Goal: Transaction & Acquisition: Purchase product/service

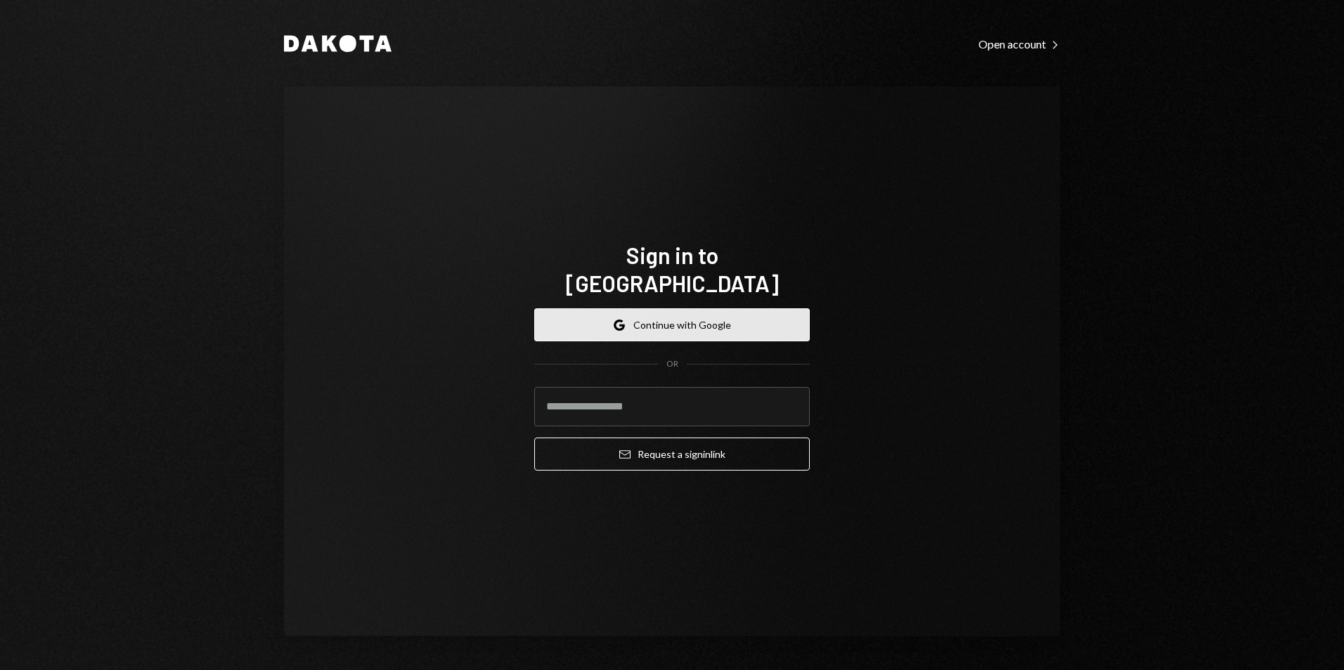
click at [677, 314] on button "Google Continue with Google" at bounding box center [671, 324] width 275 height 33
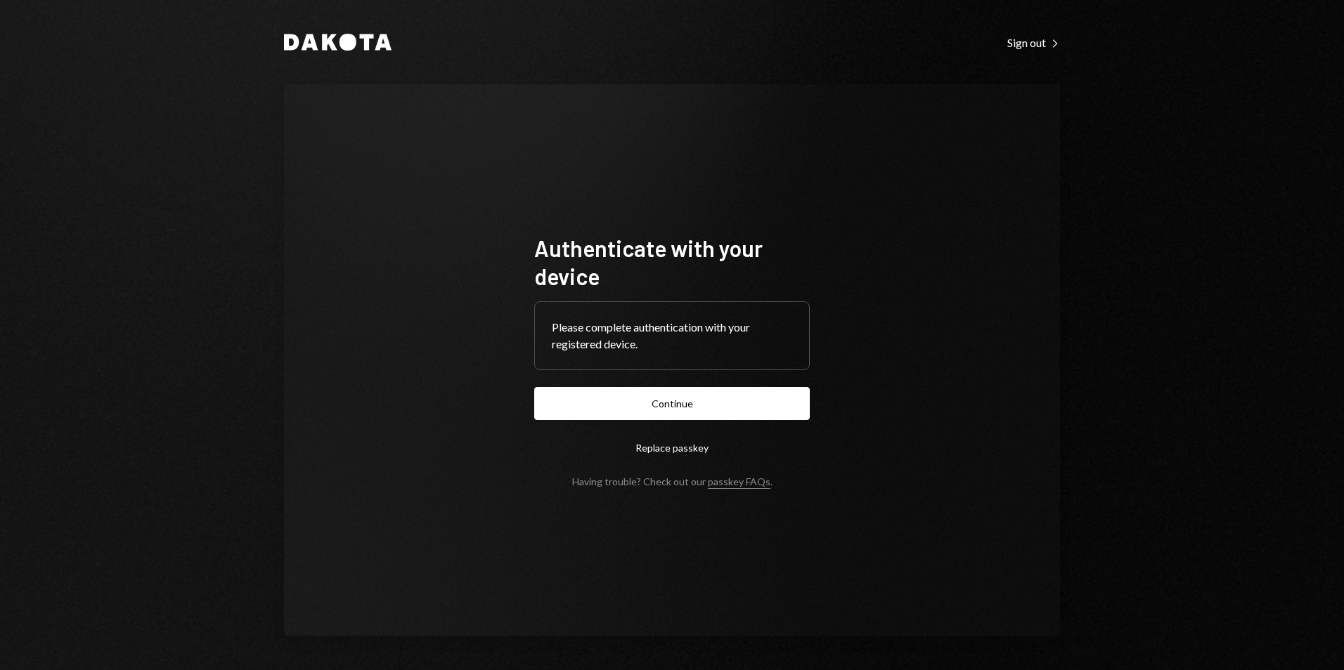
click at [712, 400] on button "Continue" at bounding box center [671, 403] width 275 height 33
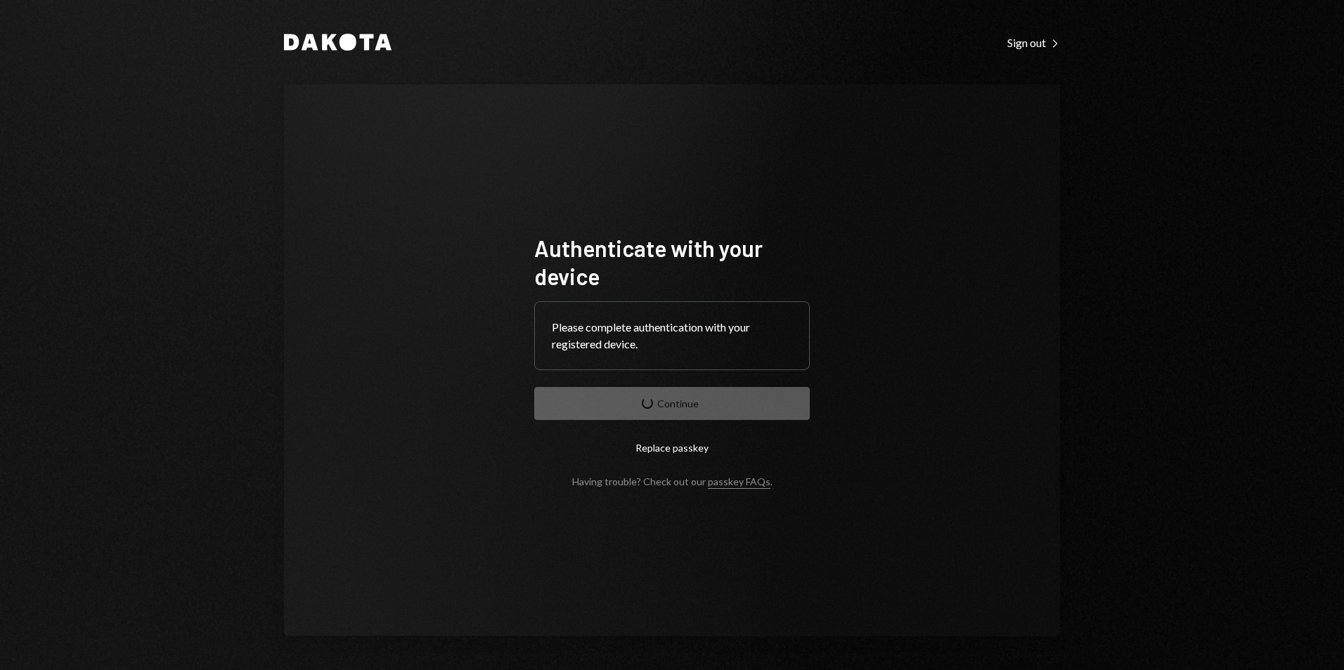
click at [649, 405] on form "Authenticate with your device Please complete authentication with your register…" at bounding box center [671, 361] width 275 height 254
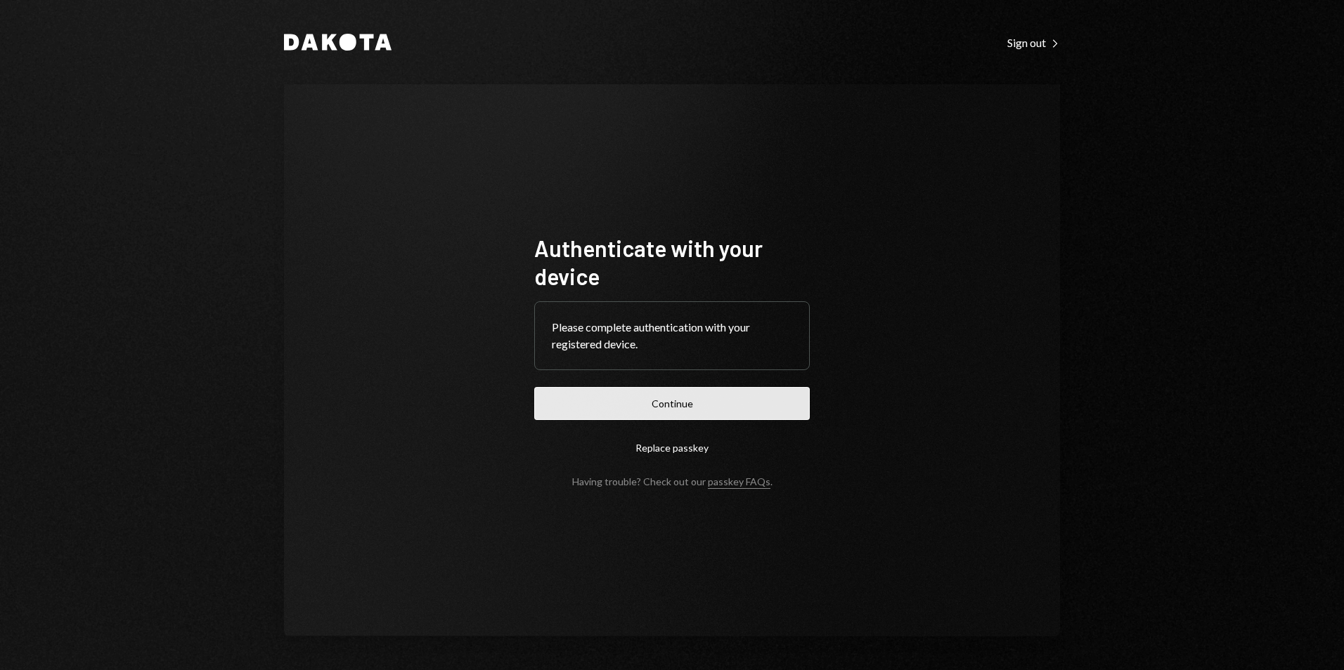
click at [691, 401] on button "Continue" at bounding box center [671, 403] width 275 height 33
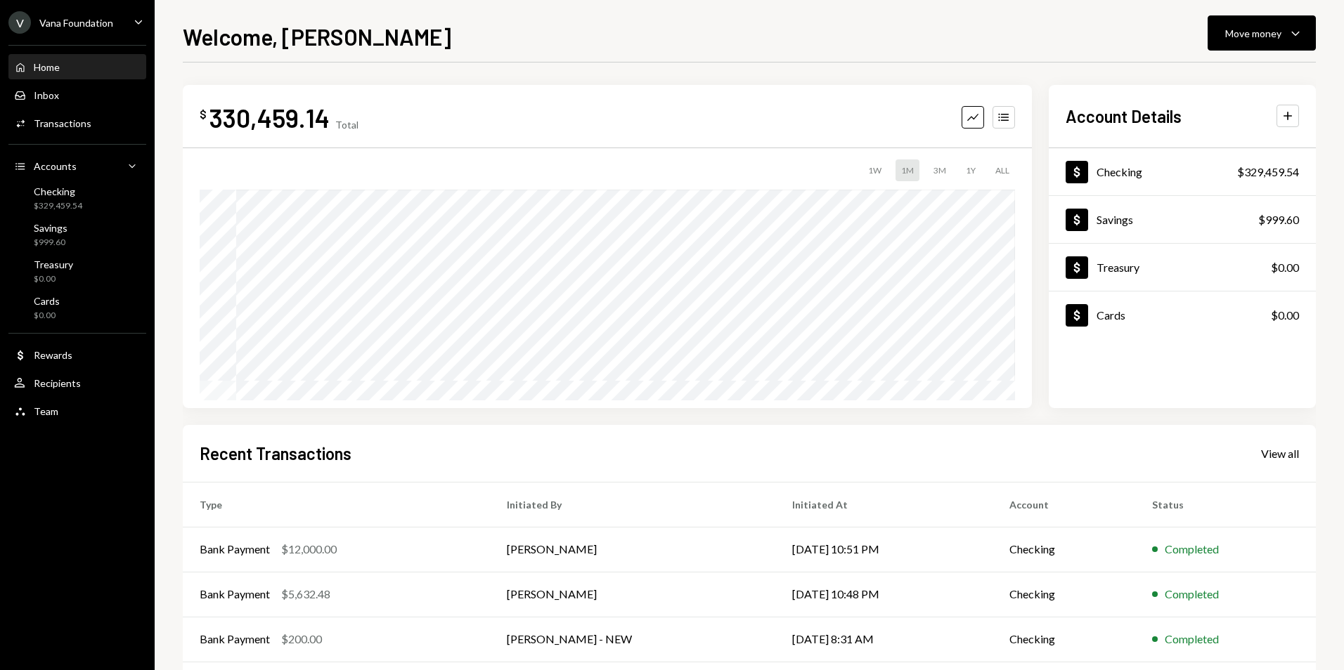
click at [94, 29] on div "V Vana Foundation" at bounding box center [60, 22] width 105 height 22
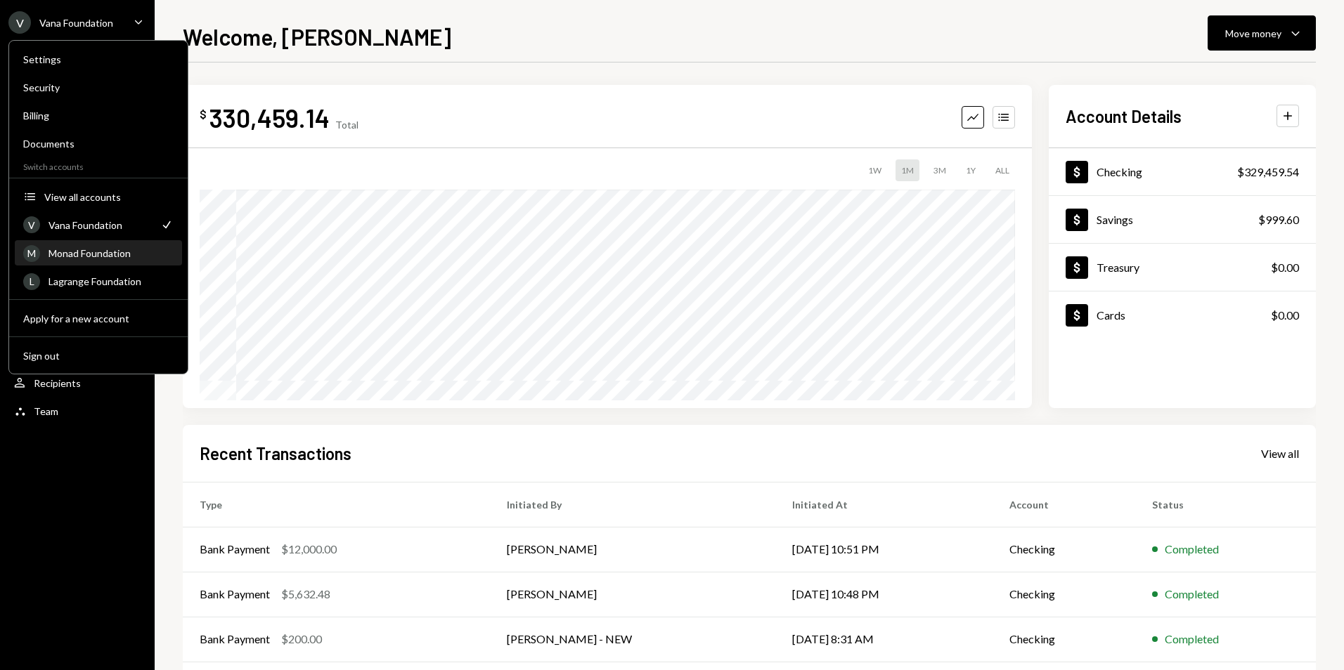
click at [75, 256] on div "Monad Foundation" at bounding box center [110, 253] width 125 height 12
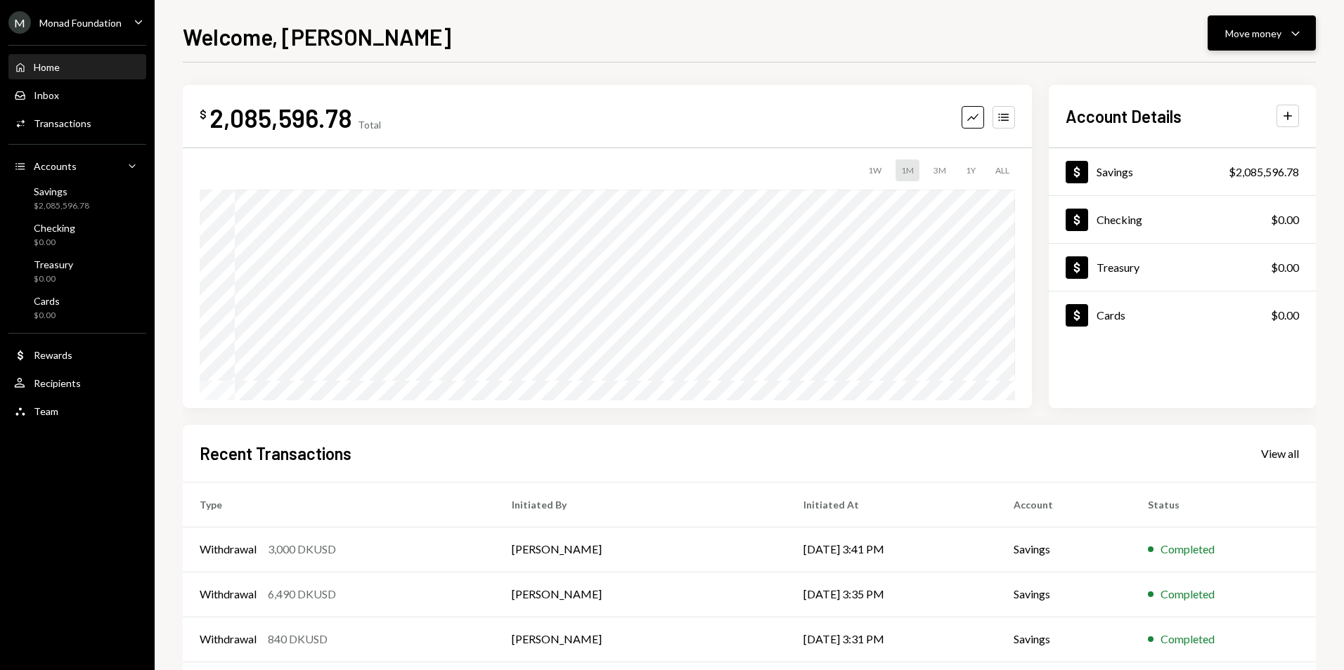
click at [1240, 42] on button "Move money Caret Down" at bounding box center [1261, 32] width 108 height 35
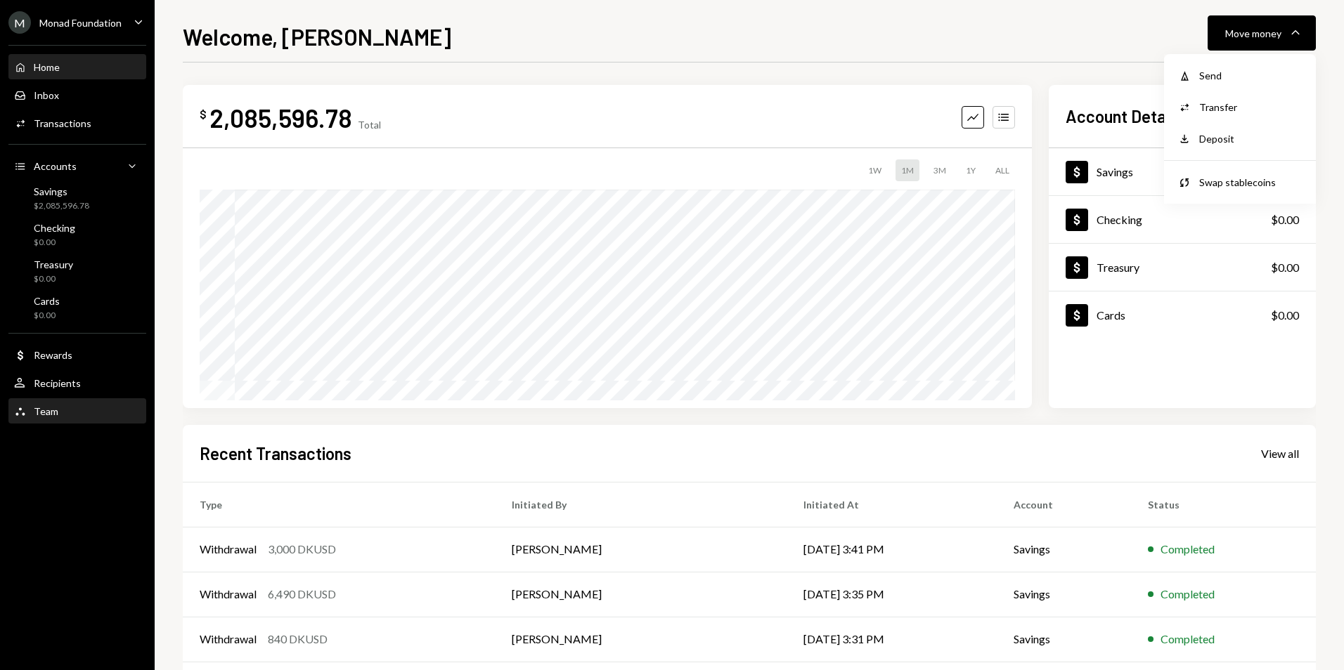
click at [55, 412] on div "Team" at bounding box center [46, 411] width 25 height 12
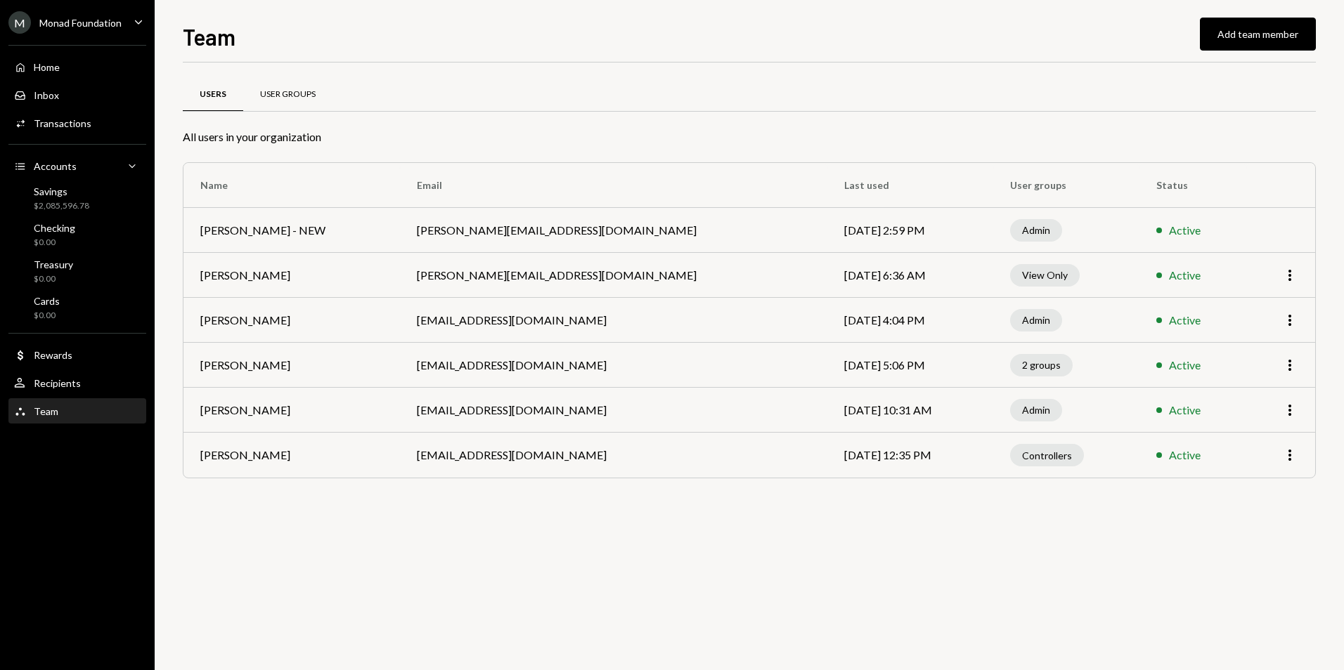
click at [283, 91] on div "User Groups" at bounding box center [288, 95] width 56 height 12
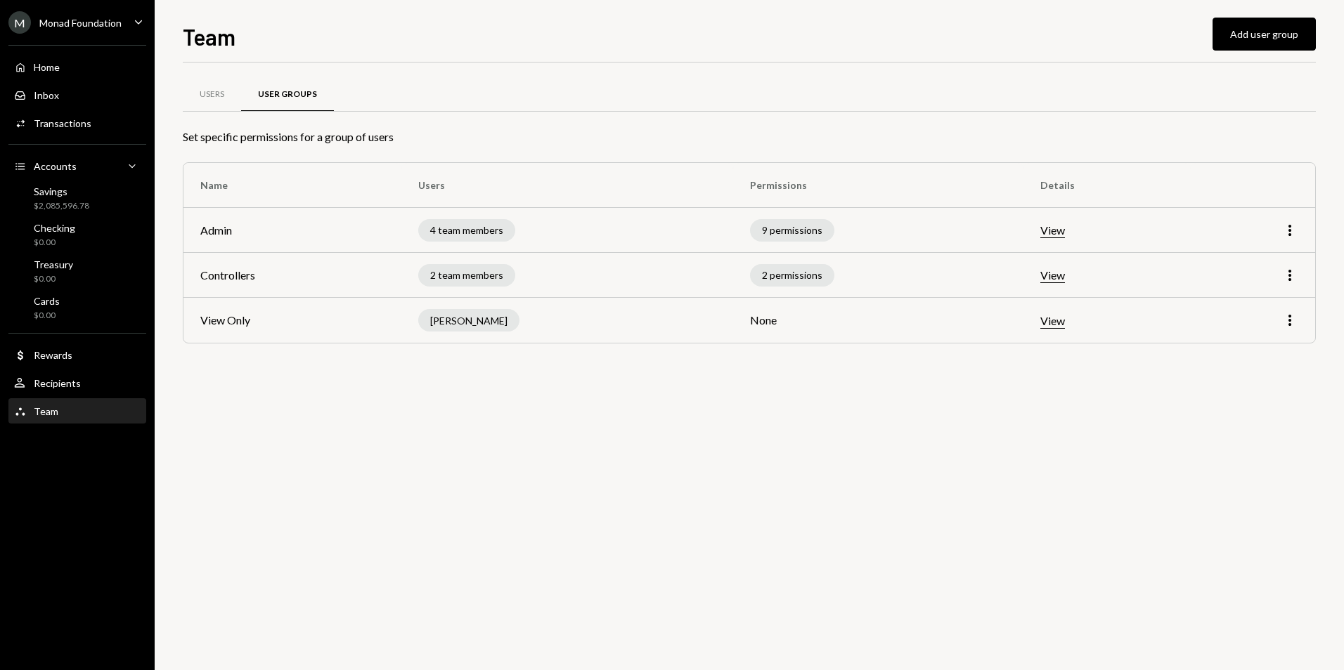
click at [1050, 235] on button "View" at bounding box center [1052, 230] width 25 height 15
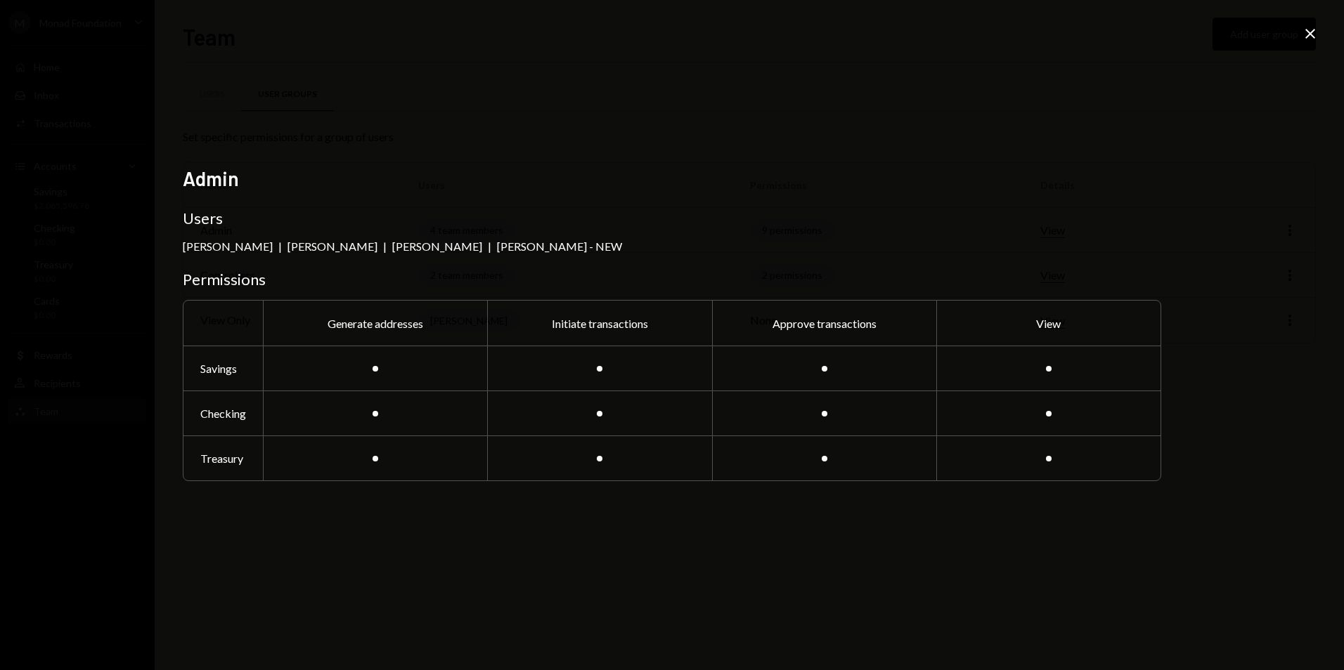
click at [737, 202] on div "Admin Users Philip Jacobs | Octavia Tenga | Petri Basson | George Norris - NEW …" at bounding box center [672, 336] width 978 height 338
drag, startPoint x: 1325, startPoint y: 32, endPoint x: 1313, endPoint y: 36, distance: 12.7
click at [1320, 34] on div "Admin Users Philip Jacobs | Octavia Tenga | Petri Basson | George Norris - NEW …" at bounding box center [672, 335] width 1344 height 670
click at [1313, 37] on icon at bounding box center [1310, 34] width 10 height 10
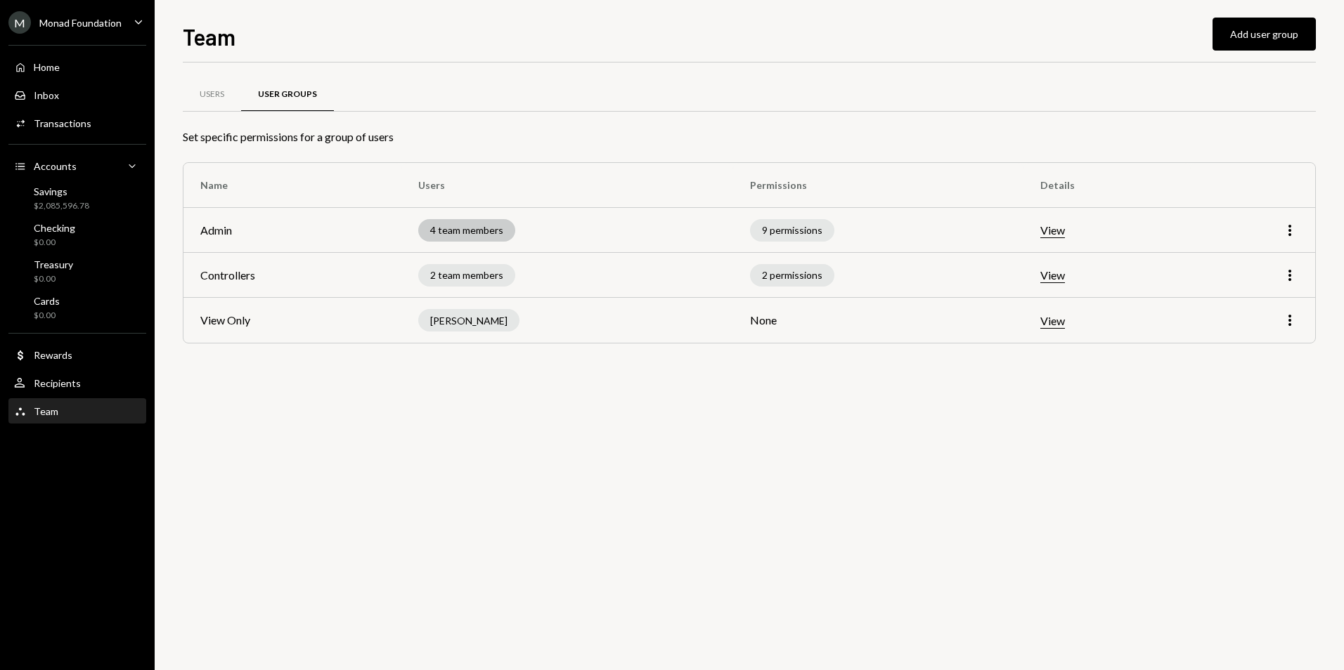
click at [481, 228] on div "4 team members" at bounding box center [466, 230] width 97 height 22
click at [476, 228] on div "4 team members" at bounding box center [466, 230] width 97 height 22
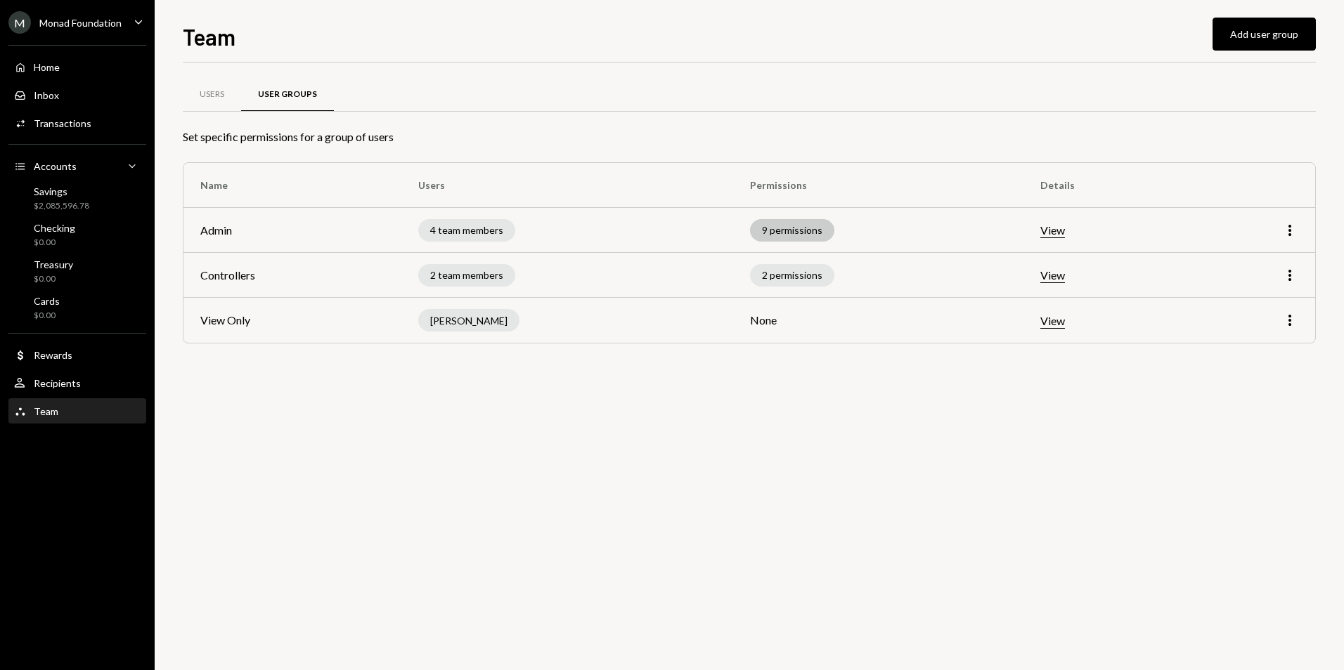
click at [797, 225] on div "9 permissions" at bounding box center [792, 230] width 84 height 22
click at [1062, 229] on button "View" at bounding box center [1052, 230] width 25 height 15
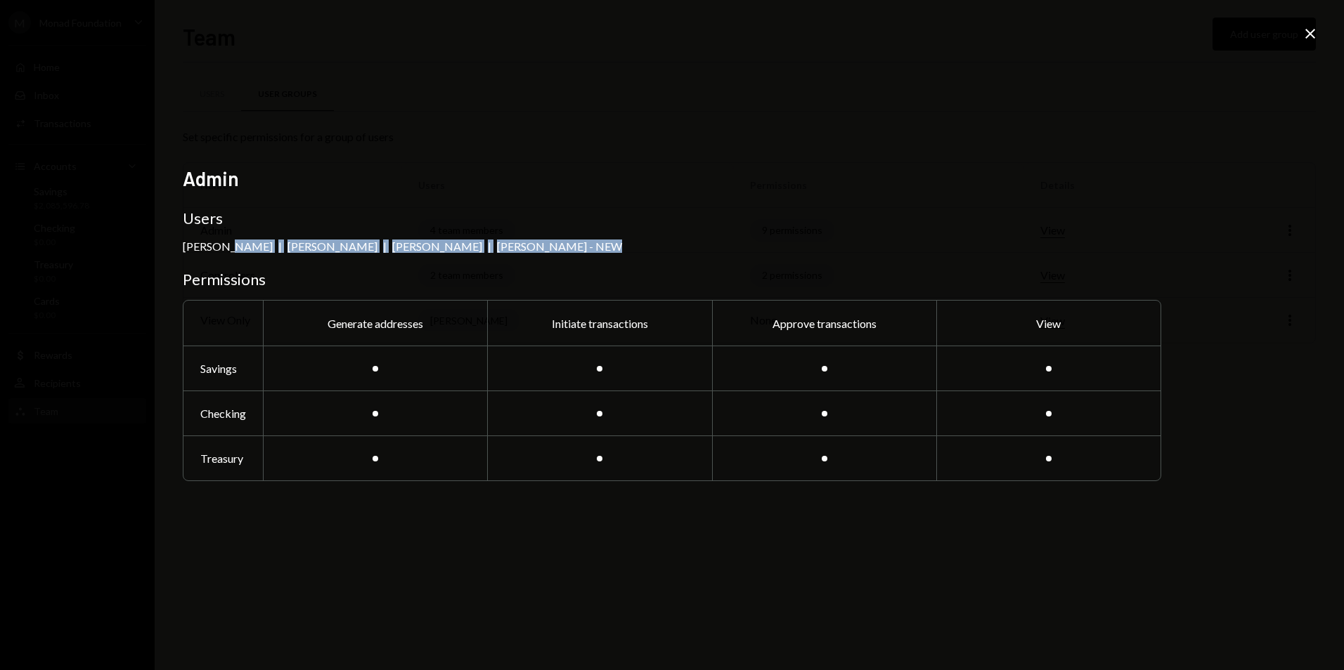
drag, startPoint x: 221, startPoint y: 242, endPoint x: 578, endPoint y: 244, distance: 357.0
click at [578, 244] on div "Philip Jacobs | Octavia Tenga | Petri Basson | George Norris - NEW" at bounding box center [672, 246] width 978 height 13
drag, startPoint x: 578, startPoint y: 244, endPoint x: 841, endPoint y: 228, distance: 264.0
click at [823, 240] on div "Philip Jacobs | Octavia Tenga | Petri Basson | George Norris - NEW" at bounding box center [672, 246] width 978 height 13
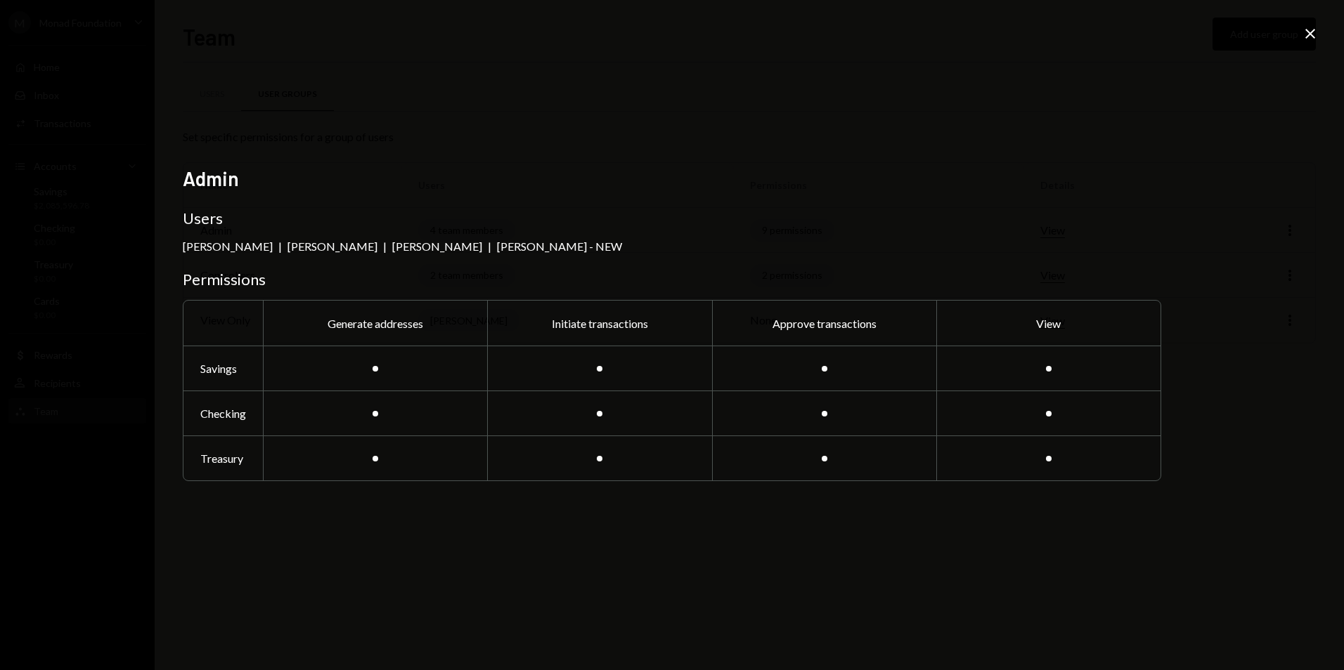
click at [1309, 37] on icon "Close" at bounding box center [1309, 33] width 17 height 17
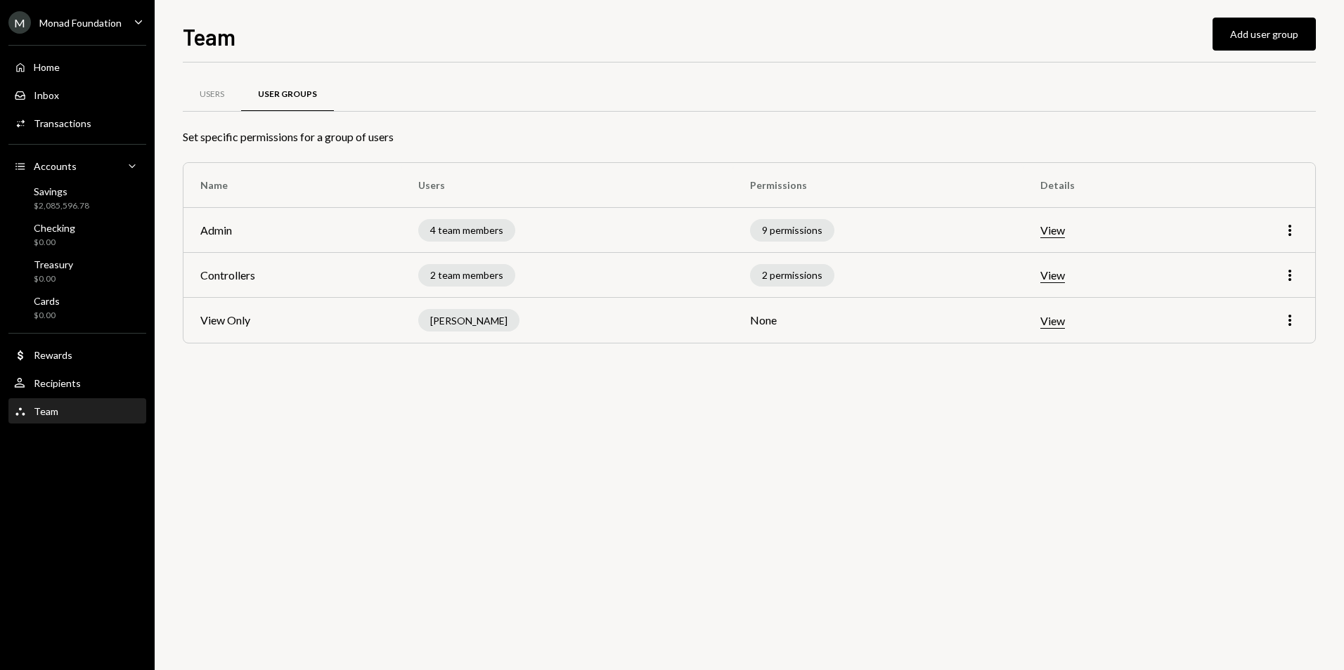
click at [1053, 284] on td "View" at bounding box center [1106, 275] width 167 height 45
click at [1058, 280] on button "View" at bounding box center [1052, 275] width 25 height 15
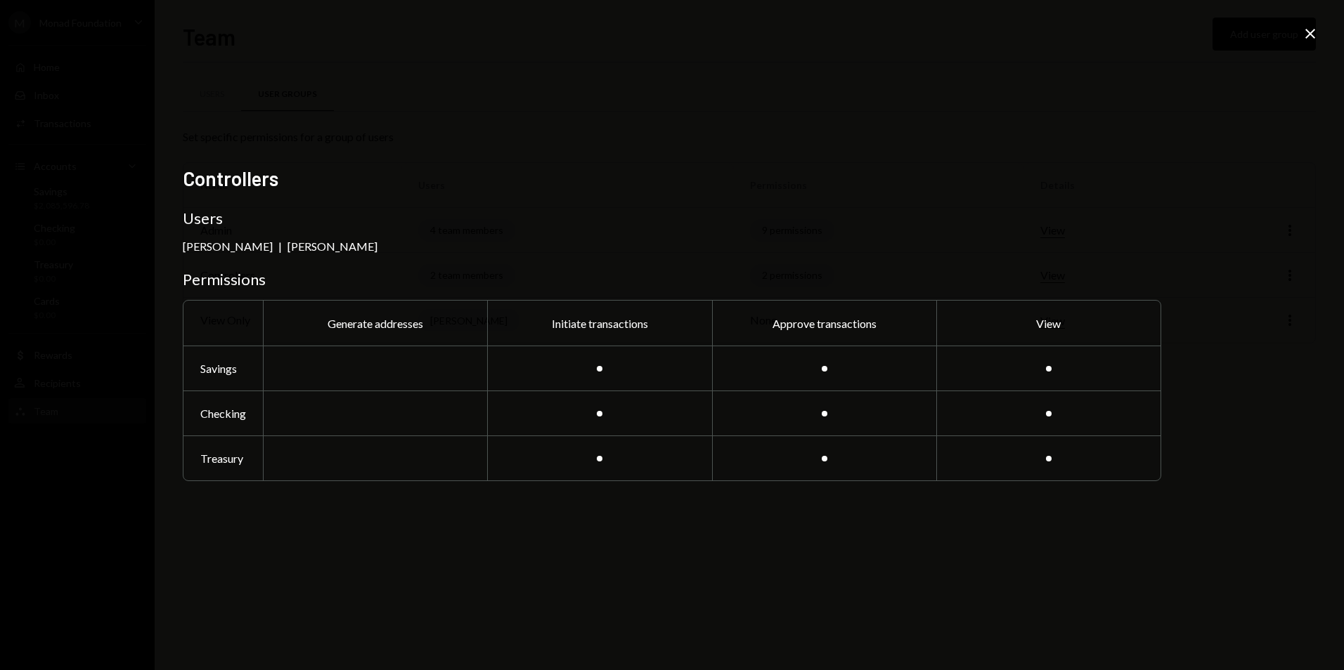
click at [1313, 37] on icon at bounding box center [1310, 34] width 10 height 10
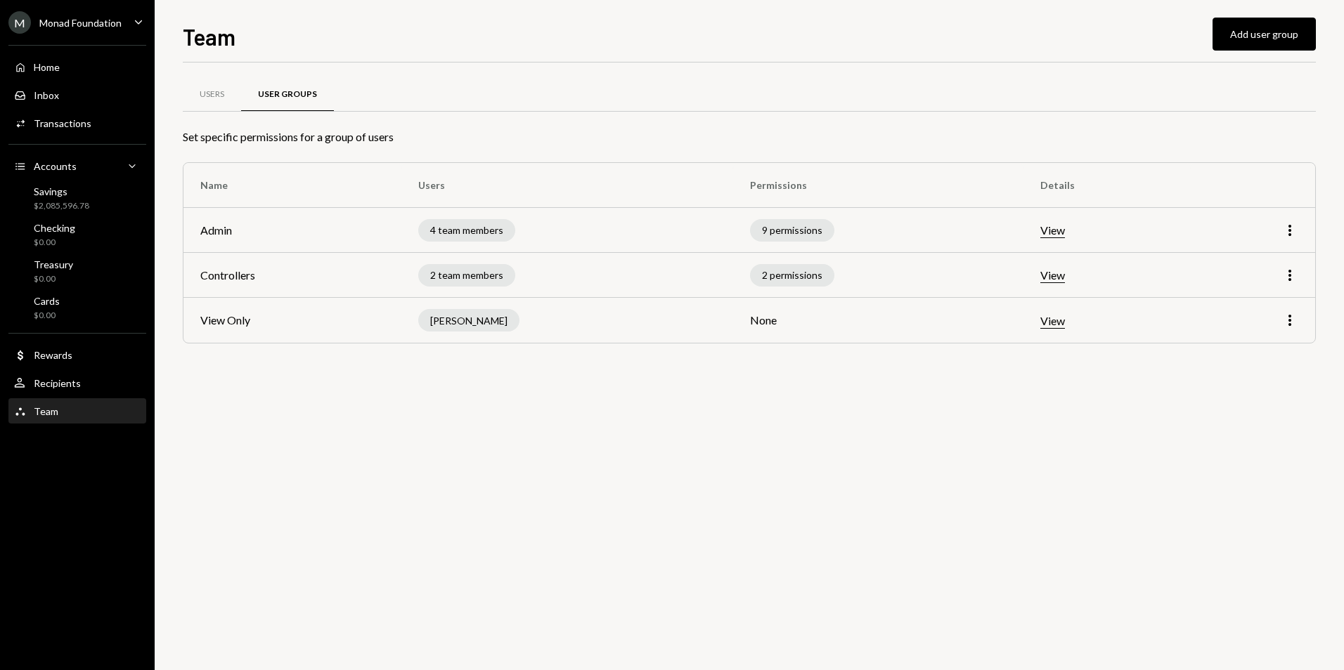
click at [1048, 326] on button "View" at bounding box center [1052, 321] width 25 height 15
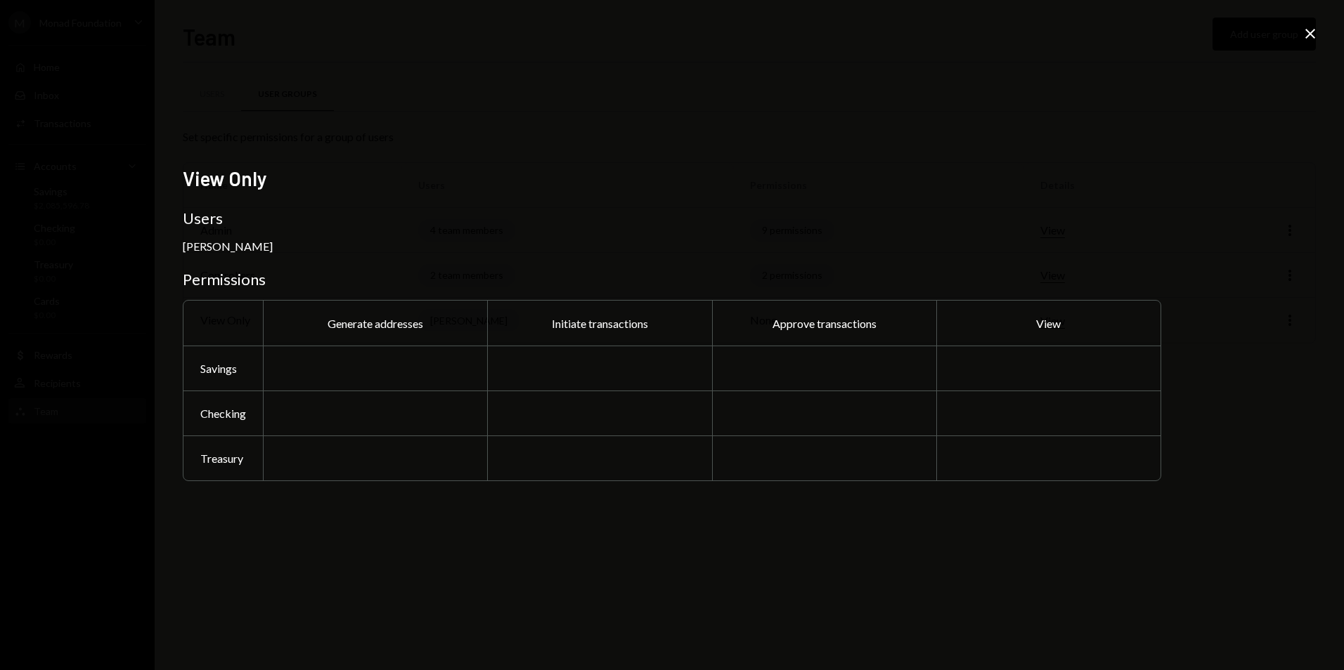
click at [1304, 36] on icon "Close" at bounding box center [1309, 33] width 17 height 17
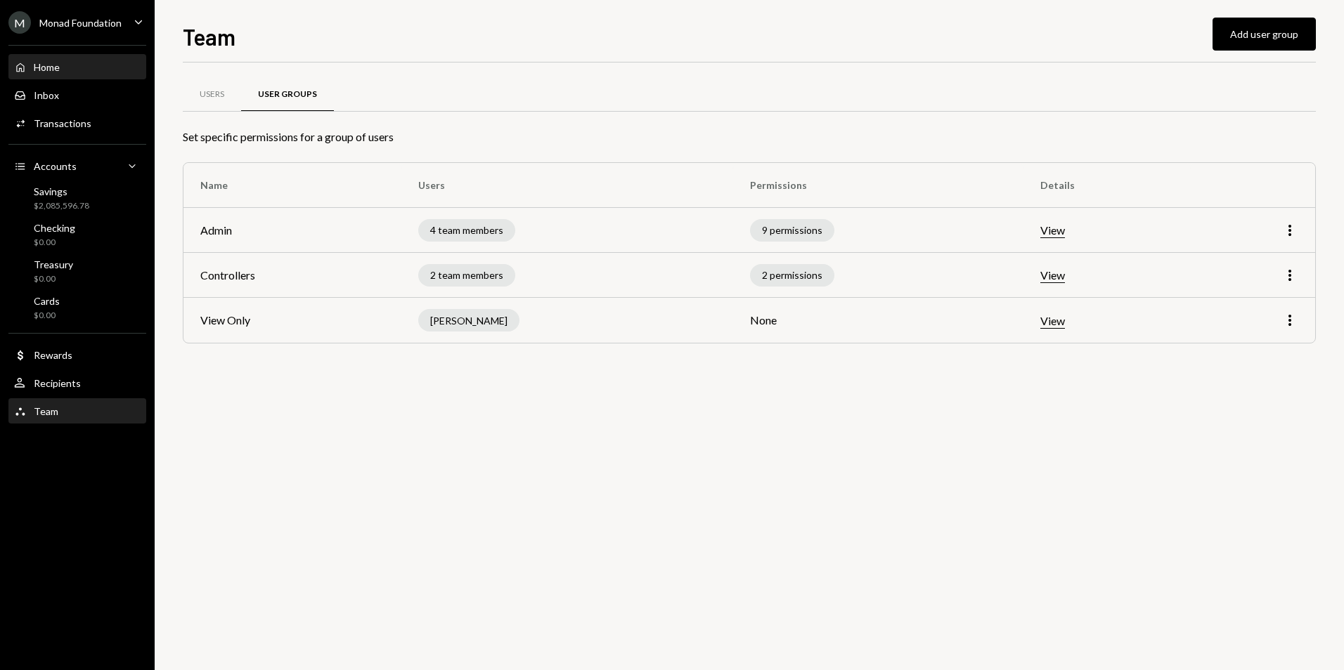
click at [67, 71] on div "Home Home" at bounding box center [77, 67] width 126 height 13
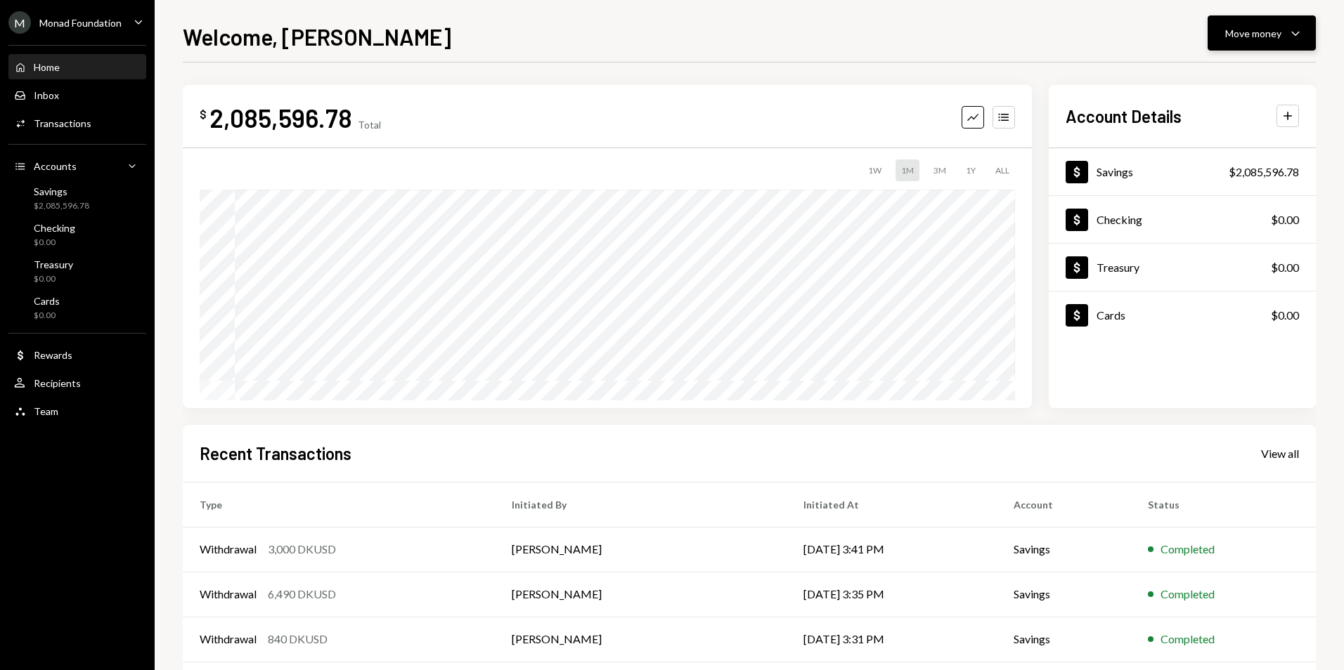
click at [1273, 30] on div "Move money" at bounding box center [1253, 33] width 56 height 15
click at [1225, 75] on div "Send" at bounding box center [1250, 75] width 103 height 15
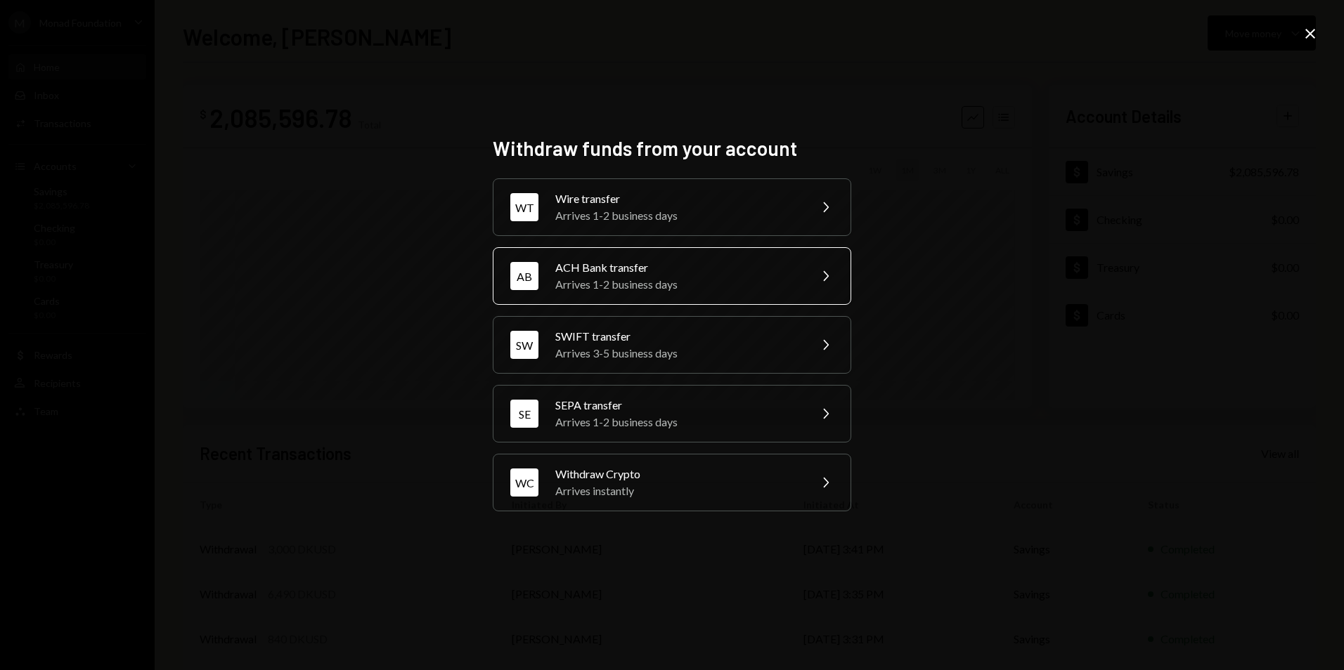
click at [610, 273] on div "ACH Bank transfer" at bounding box center [677, 267] width 245 height 17
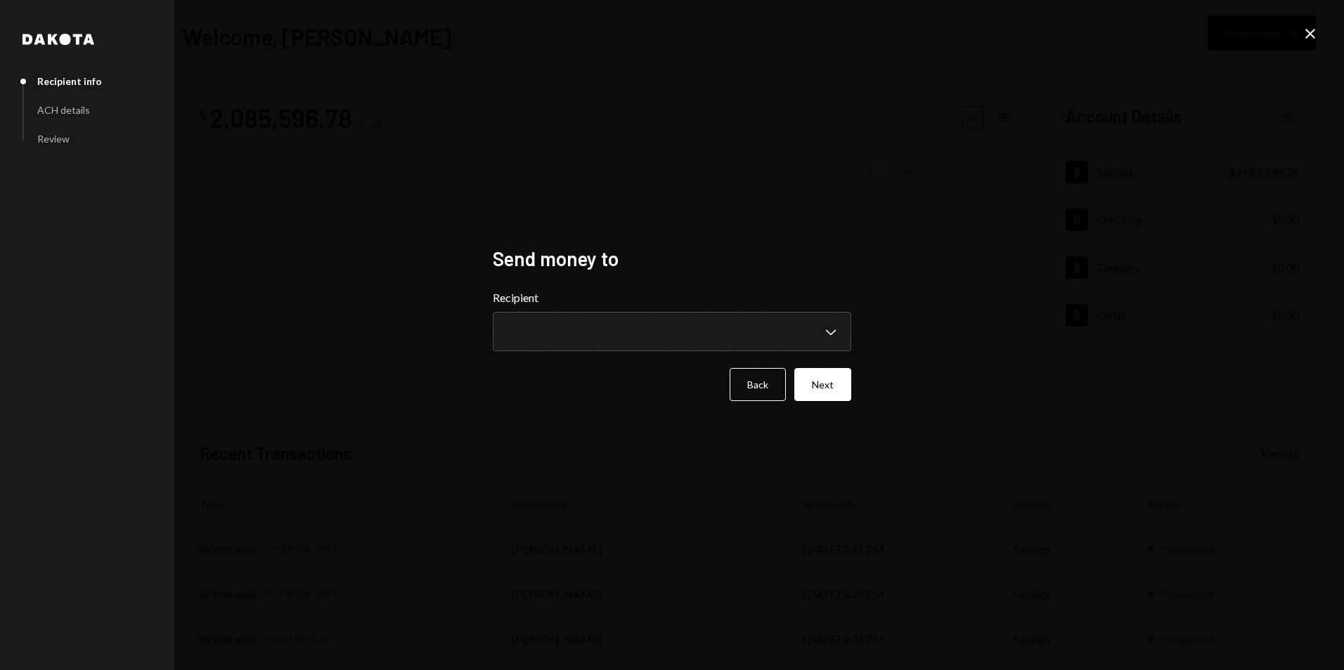
click at [597, 309] on div "**********" at bounding box center [672, 321] width 358 height 62
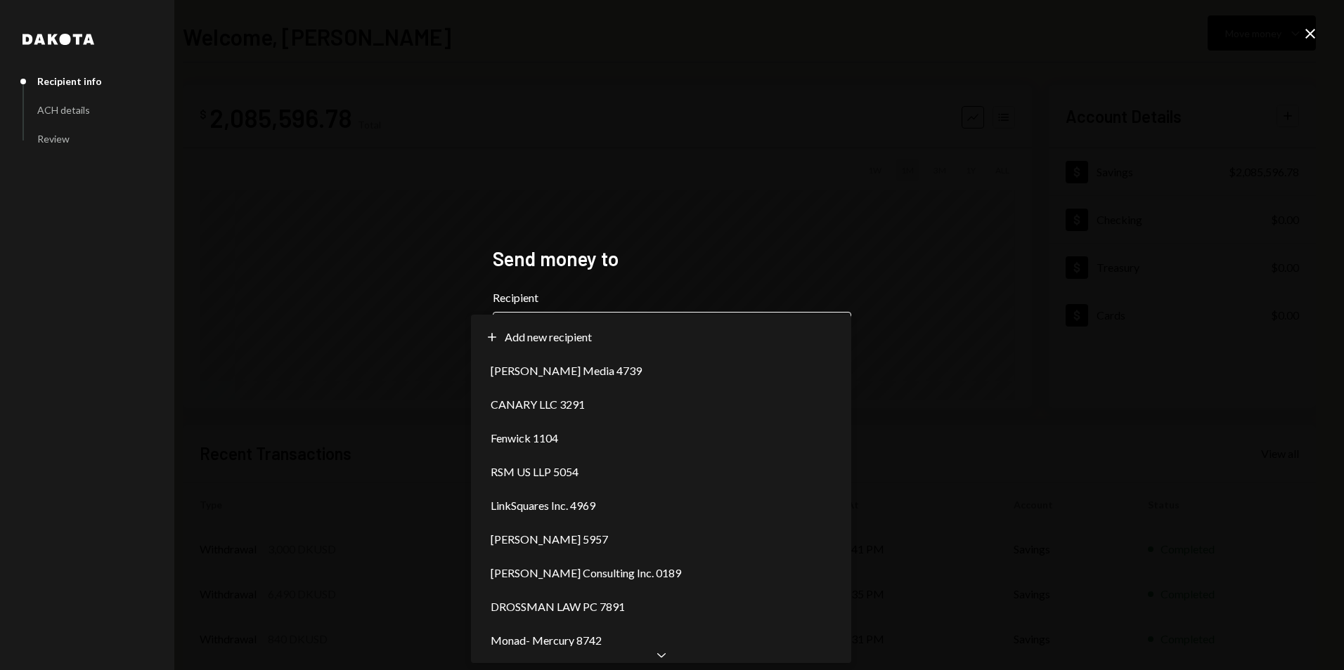
click at [597, 325] on body "**********" at bounding box center [672, 335] width 1344 height 670
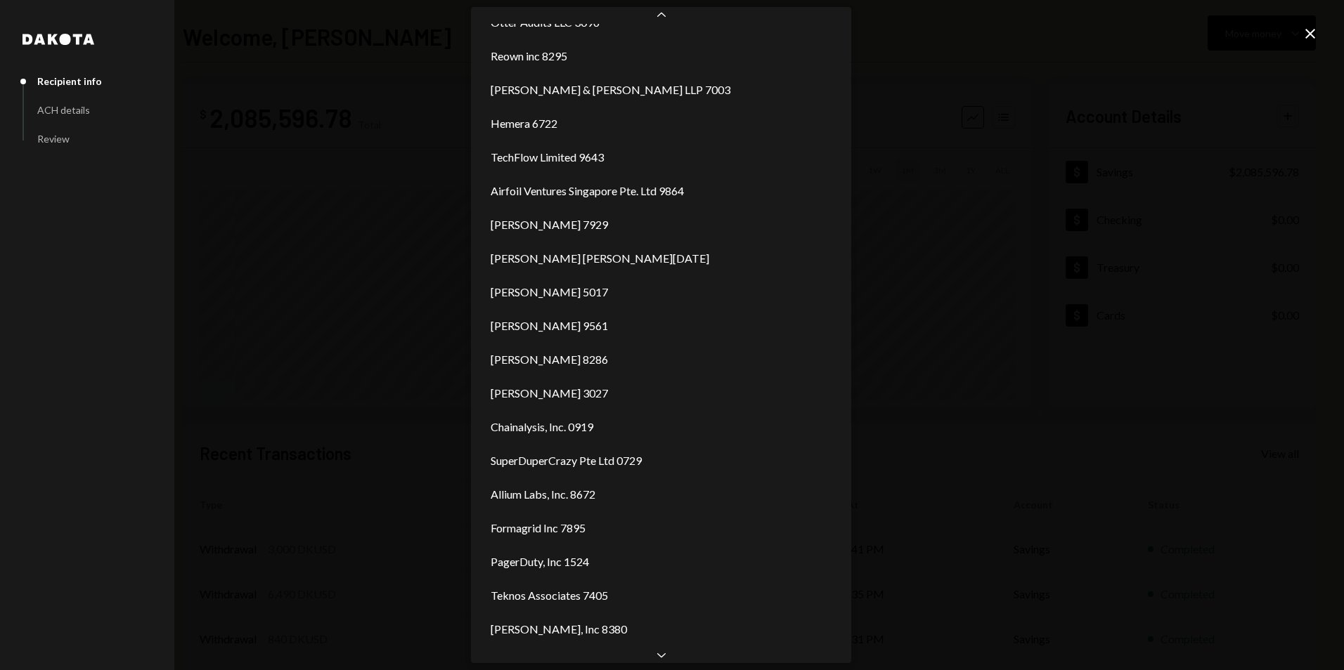
scroll to position [530, 0]
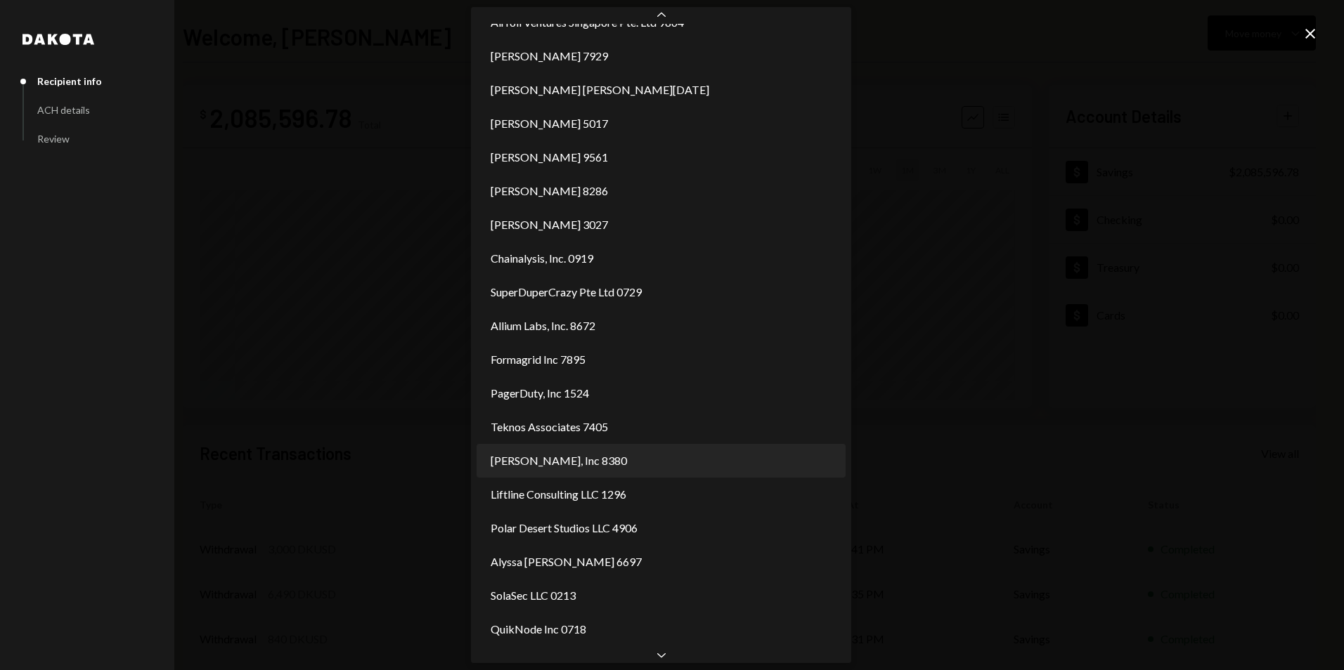
select select "**********"
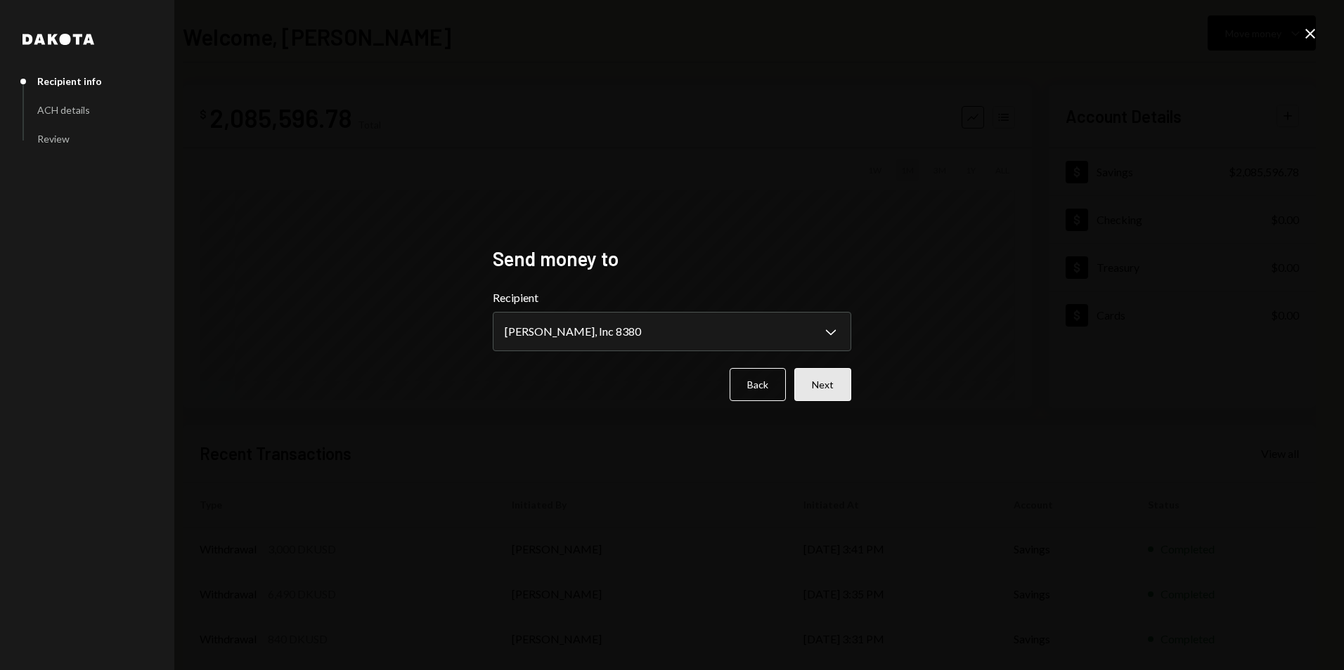
click at [828, 389] on button "Next" at bounding box center [822, 384] width 57 height 33
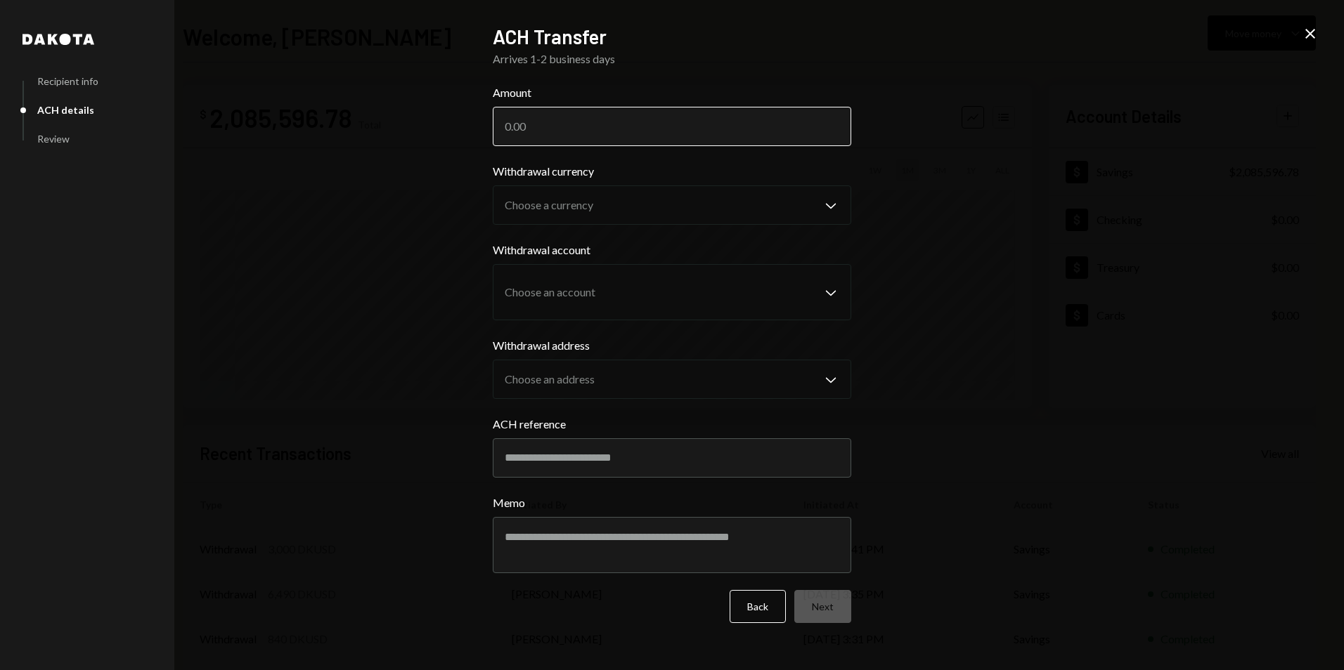
click at [563, 112] on input "Amount" at bounding box center [672, 126] width 358 height 39
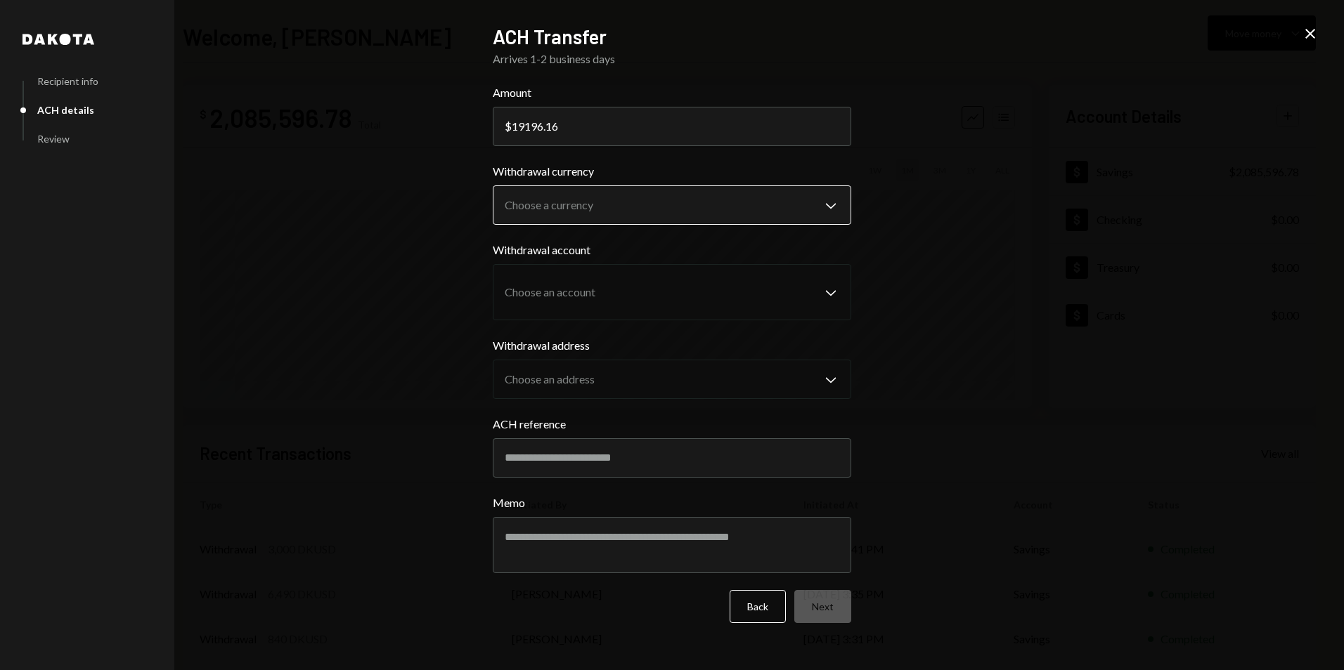
type input "19196.16"
click at [646, 200] on body "M Monad Foundation Caret Down Home Home Inbox Inbox Activities Transactions Acc…" at bounding box center [672, 335] width 1344 height 670
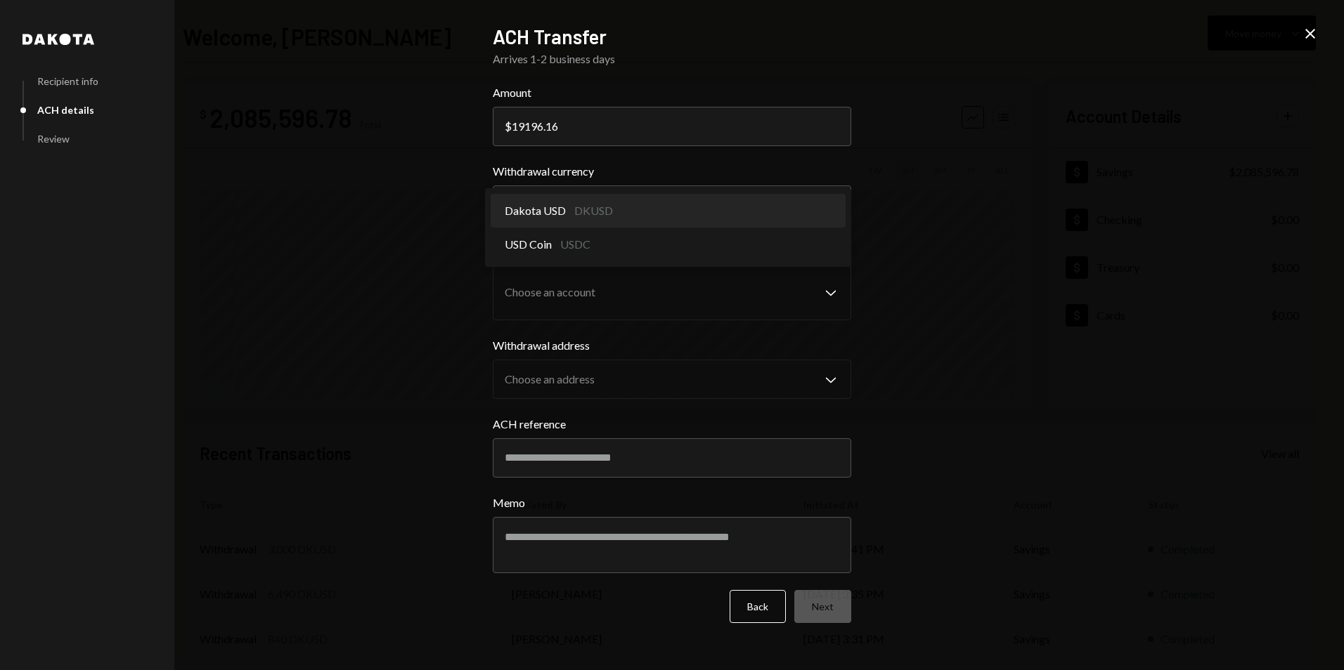
select select "*****"
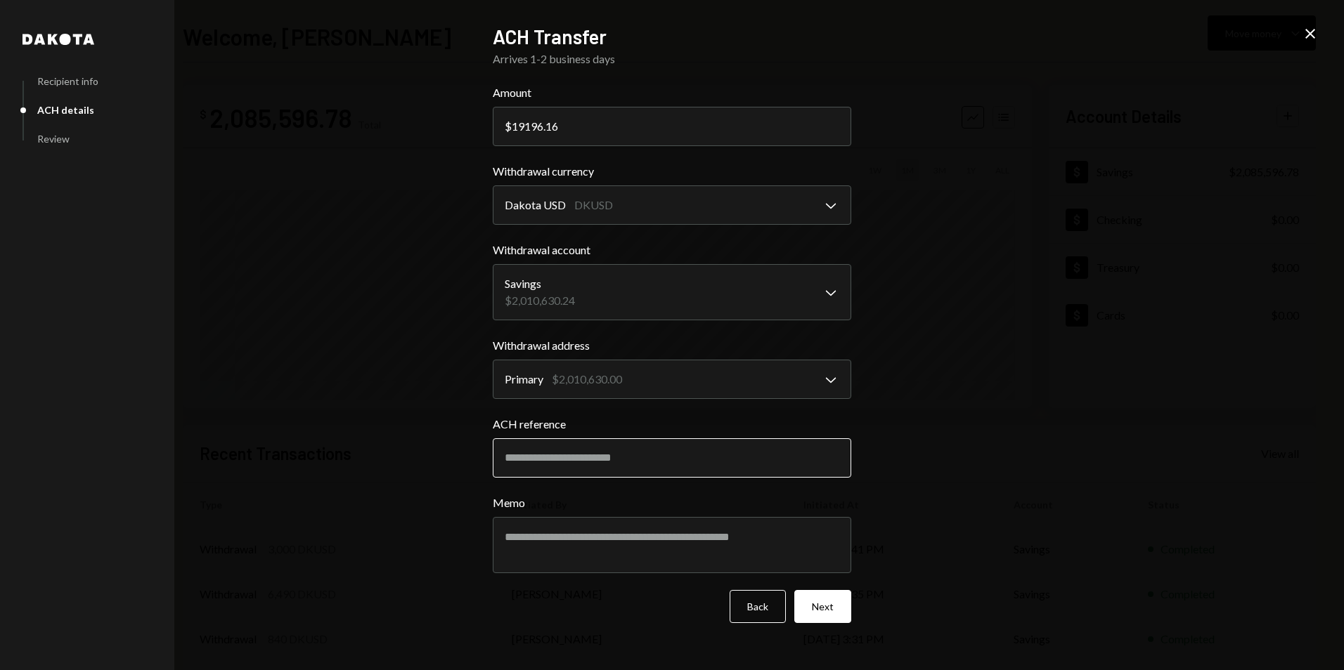
click at [570, 454] on input "ACH reference" at bounding box center [672, 457] width 358 height 39
click at [564, 453] on input "ACH reference" at bounding box center [672, 457] width 358 height 39
paste input "**********"
type input "**********"
drag, startPoint x: 563, startPoint y: 550, endPoint x: 592, endPoint y: 547, distance: 29.7
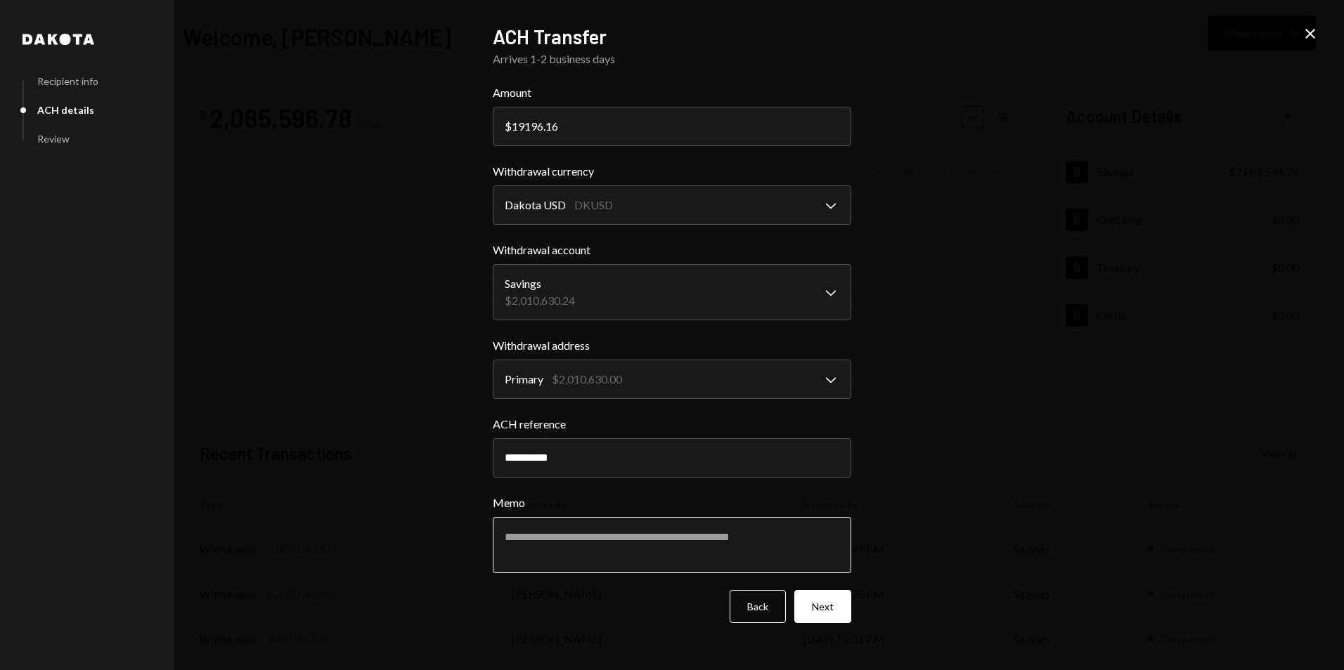
click at [562, 550] on textarea "Memo" at bounding box center [672, 545] width 358 height 56
paste textarea "**********"
type textarea "**********"
click at [1156, 429] on div "**********" at bounding box center [672, 335] width 1344 height 670
click at [207, 389] on div "**********" at bounding box center [672, 335] width 1344 height 670
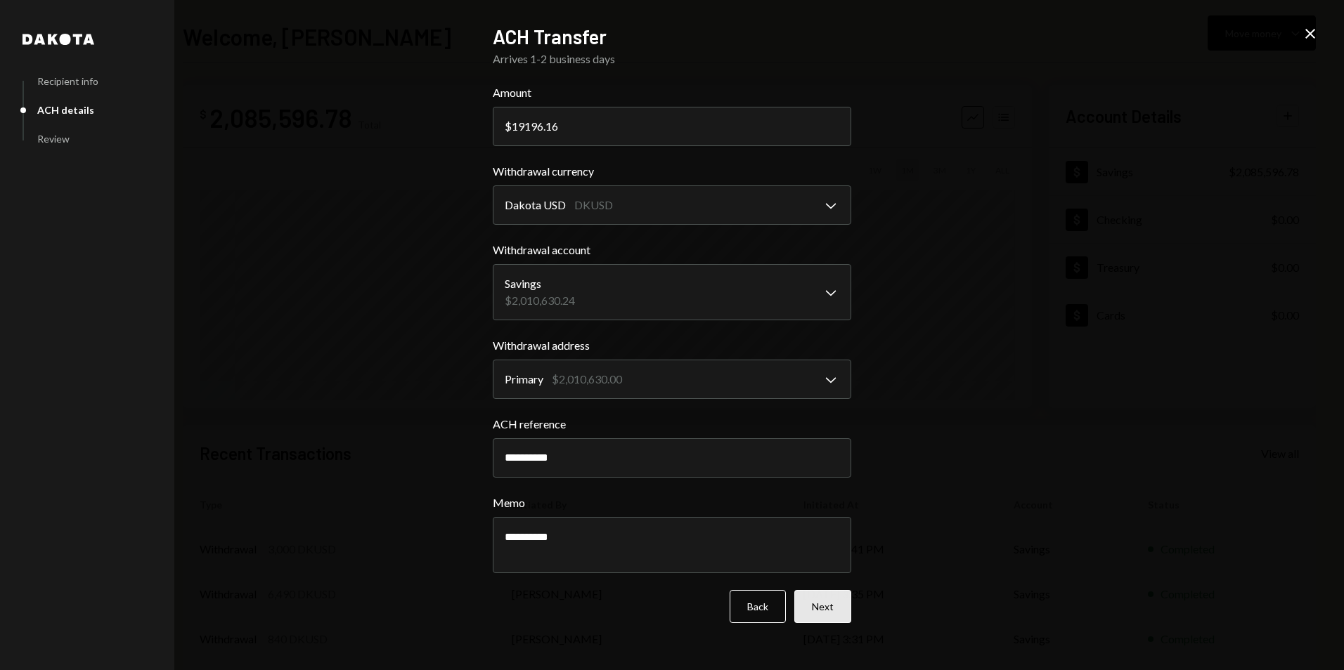
click at [835, 616] on button "Next" at bounding box center [822, 606] width 57 height 33
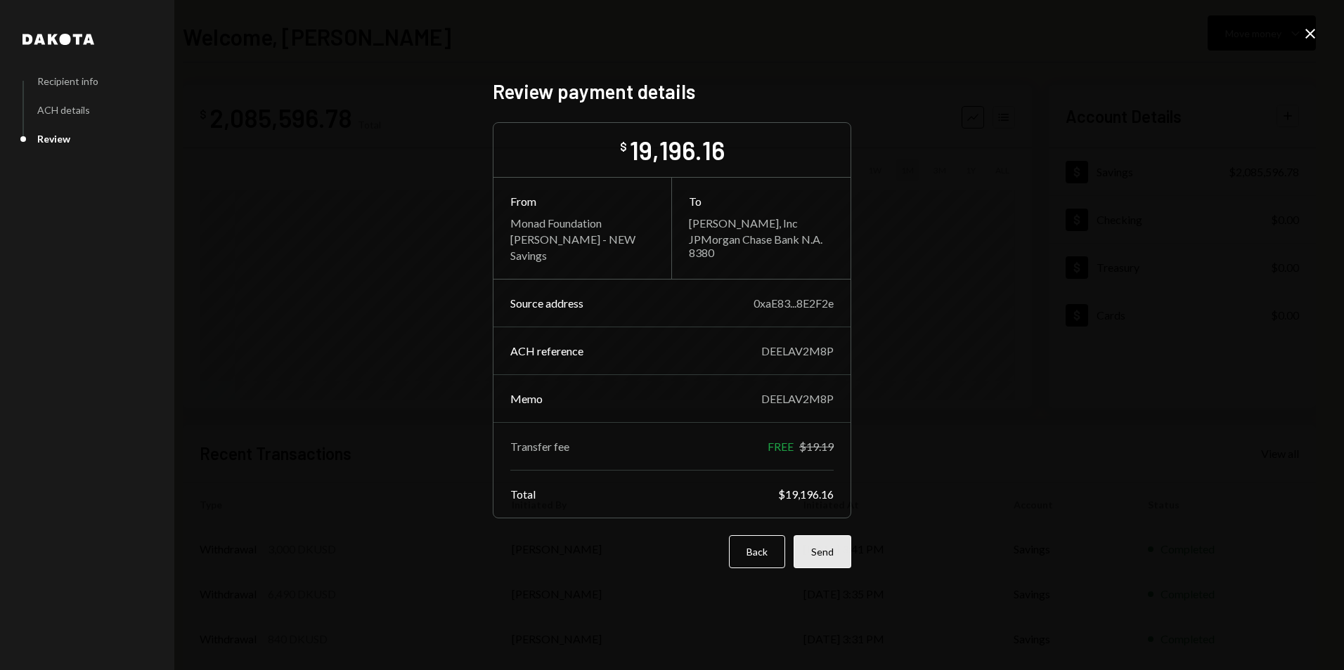
click at [824, 558] on button "Send" at bounding box center [822, 551] width 58 height 33
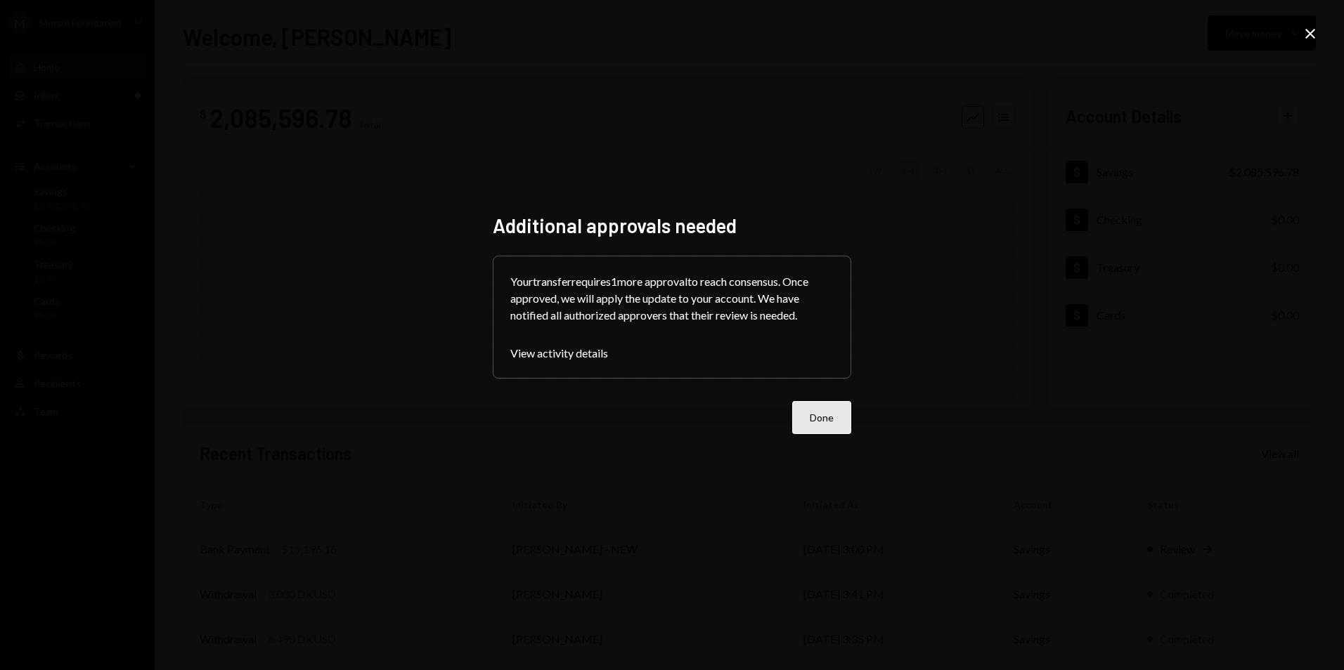
click at [828, 415] on button "Done" at bounding box center [821, 417] width 59 height 33
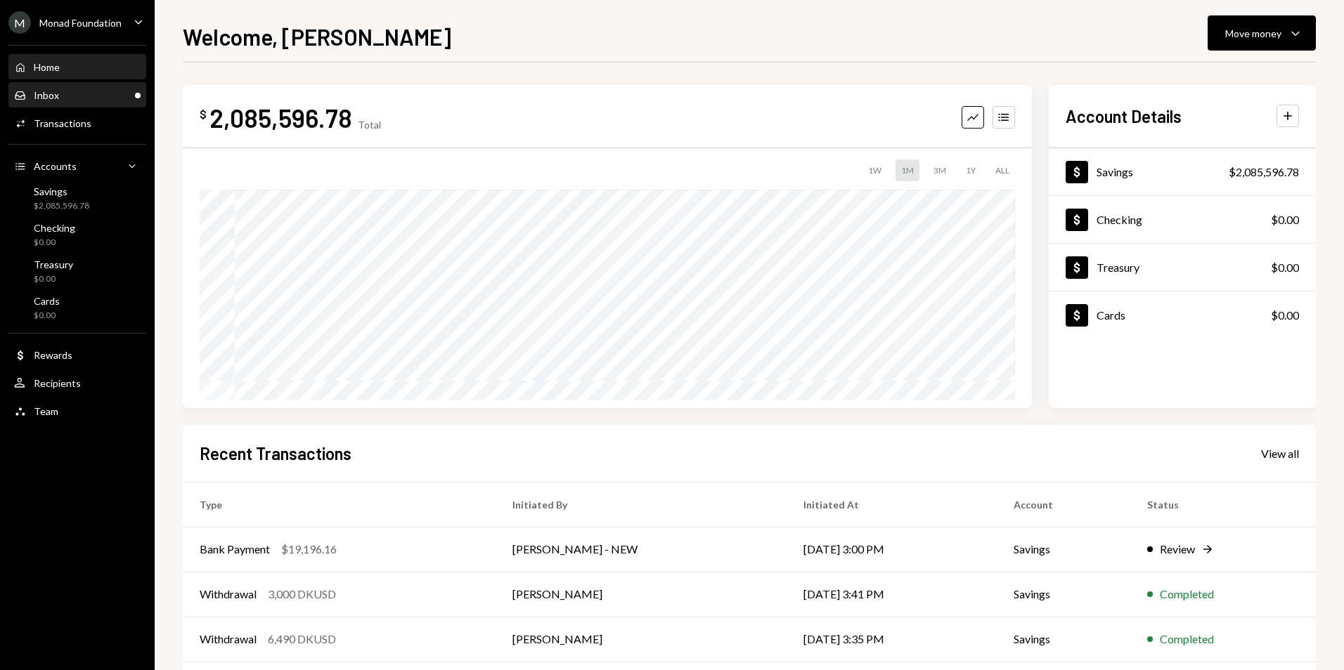
click at [62, 100] on div "Inbox Inbox" at bounding box center [77, 95] width 126 height 13
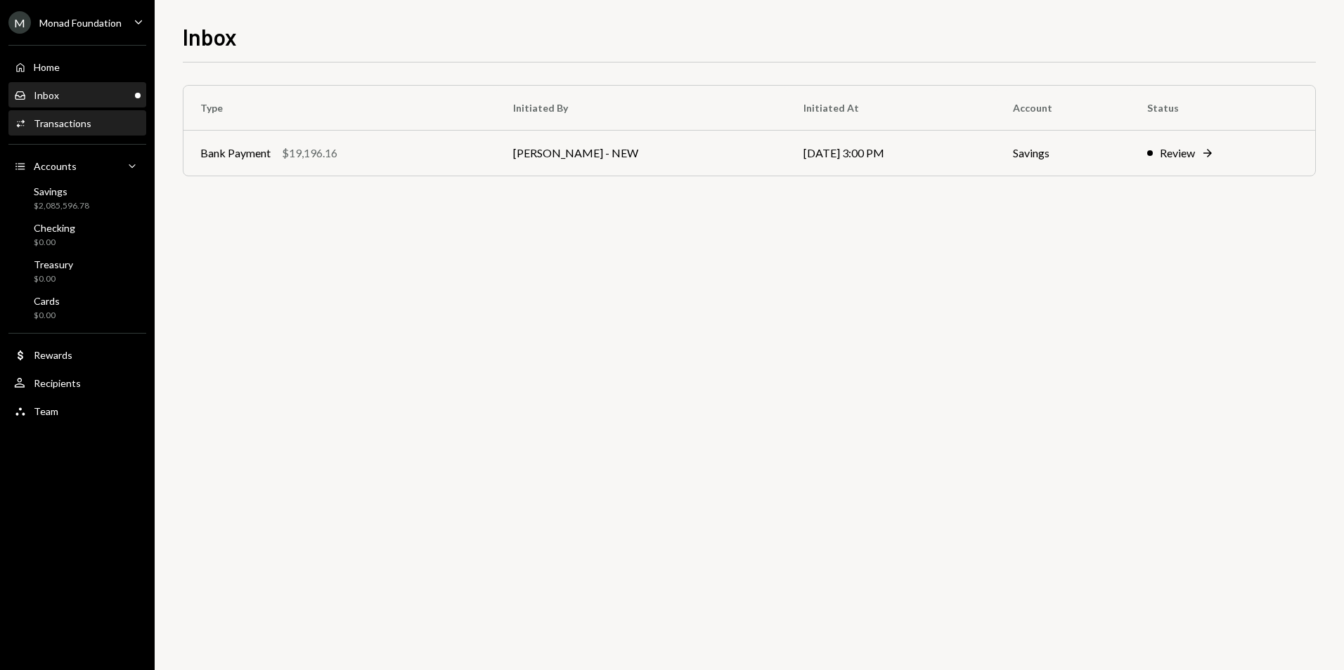
click at [74, 122] on div "Transactions" at bounding box center [63, 123] width 58 height 12
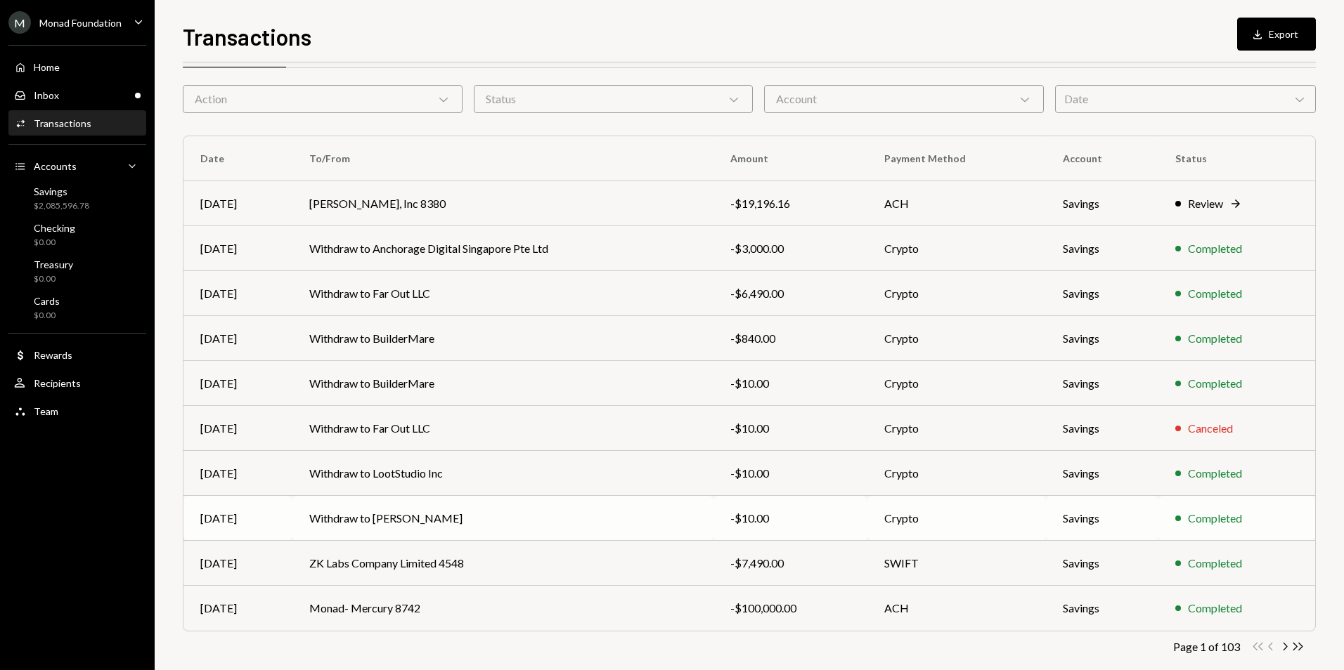
scroll to position [63, 0]
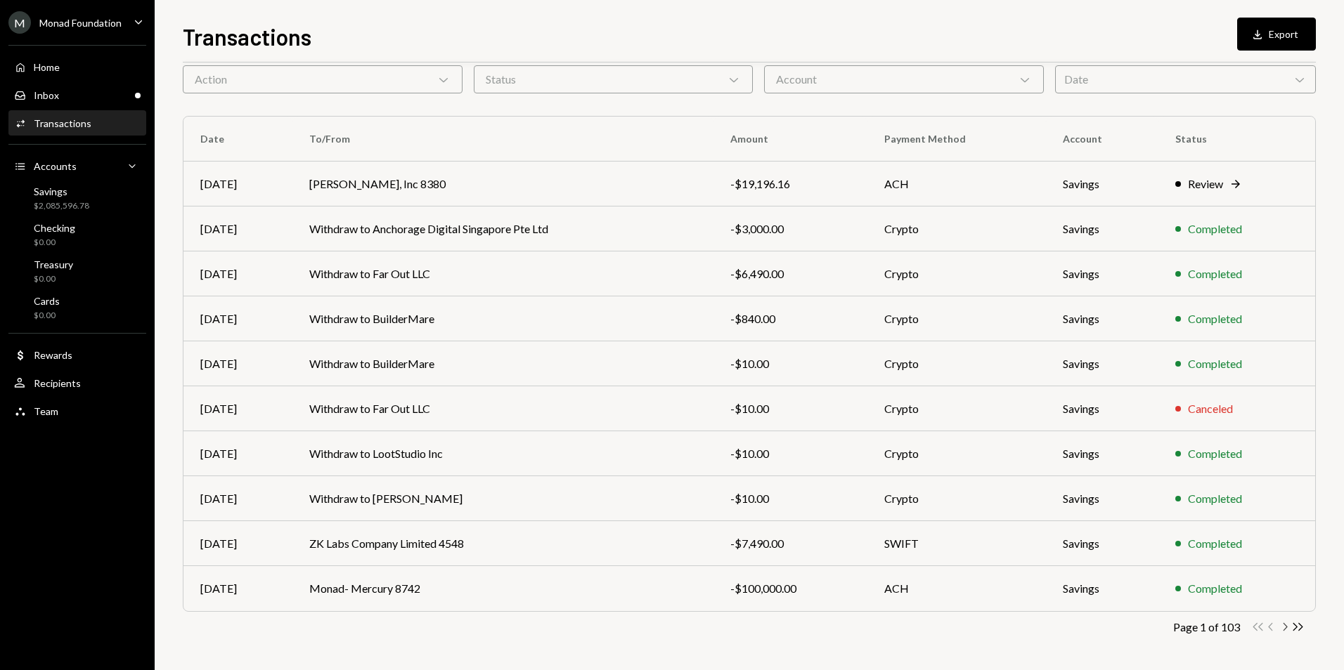
click at [1288, 630] on icon "Chevron Right" at bounding box center [1284, 626] width 13 height 13
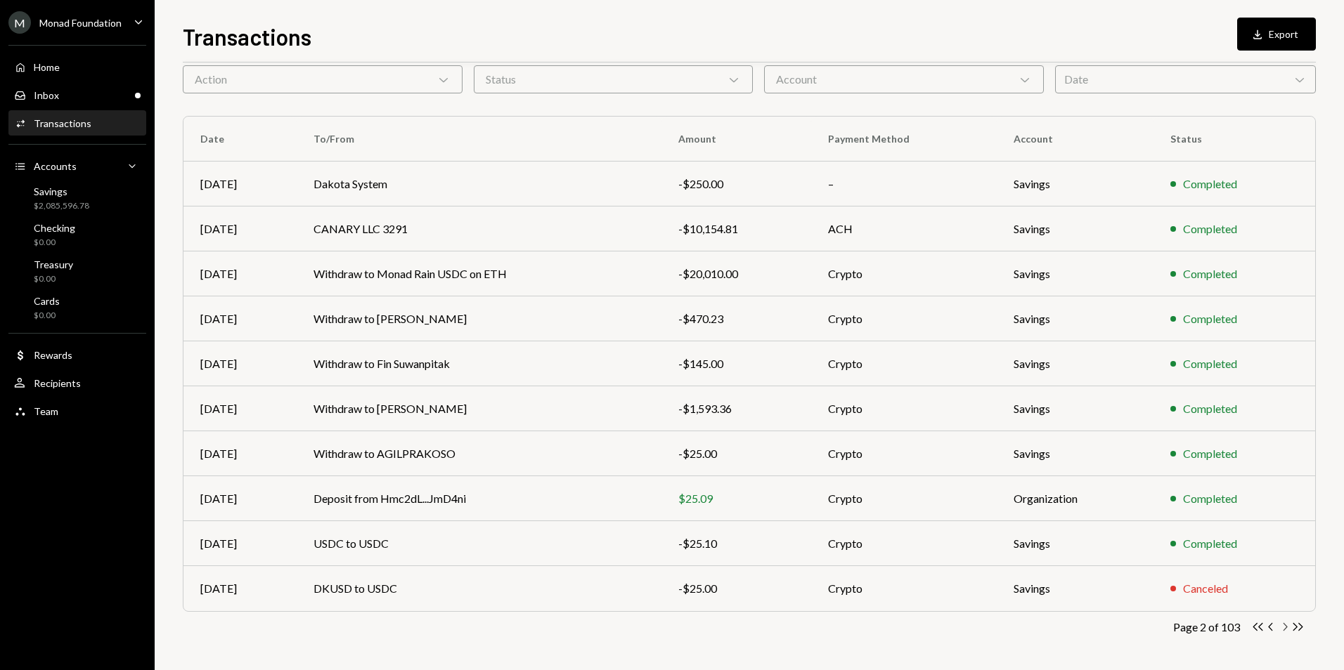
click at [1286, 630] on icon "Chevron Right" at bounding box center [1284, 626] width 13 height 13
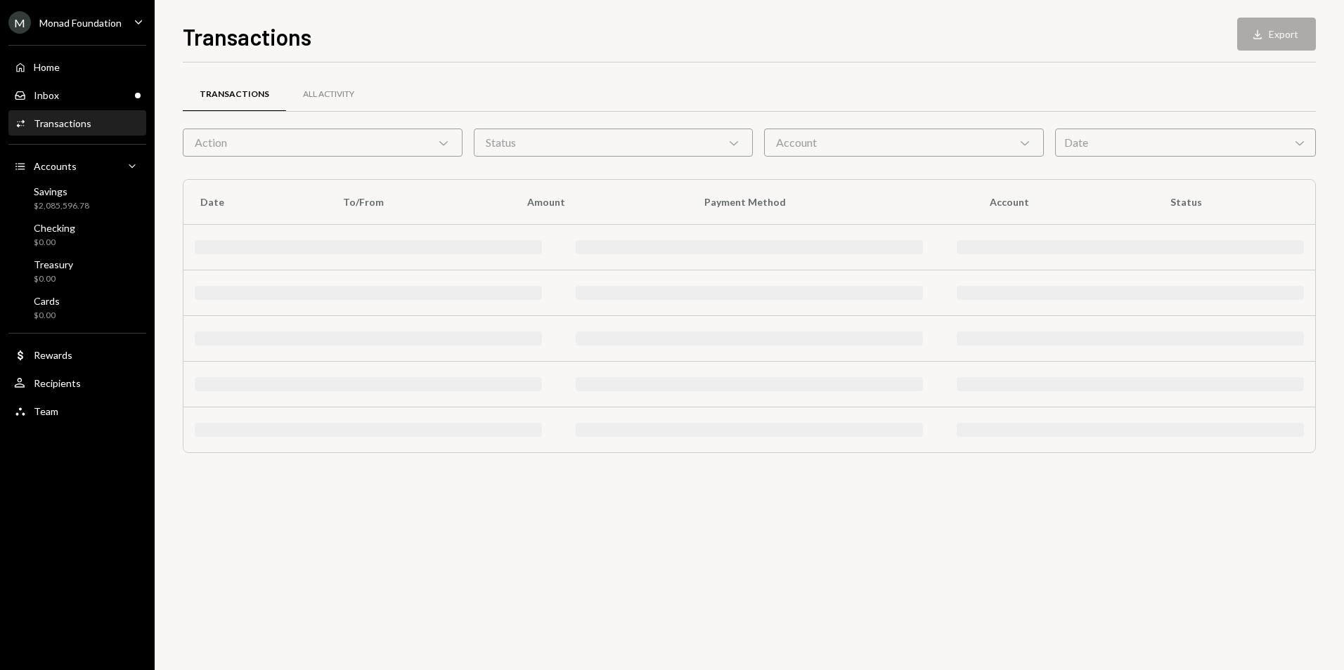
scroll to position [0, 0]
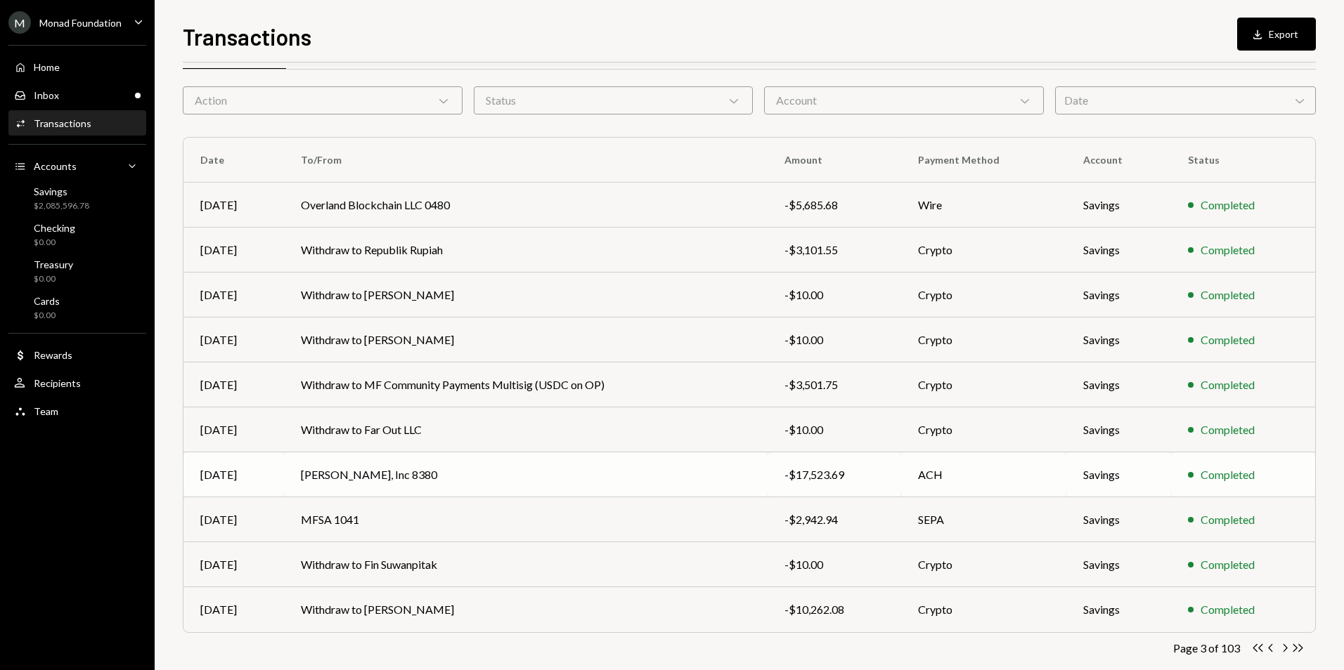
scroll to position [63, 0]
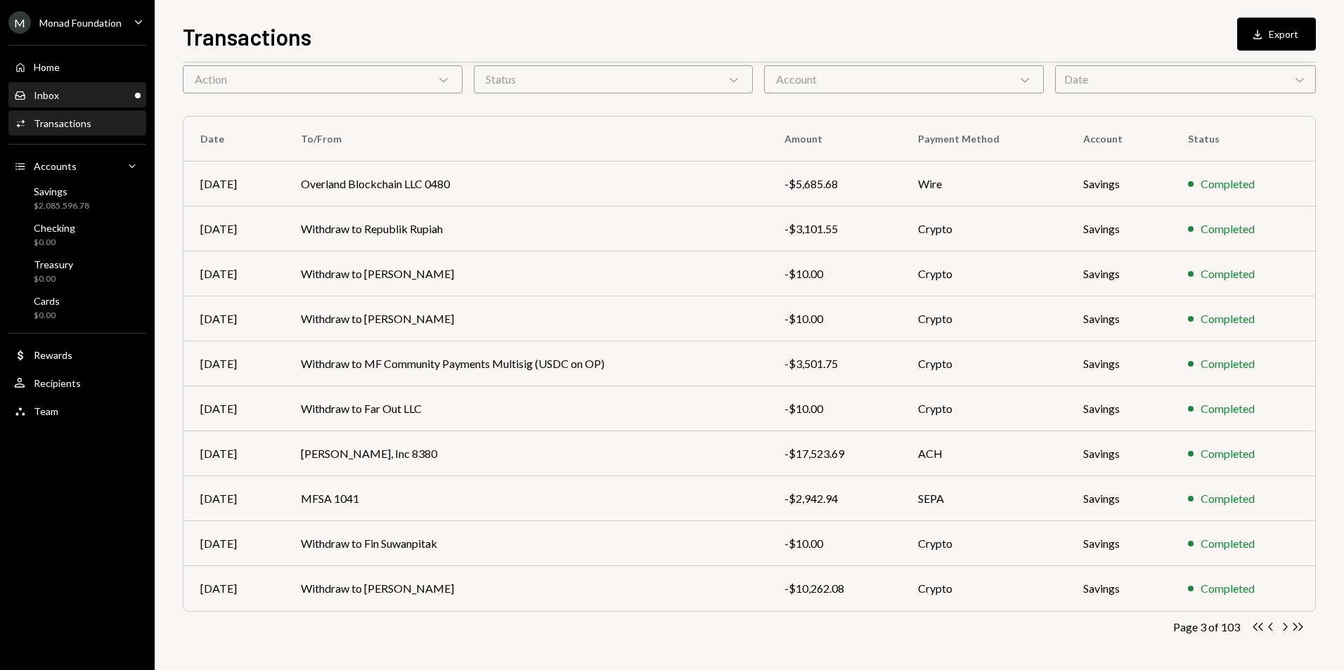
click at [84, 93] on div "Inbox Inbox" at bounding box center [77, 95] width 126 height 13
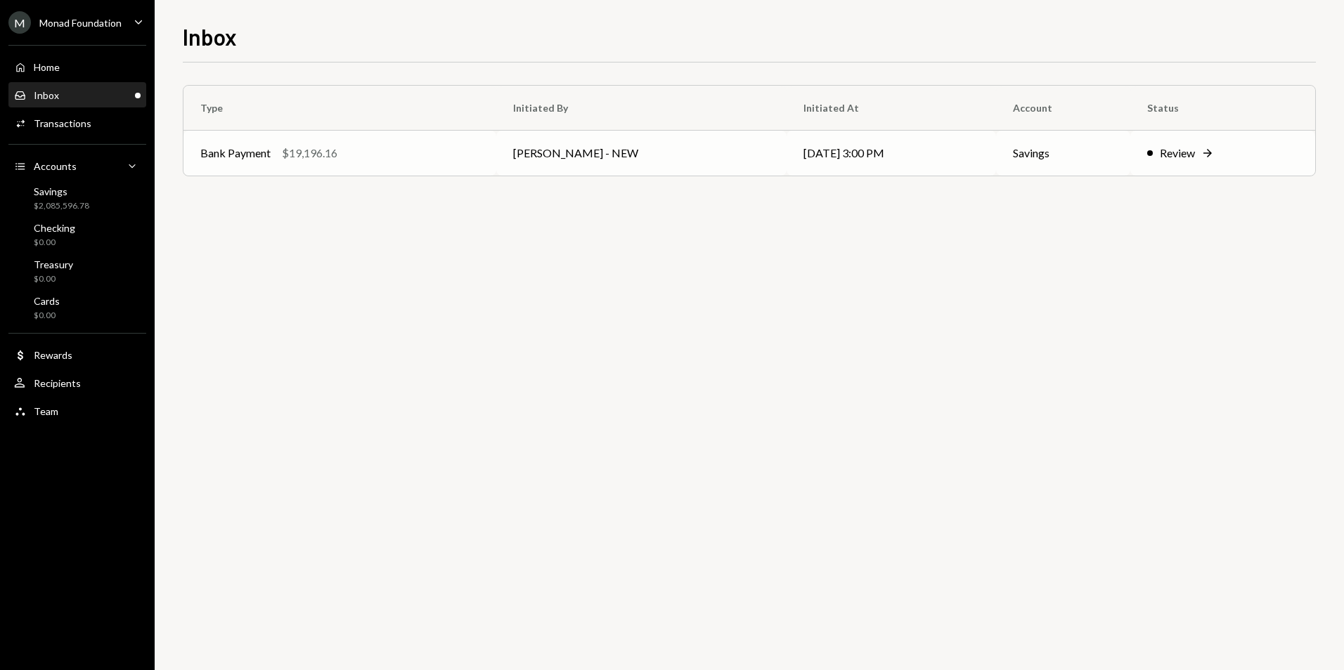
click at [597, 153] on td "[PERSON_NAME] - NEW" at bounding box center [641, 153] width 290 height 45
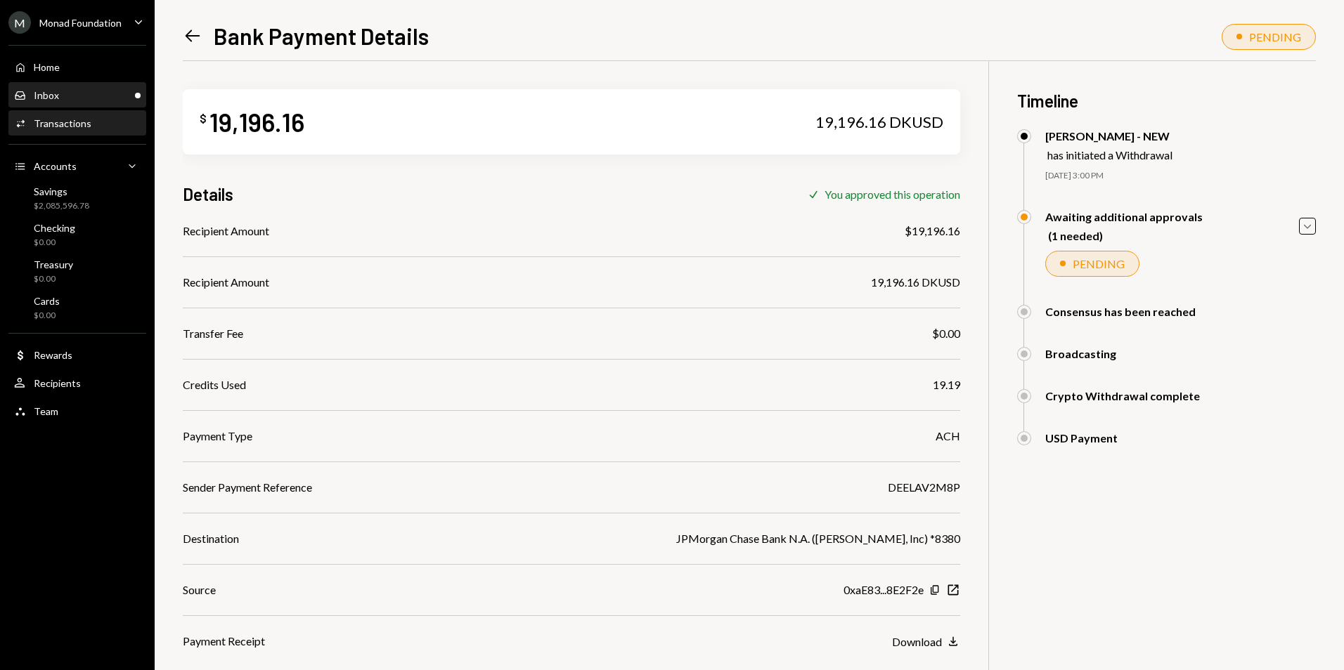
click at [120, 98] on div "Inbox Inbox" at bounding box center [77, 95] width 126 height 13
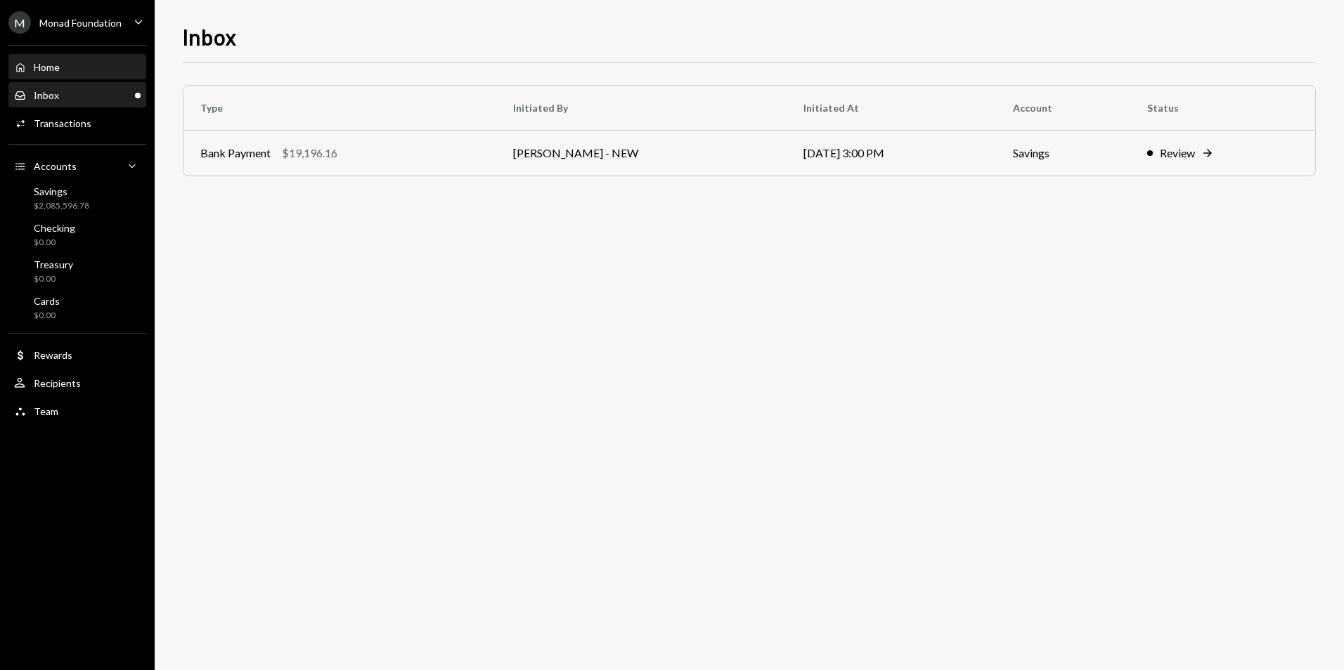
click at [81, 66] on div "Home Home" at bounding box center [77, 67] width 126 height 13
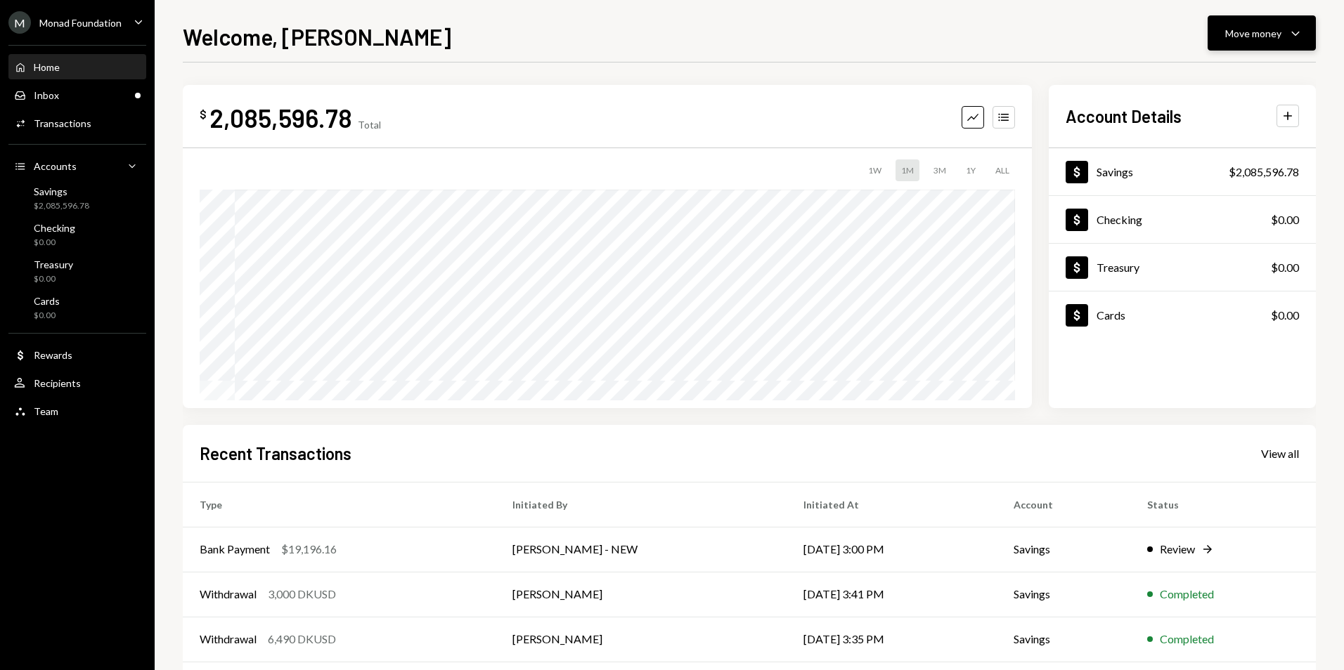
click at [1297, 30] on icon "Caret Down" at bounding box center [1295, 33] width 17 height 17
click at [1247, 77] on div "Send" at bounding box center [1250, 75] width 103 height 15
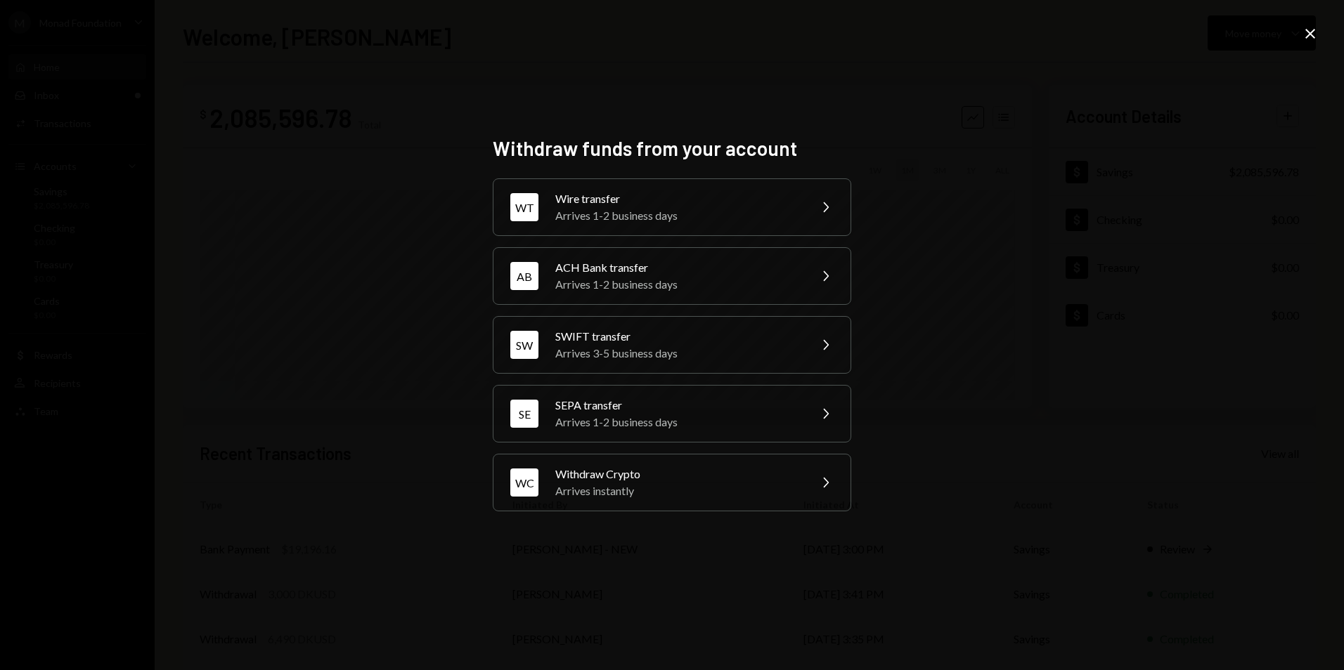
click at [1306, 30] on icon at bounding box center [1310, 34] width 10 height 10
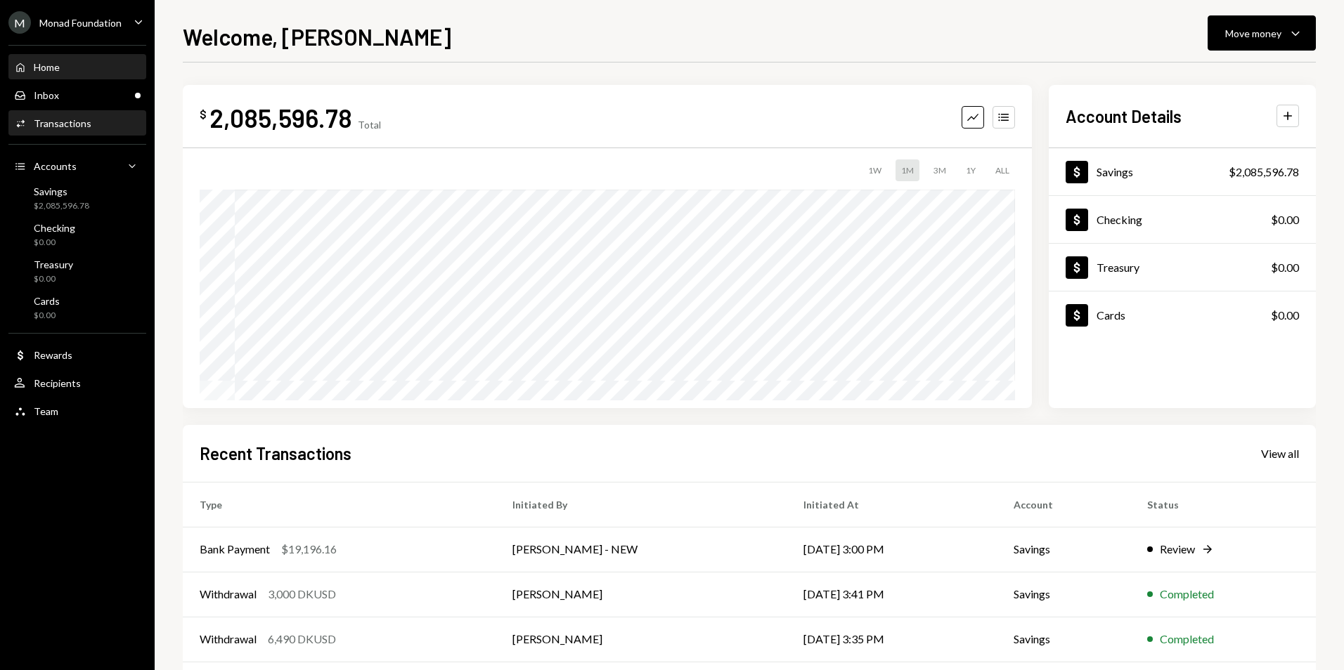
click at [75, 122] on div "Transactions" at bounding box center [63, 123] width 58 height 12
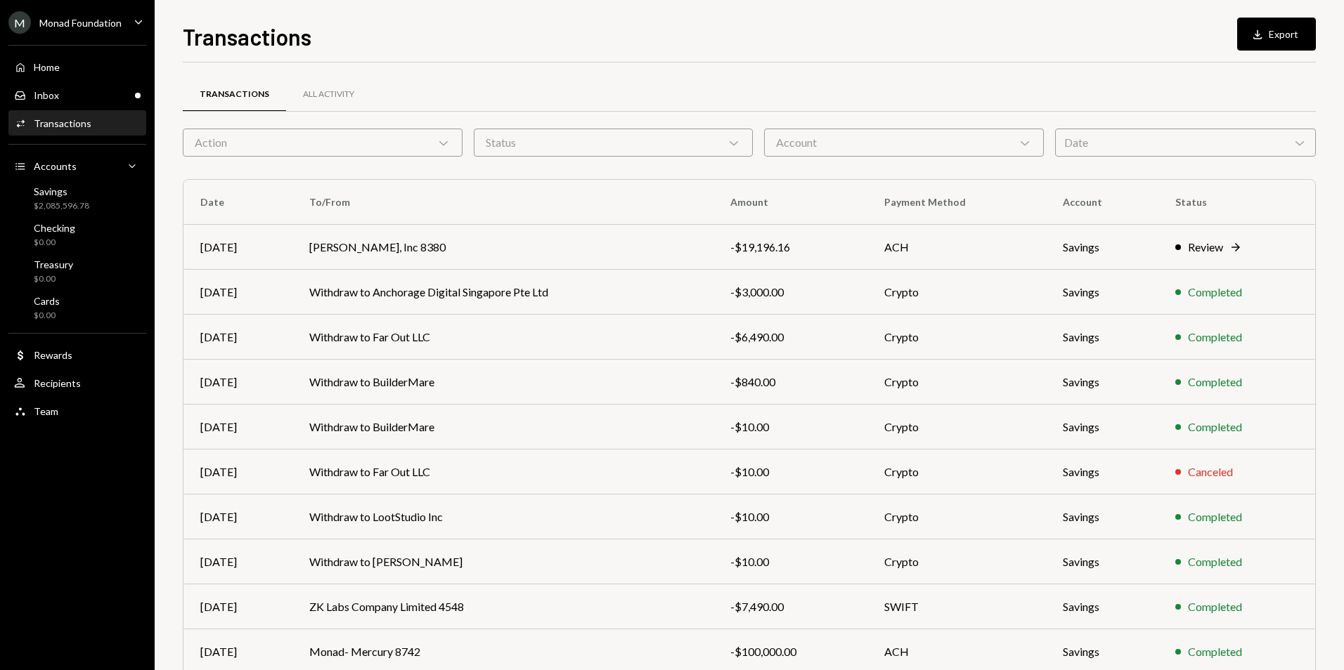
click at [1151, 141] on div "Date Chevron Down" at bounding box center [1185, 143] width 261 height 28
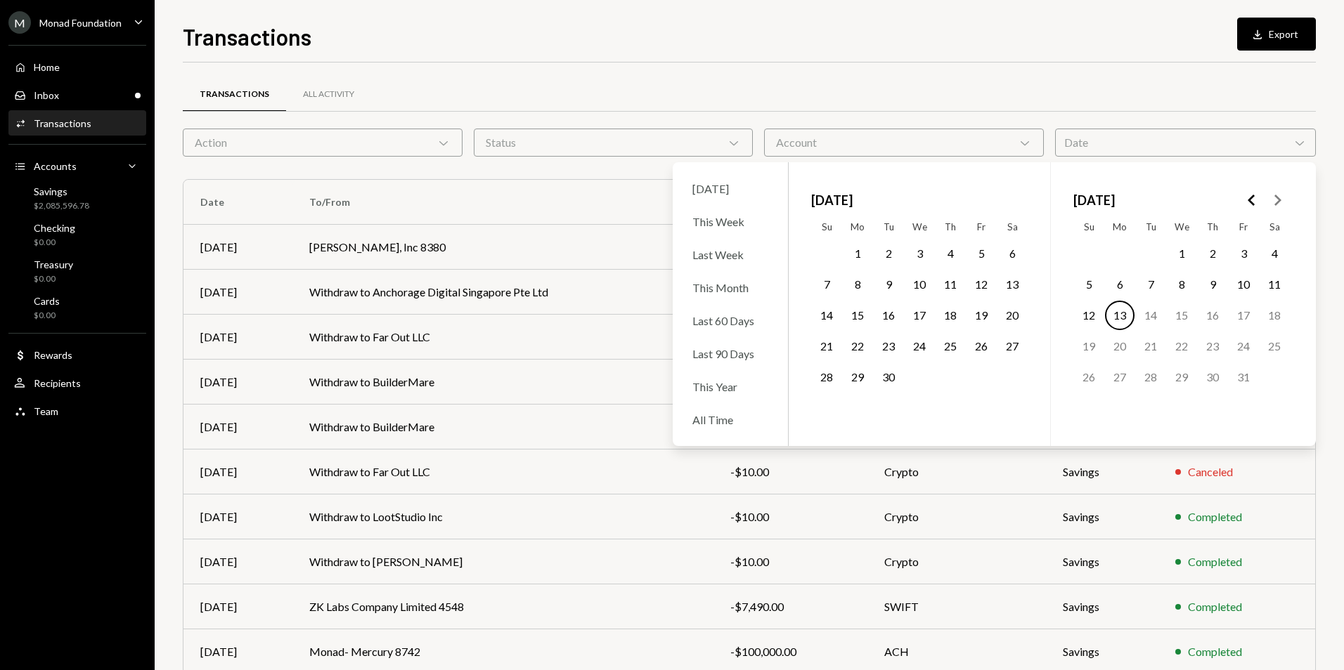
click at [866, 284] on button "8" at bounding box center [858, 285] width 30 height 30
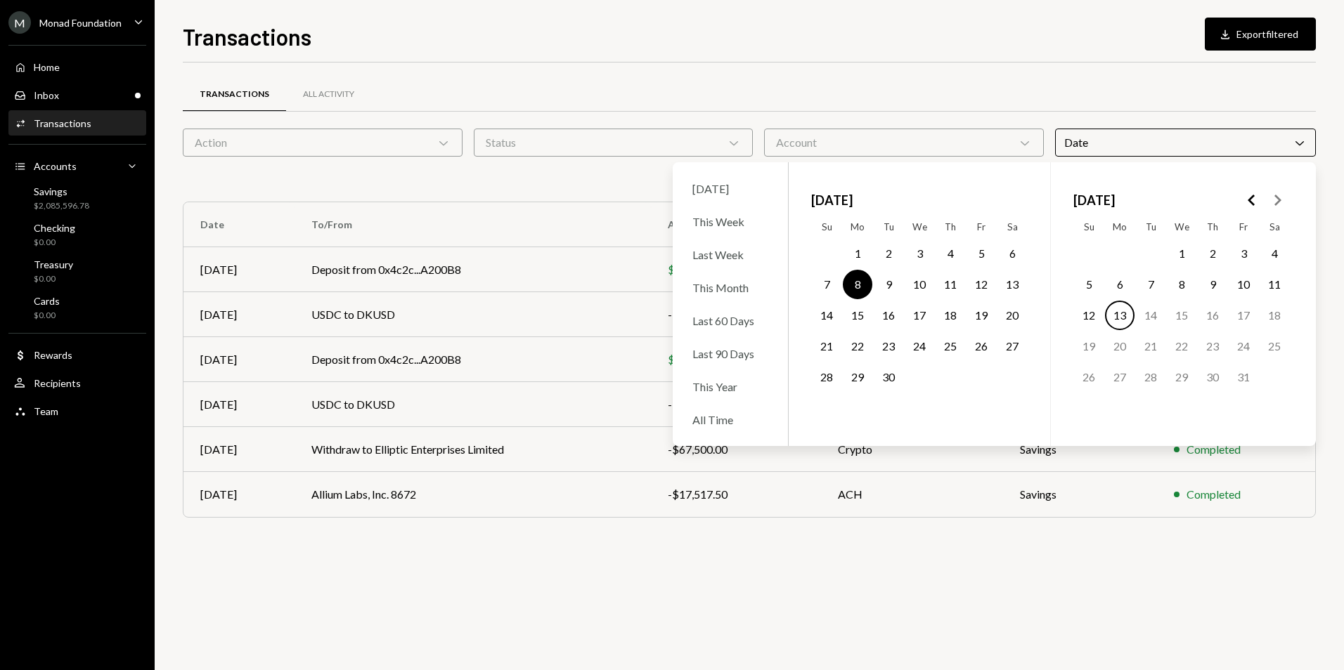
click at [951, 284] on button "11" at bounding box center [950, 285] width 30 height 30
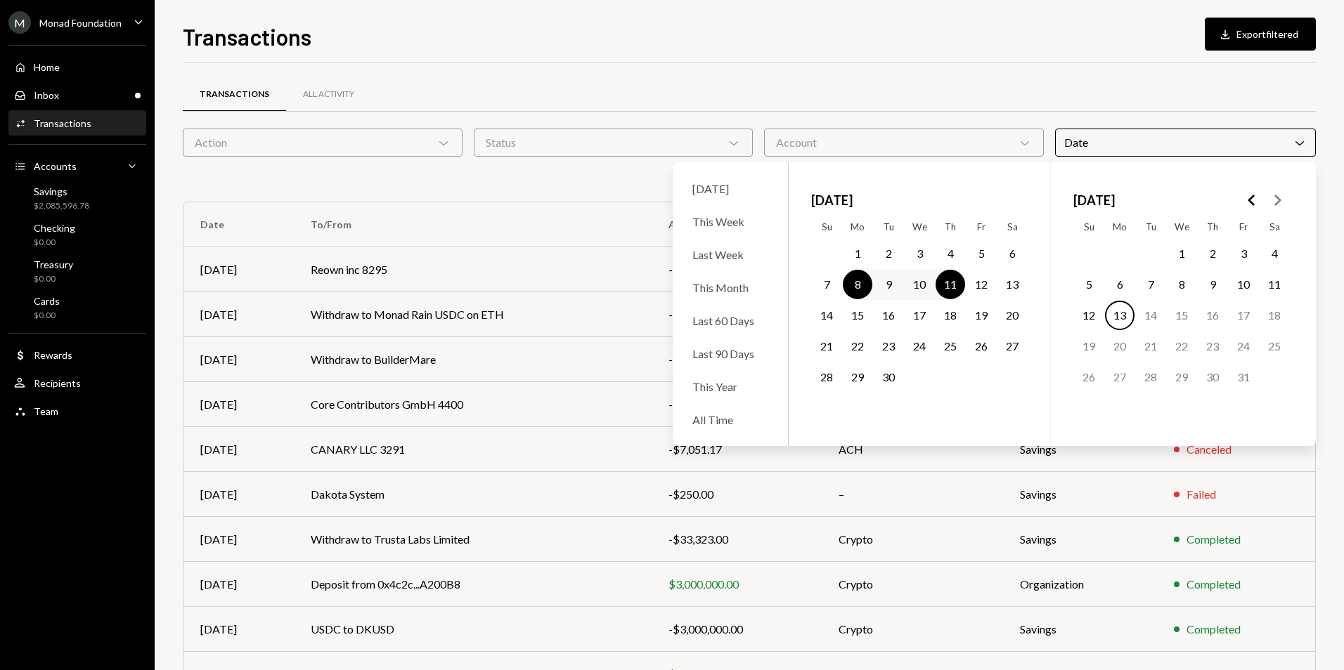
drag, startPoint x: 934, startPoint y: 55, endPoint x: 923, endPoint y: 58, distance: 11.6
click at [933, 55] on div "Transactions Download Export filtered Transactions All Activity Action Chevron …" at bounding box center [749, 345] width 1133 height 651
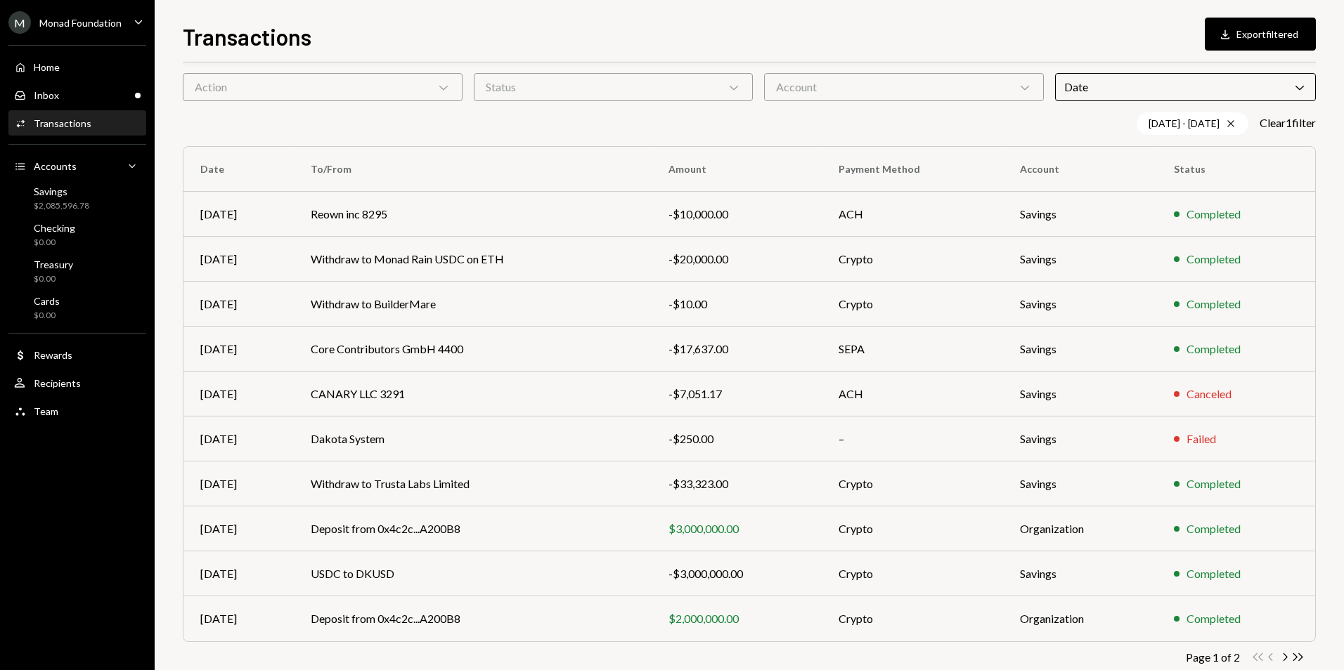
scroll to position [86, 0]
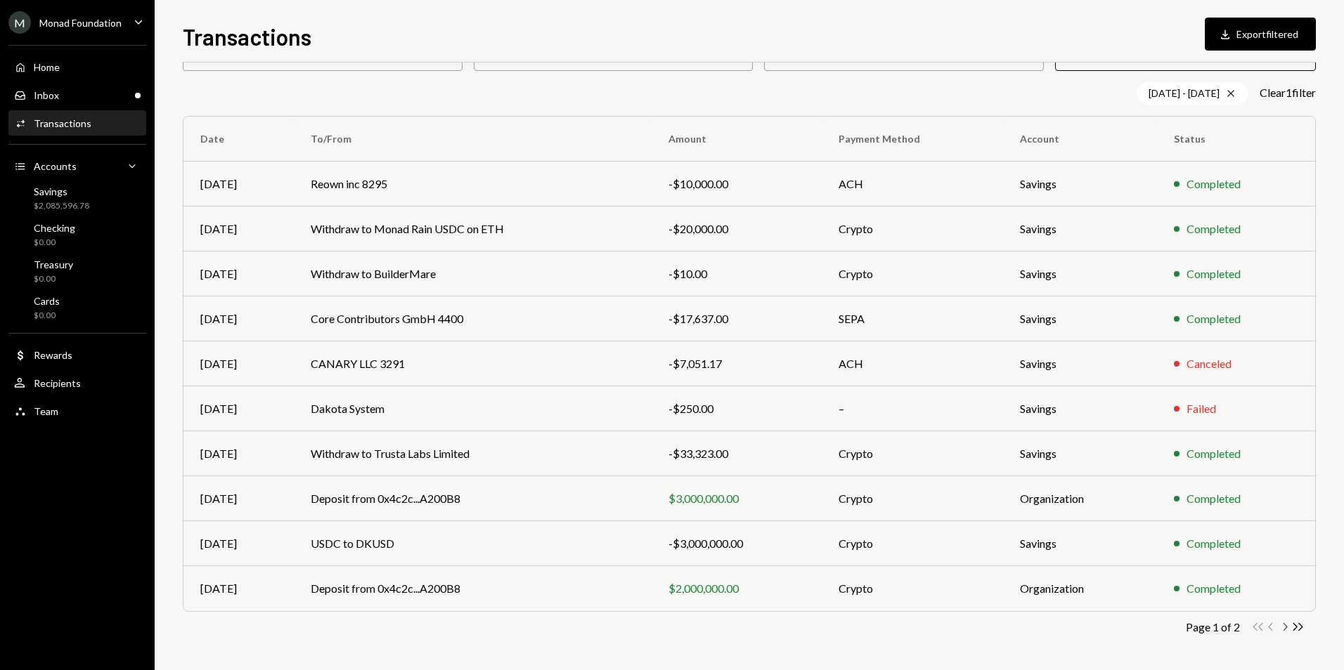
click at [1285, 624] on icon "Chevron Right" at bounding box center [1284, 626] width 13 height 13
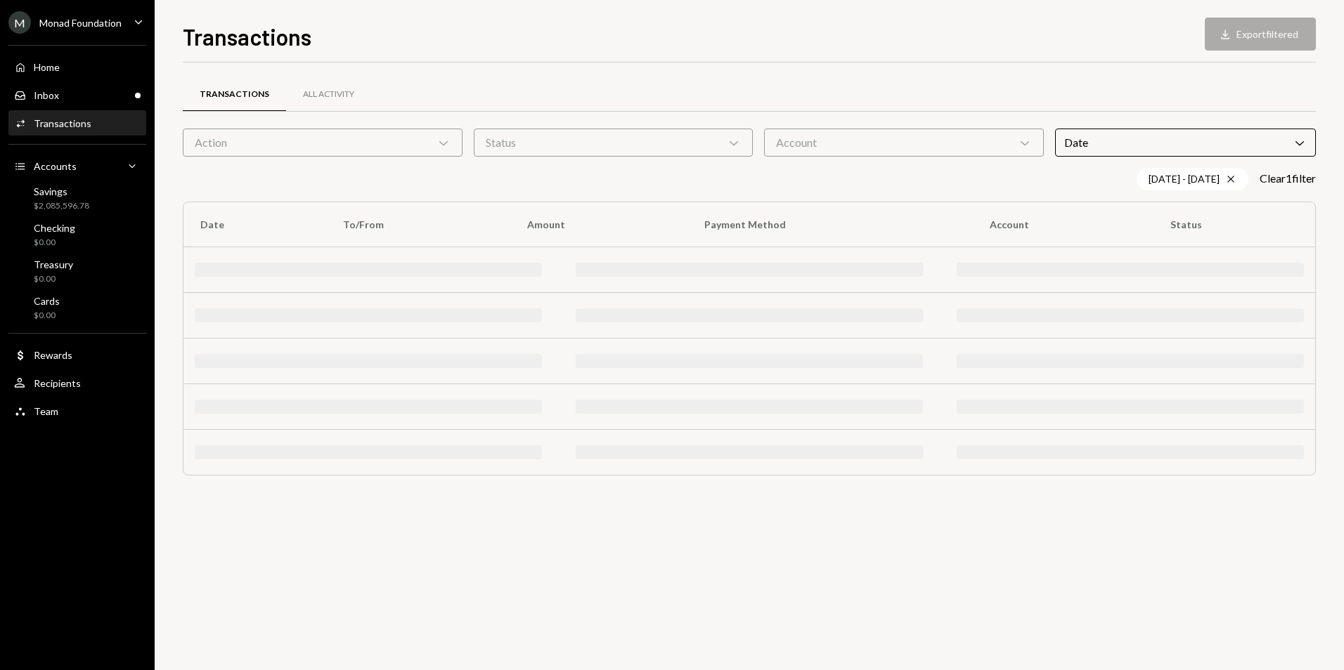
scroll to position [0, 0]
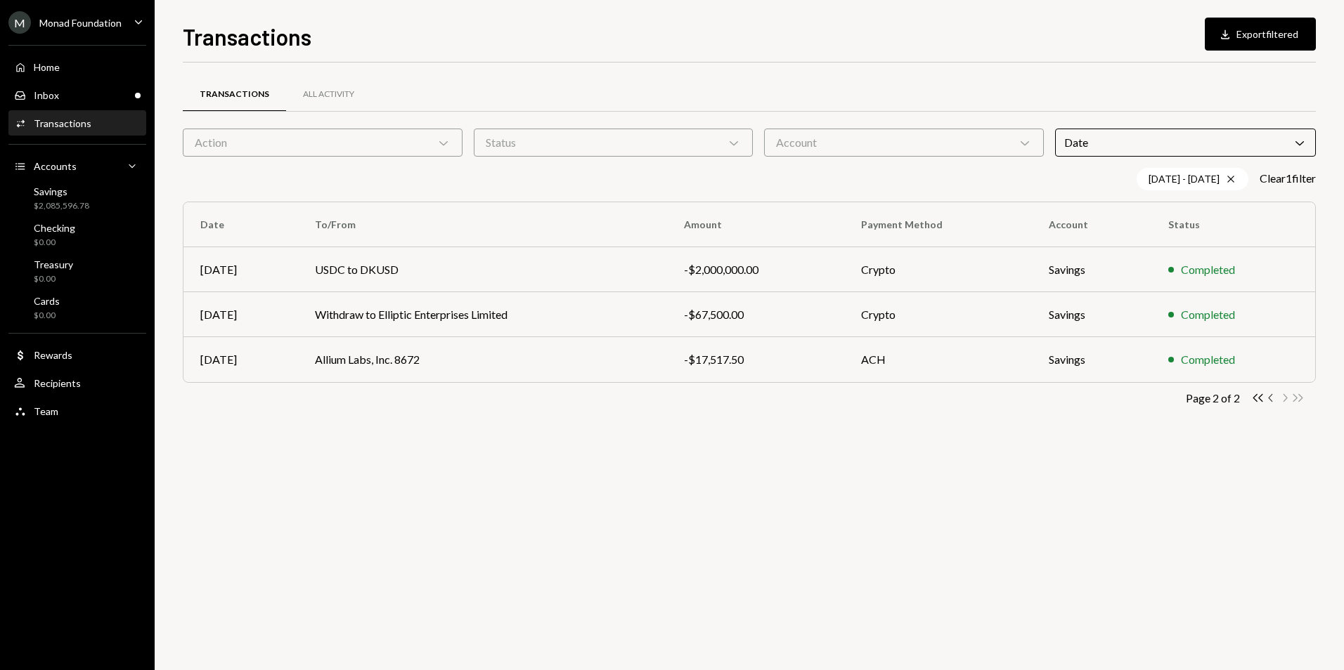
click at [1272, 398] on icon "Chevron Left" at bounding box center [1270, 397] width 13 height 13
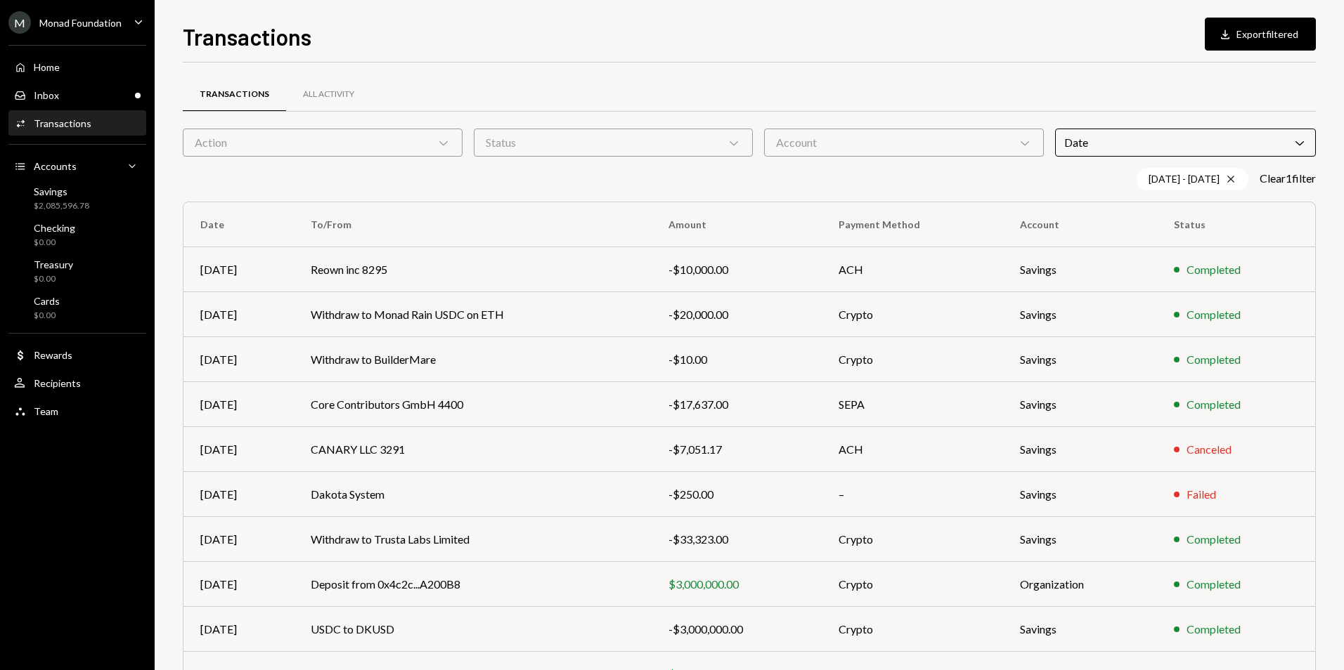
click at [1155, 141] on div "Date Chevron Down" at bounding box center [1185, 143] width 261 height 28
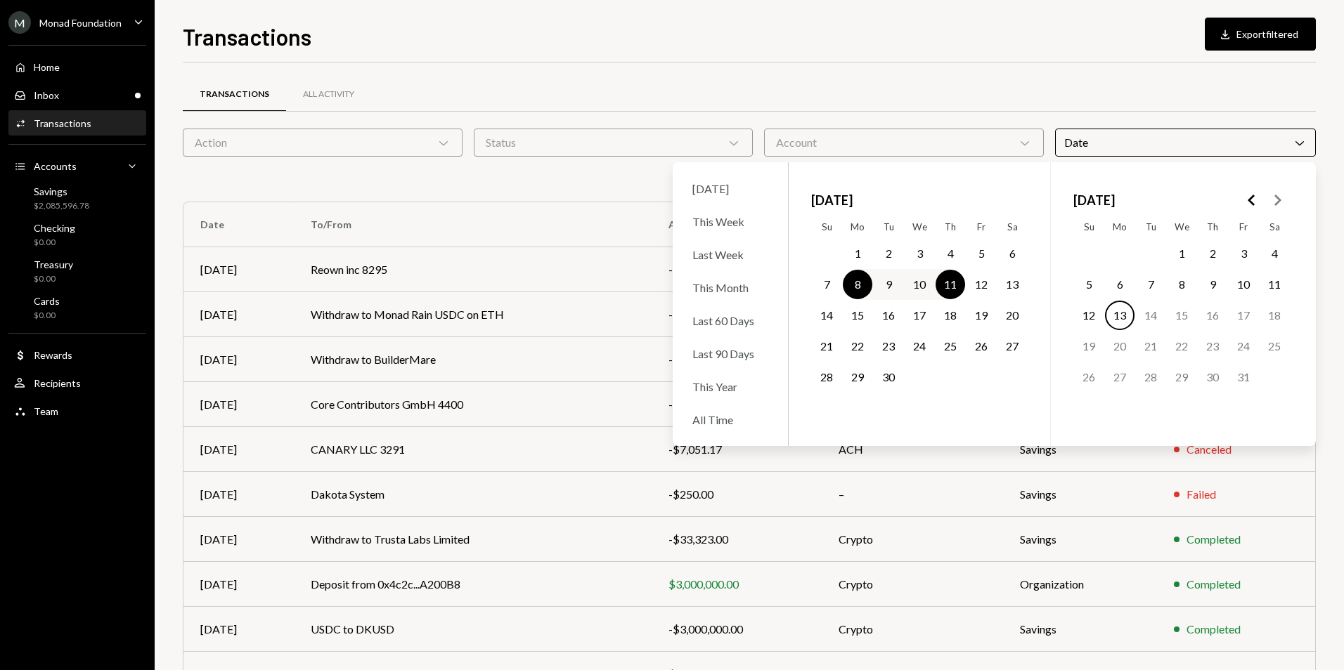
click at [854, 250] on button "1" at bounding box center [858, 254] width 30 height 30
click at [870, 314] on button "15" at bounding box center [858, 316] width 30 height 30
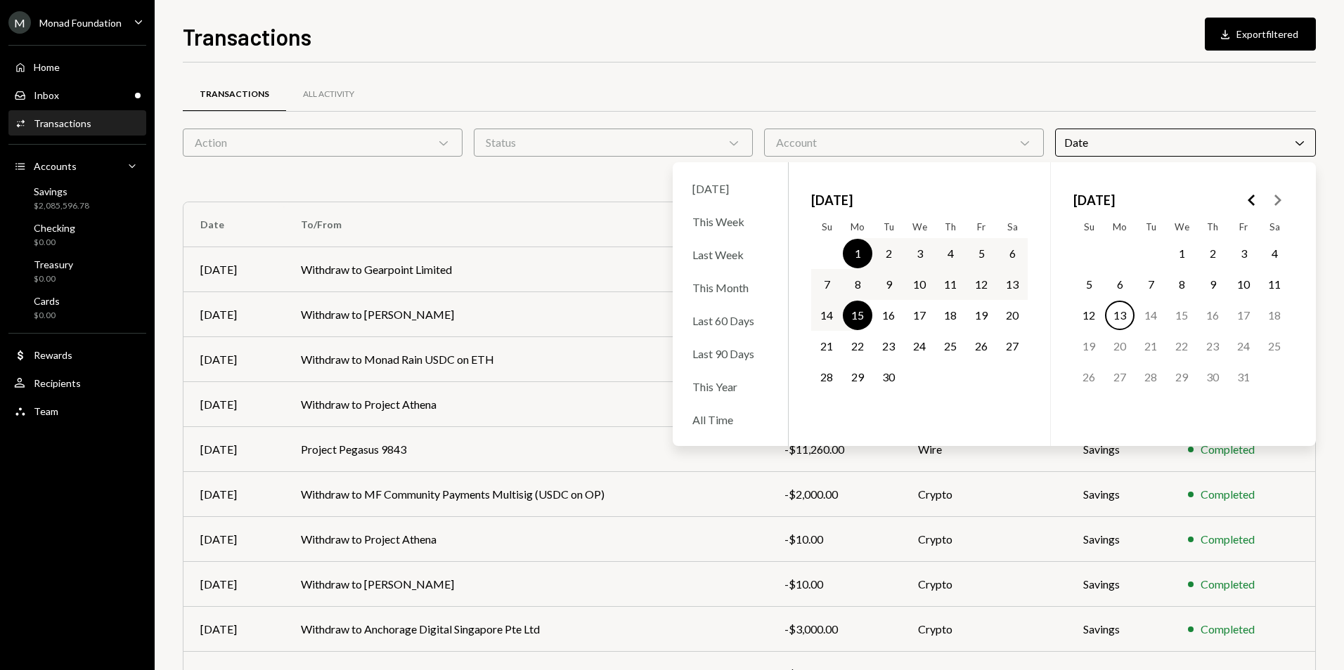
click at [885, 316] on button "16" at bounding box center [888, 316] width 30 height 30
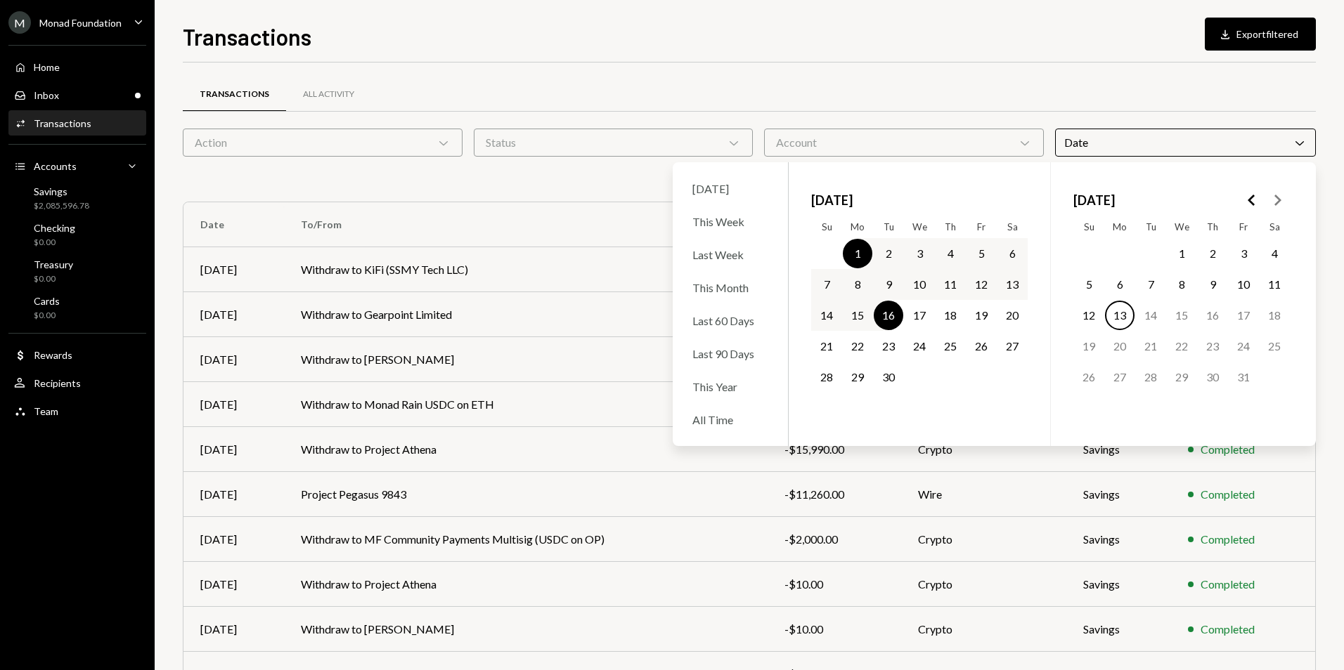
click at [930, 74] on div "Transactions All Activity Action Chevron Down Status Chevron Down Account Chevr…" at bounding box center [749, 410] width 1133 height 694
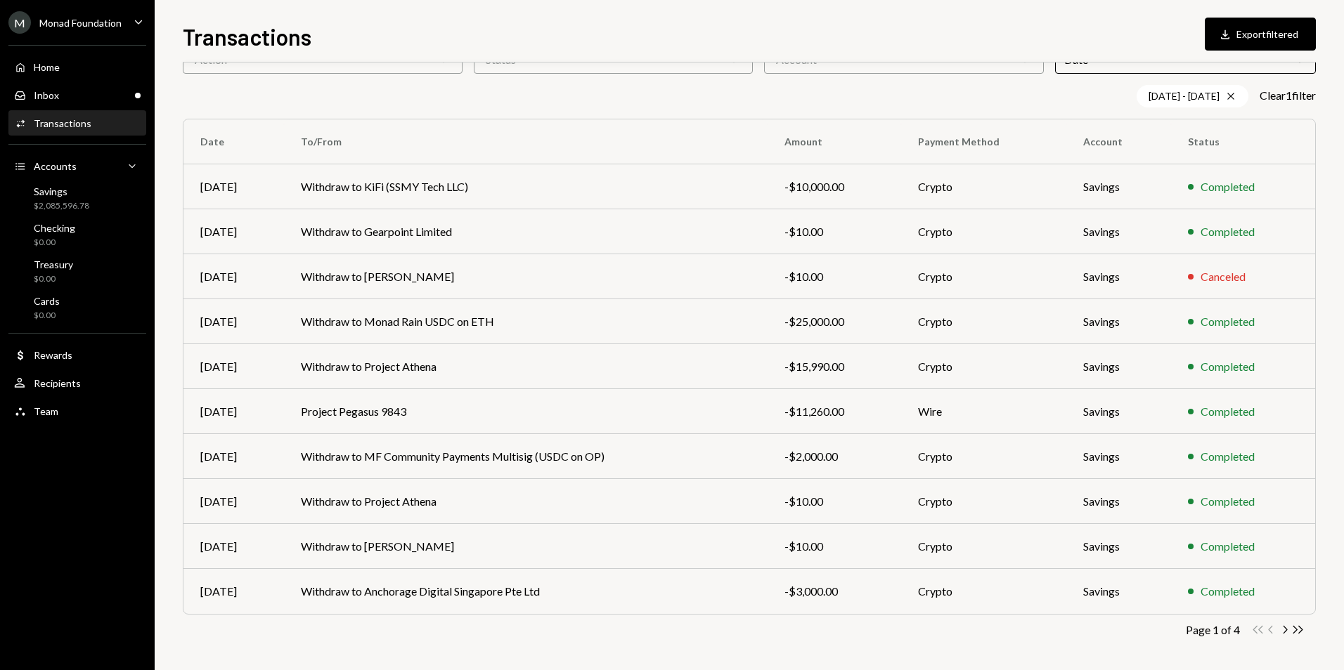
scroll to position [86, 0]
click at [1284, 628] on icon "Chevron Right" at bounding box center [1284, 626] width 13 height 13
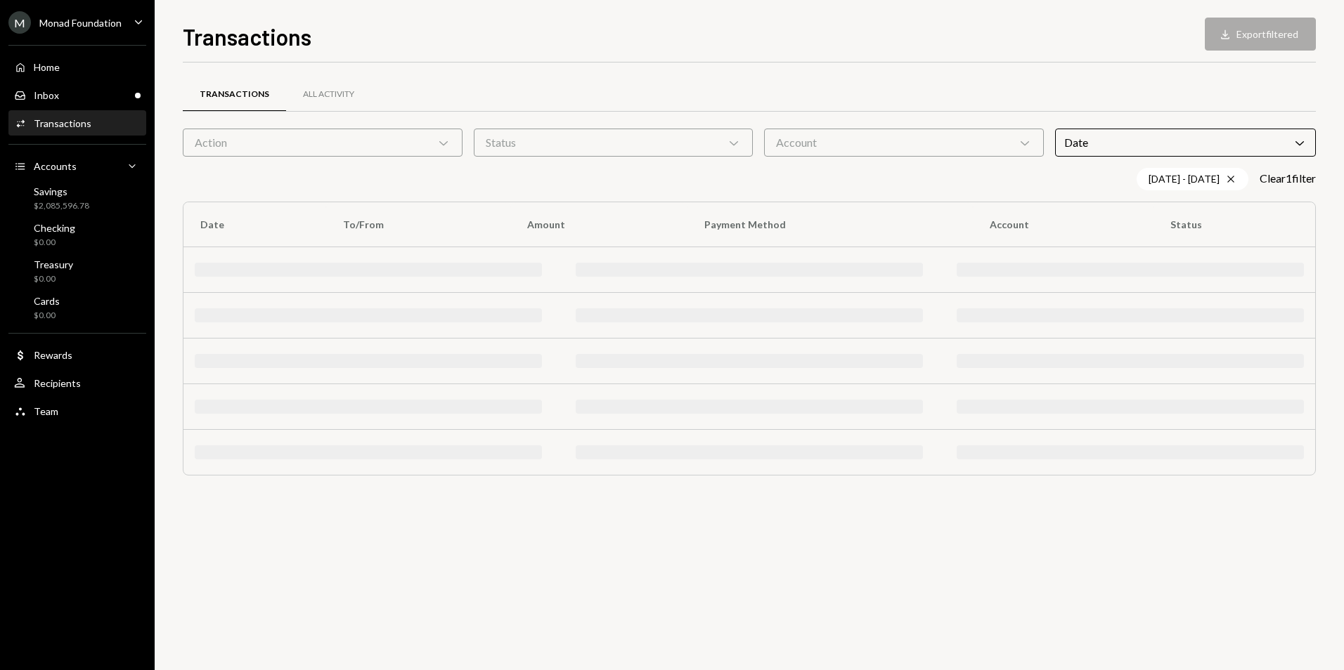
scroll to position [0, 0]
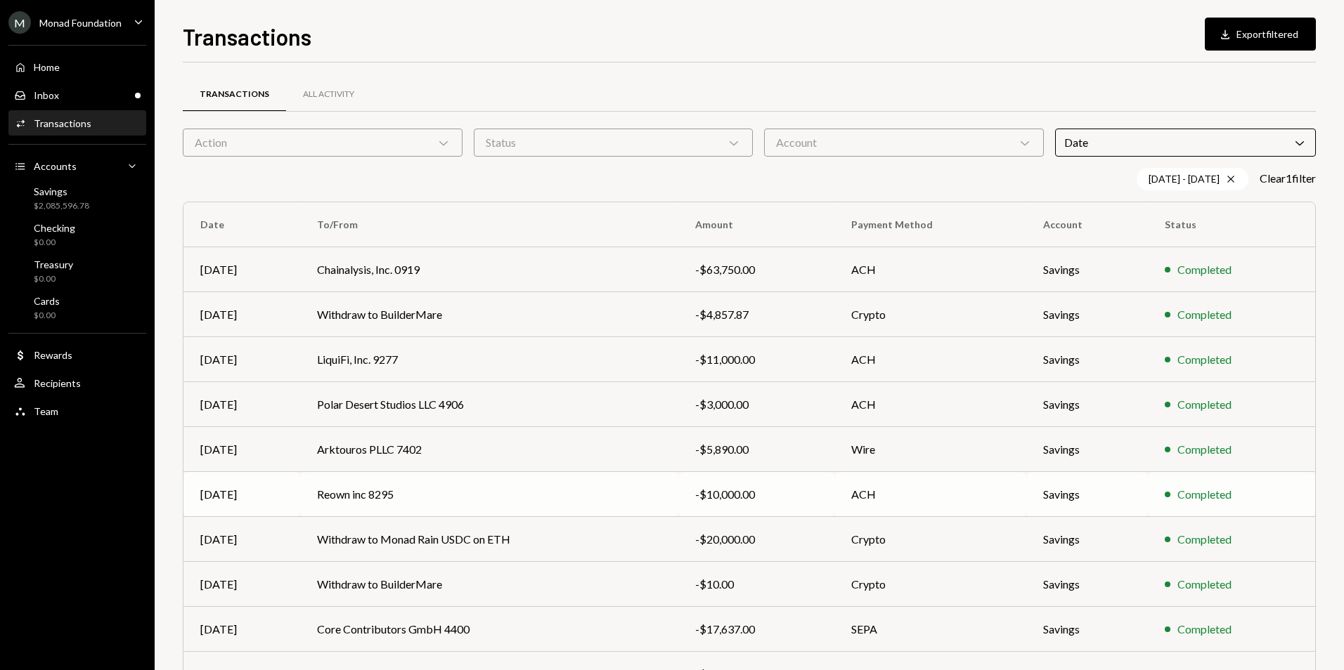
click at [472, 486] on td "Reown inc 8295" at bounding box center [489, 494] width 378 height 45
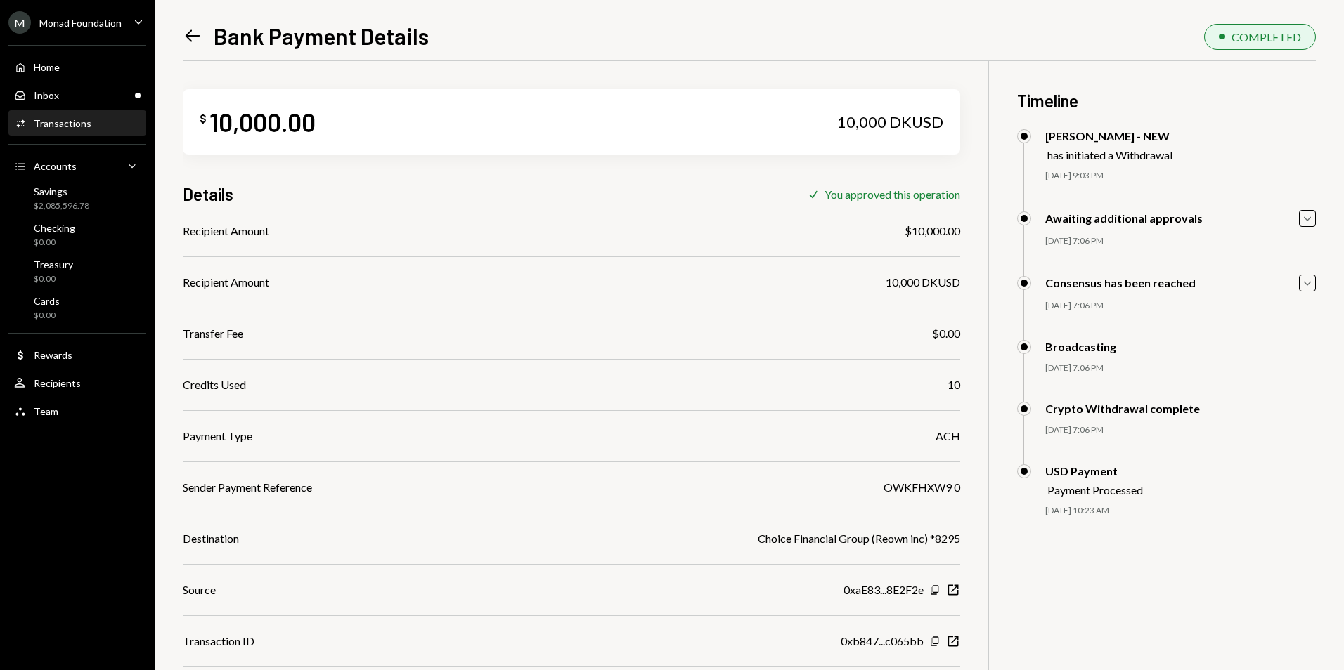
click at [196, 44] on icon "Left Arrow" at bounding box center [193, 36] width 20 height 20
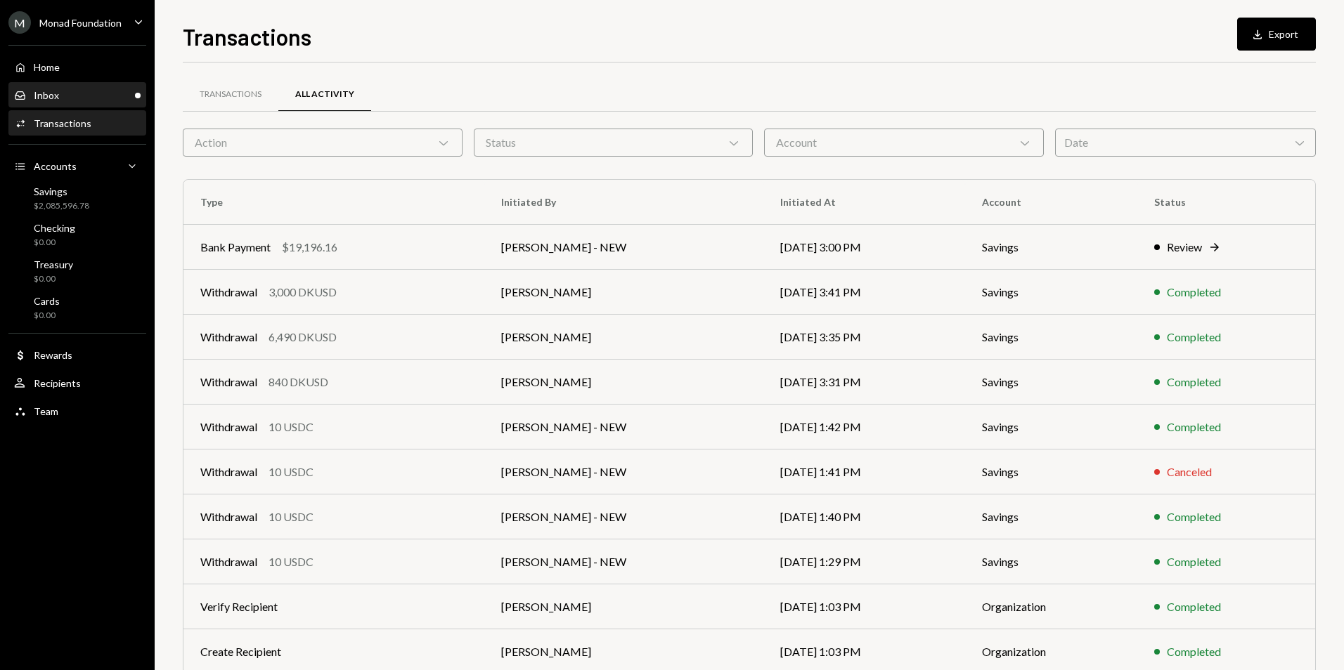
click at [102, 105] on div "Inbox Inbox" at bounding box center [77, 96] width 126 height 24
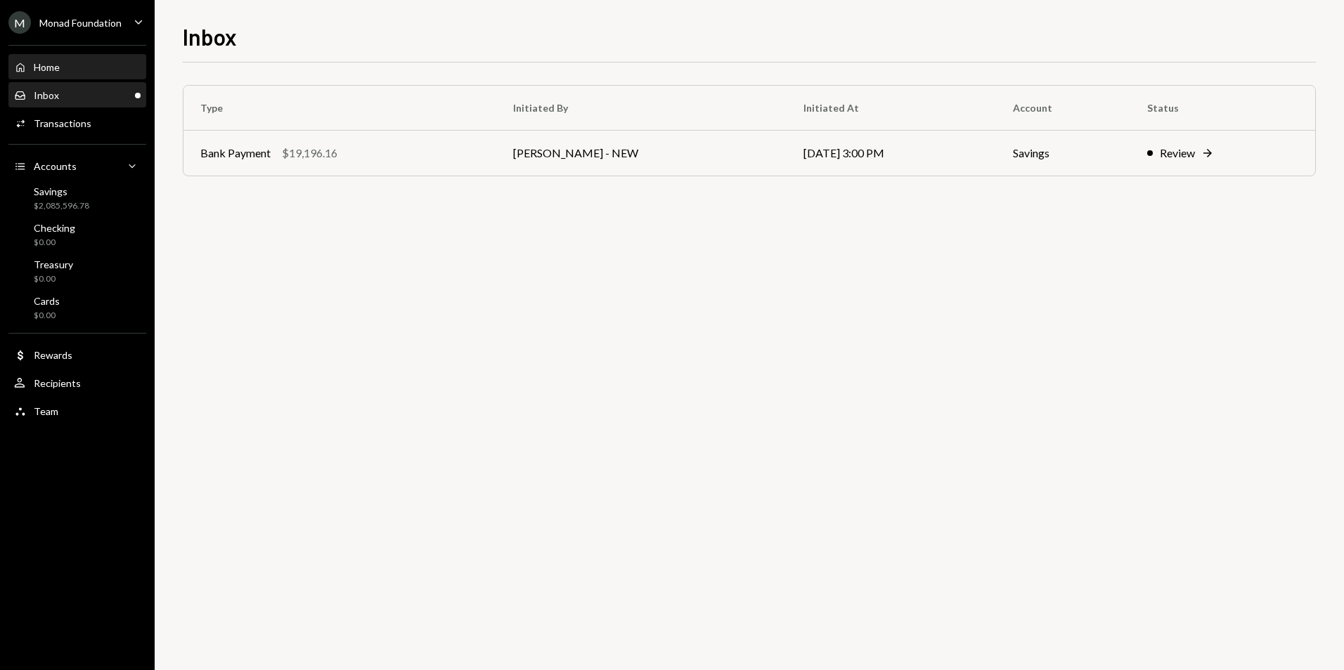
click at [74, 60] on div "Home Home" at bounding box center [77, 68] width 126 height 24
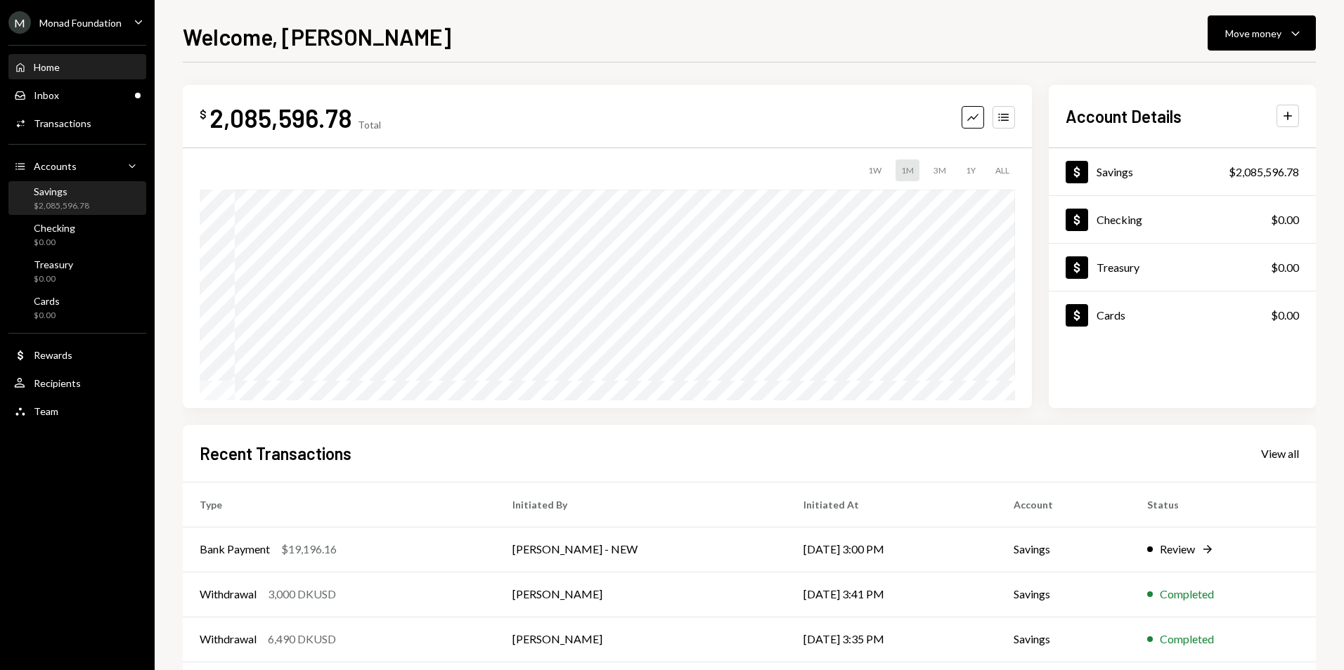
click at [60, 193] on div "Savings" at bounding box center [62, 192] width 56 height 12
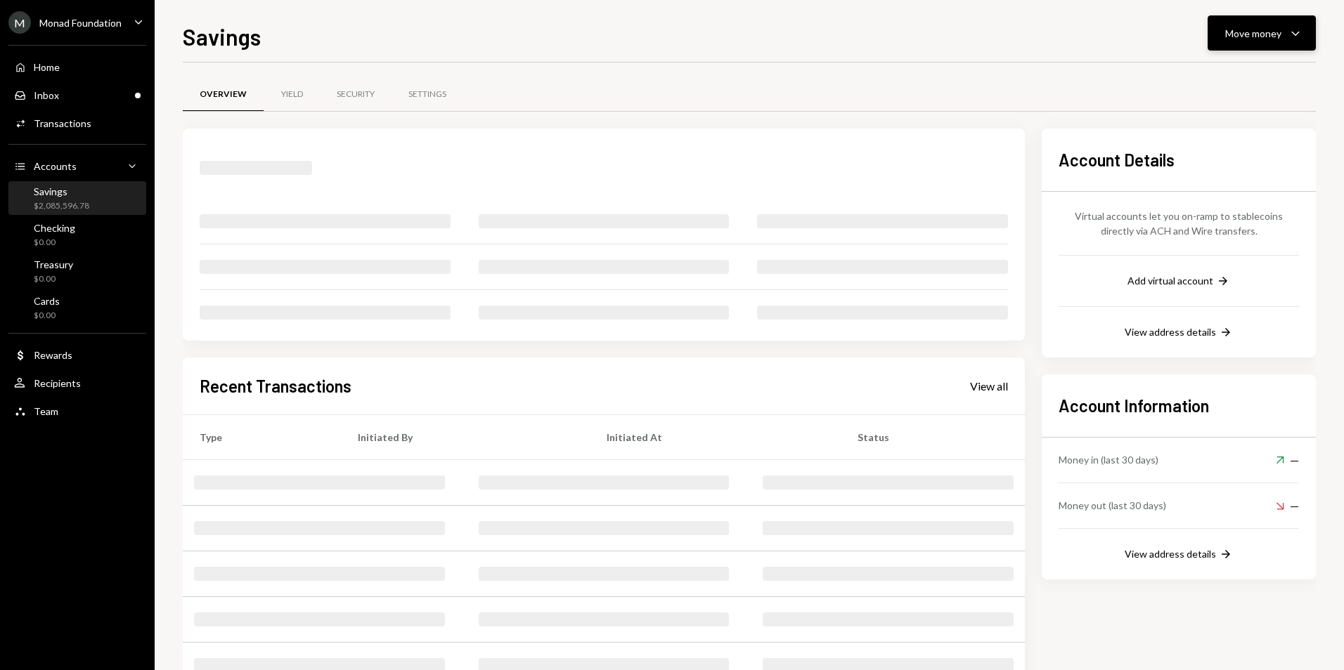
click at [1246, 32] on div "Move money" at bounding box center [1253, 33] width 56 height 15
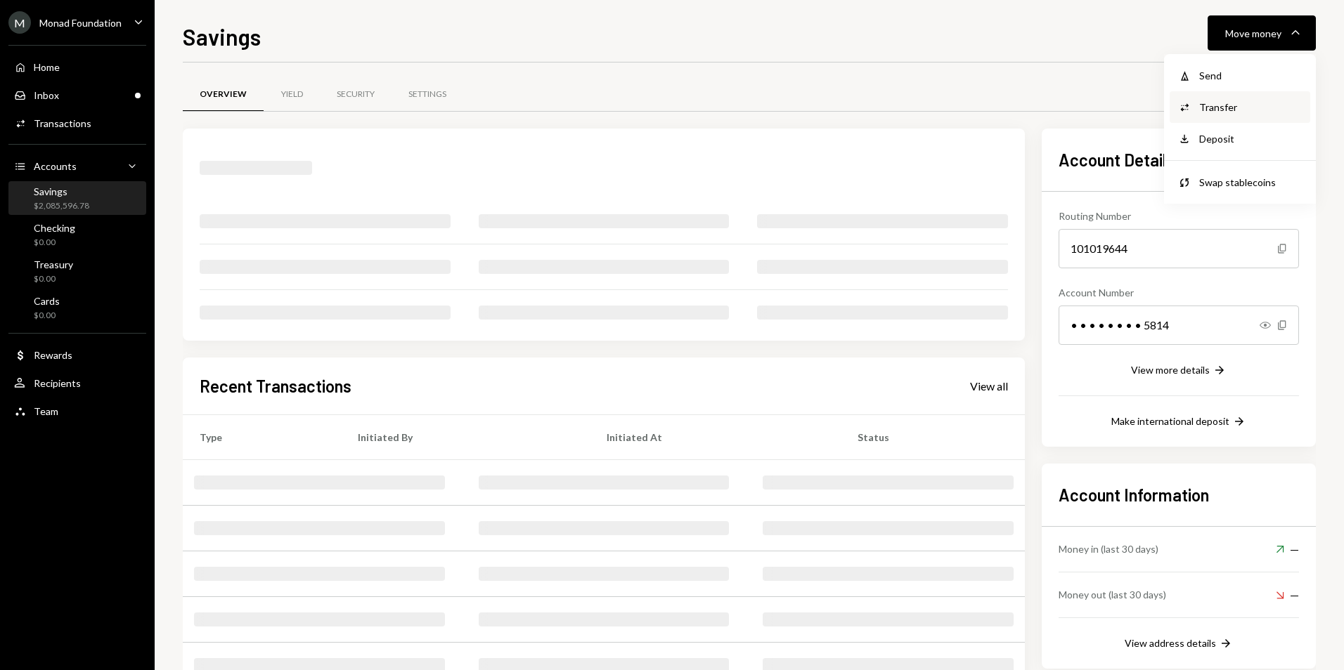
click at [1221, 97] on div "Convert Transfer" at bounding box center [1239, 107] width 141 height 32
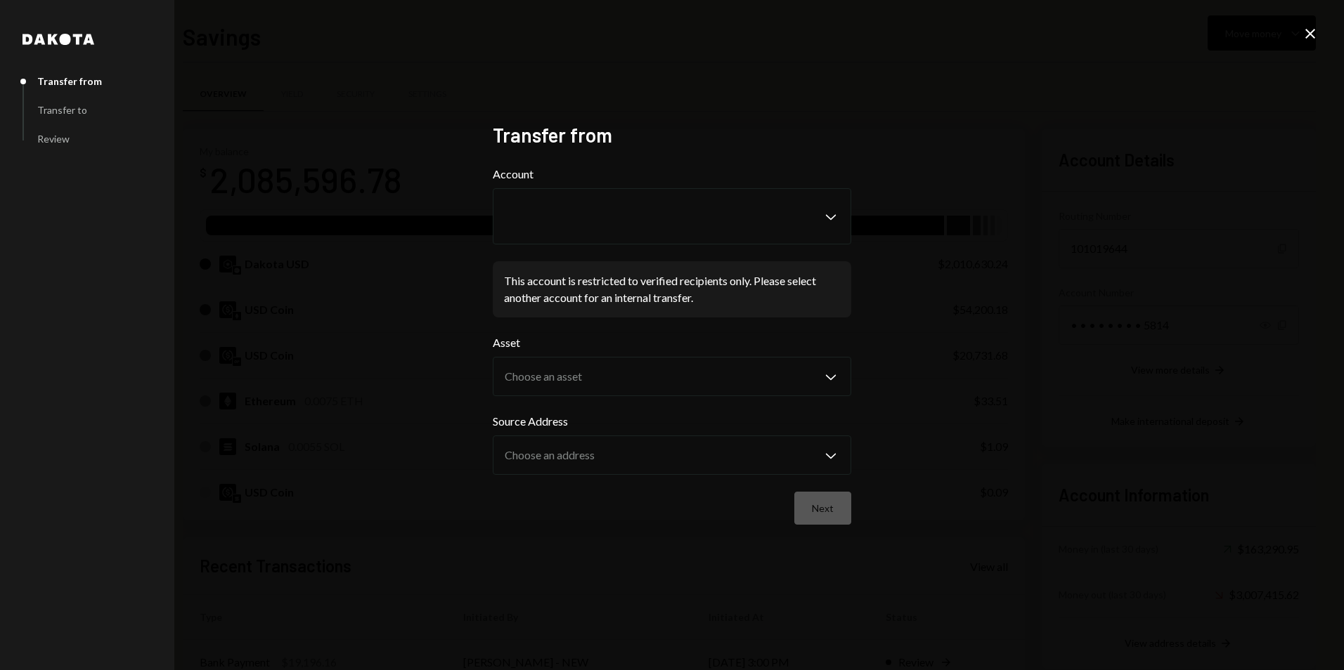
click at [1307, 35] on icon "Close" at bounding box center [1309, 33] width 17 height 17
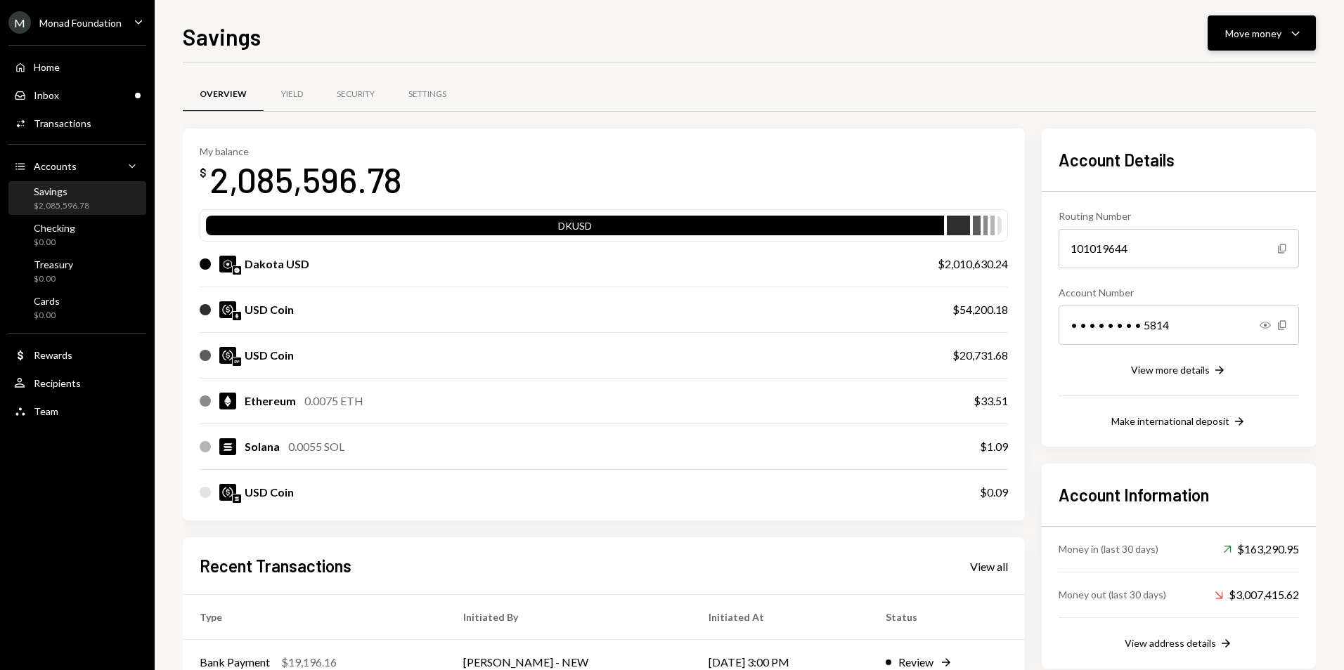
click at [1282, 28] on div "Move money Caret Down" at bounding box center [1261, 33] width 73 height 17
click at [1238, 77] on div "Send" at bounding box center [1250, 75] width 103 height 15
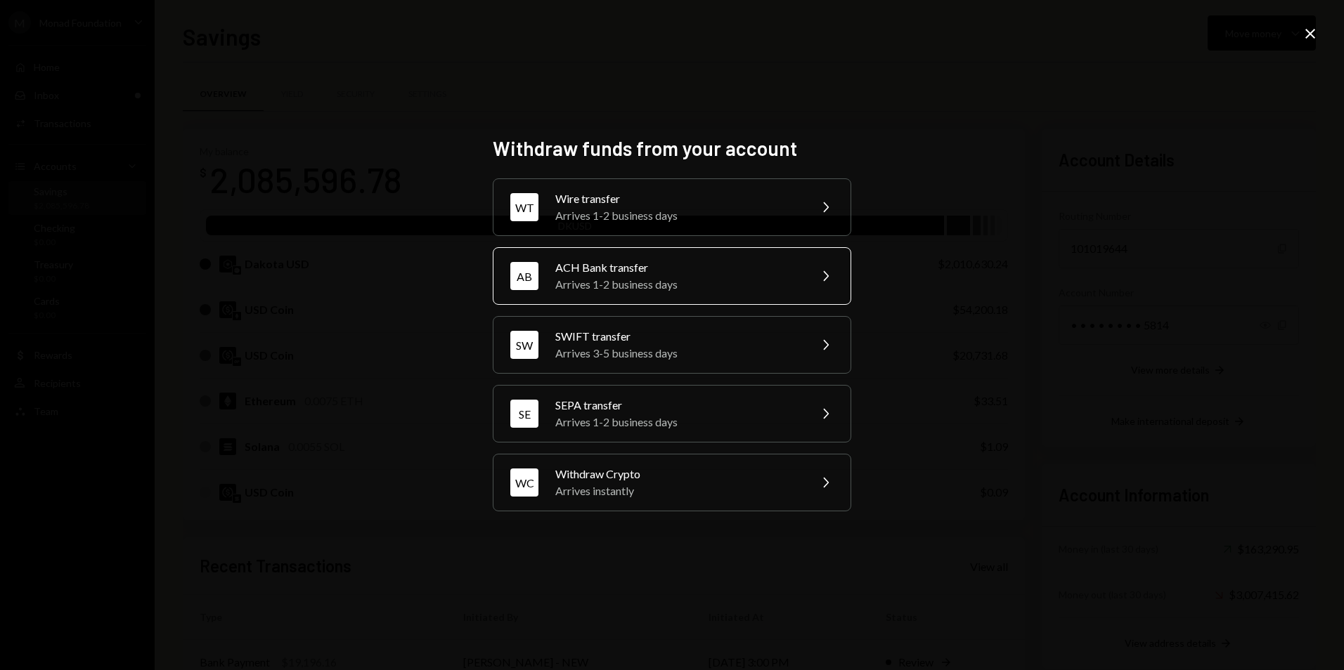
click at [602, 277] on div "Arrives 1-2 business days" at bounding box center [677, 284] width 245 height 17
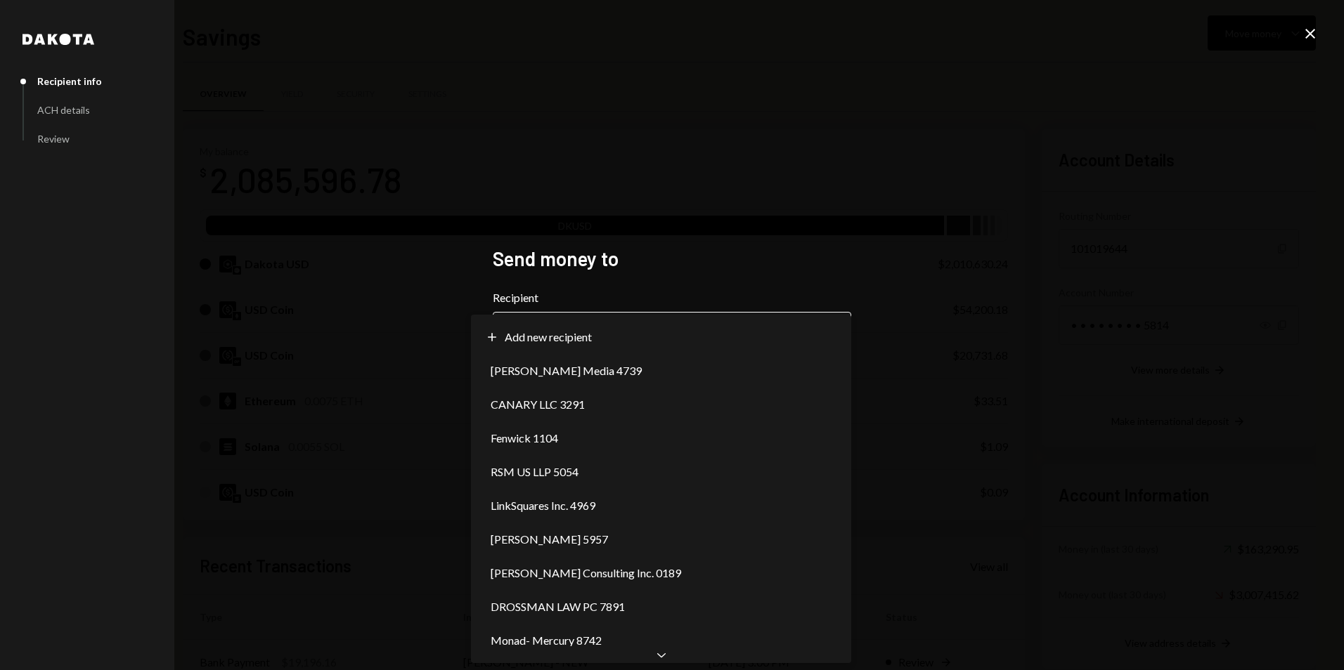
click at [680, 350] on body "M Monad Foundation Caret Down Home Home Inbox Inbox Activities Transactions Acc…" at bounding box center [672, 335] width 1344 height 670
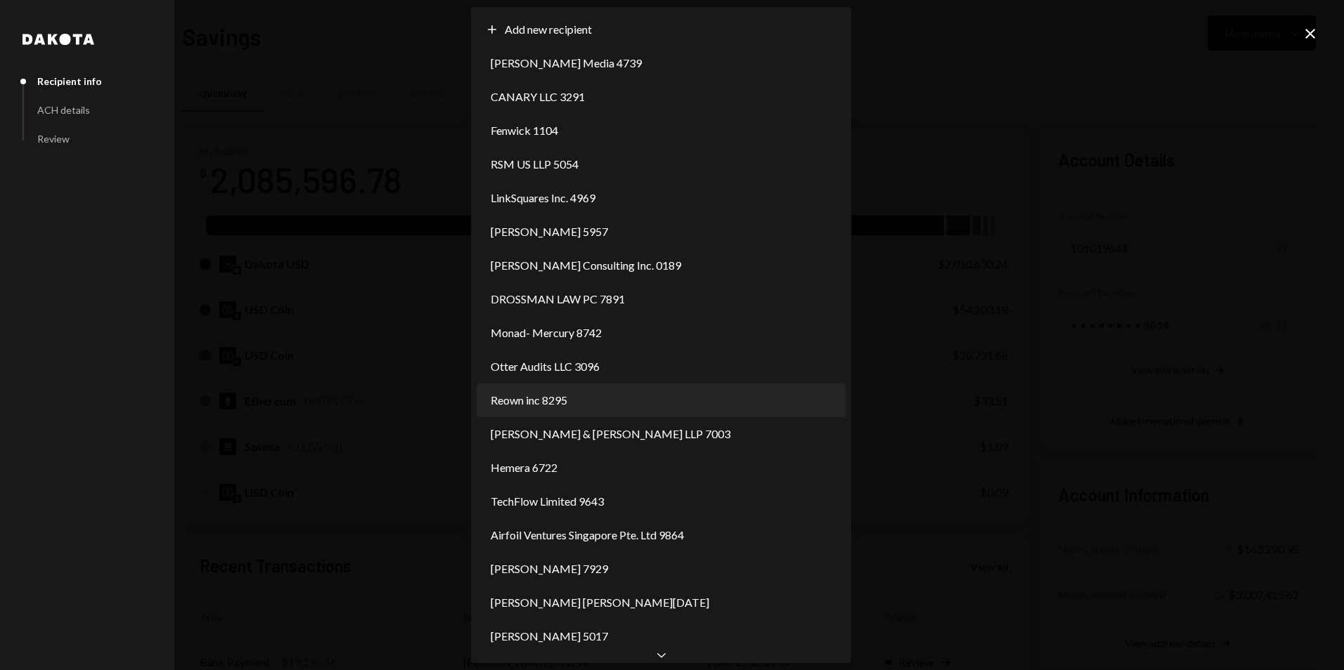
select select "**********"
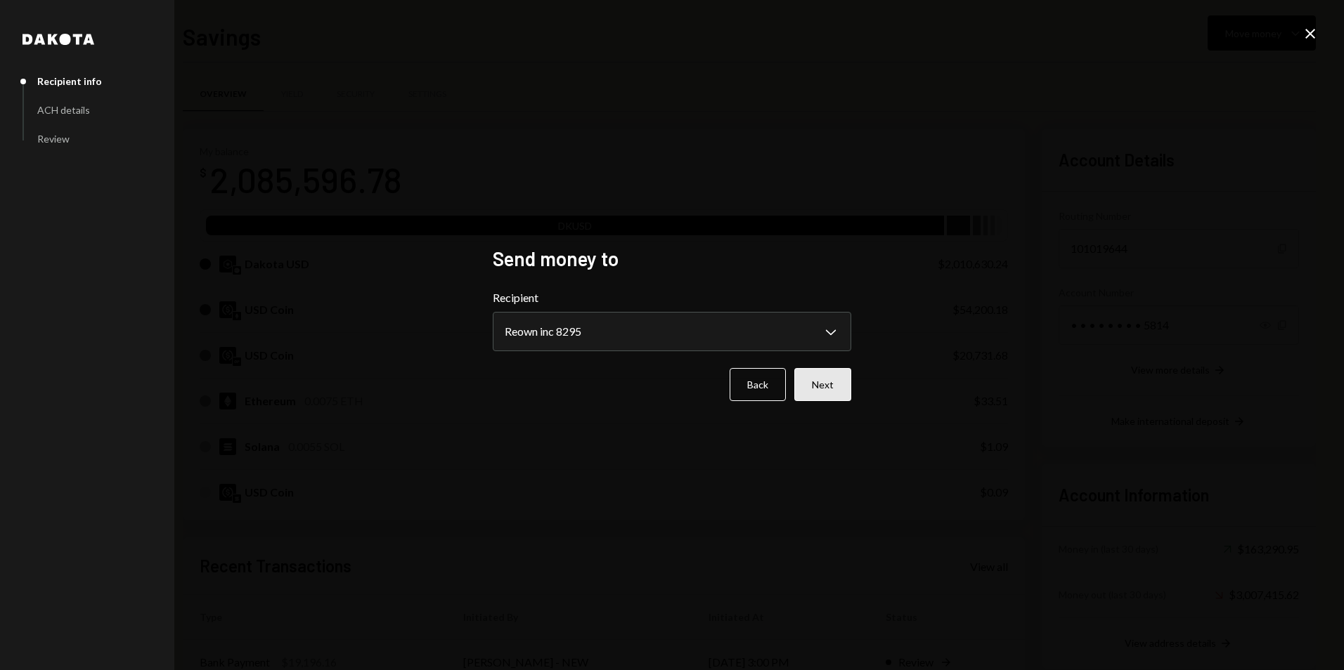
click at [828, 378] on button "Next" at bounding box center [822, 384] width 57 height 33
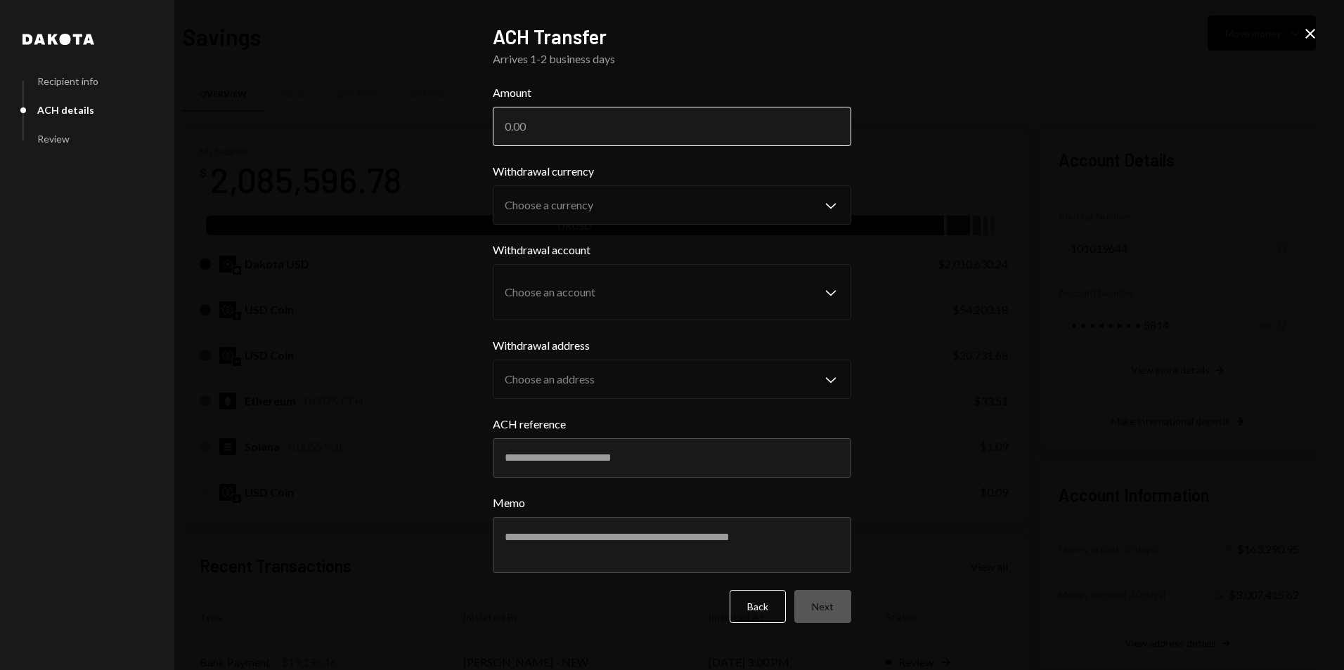
click at [510, 136] on input "Amount" at bounding box center [672, 126] width 358 height 39
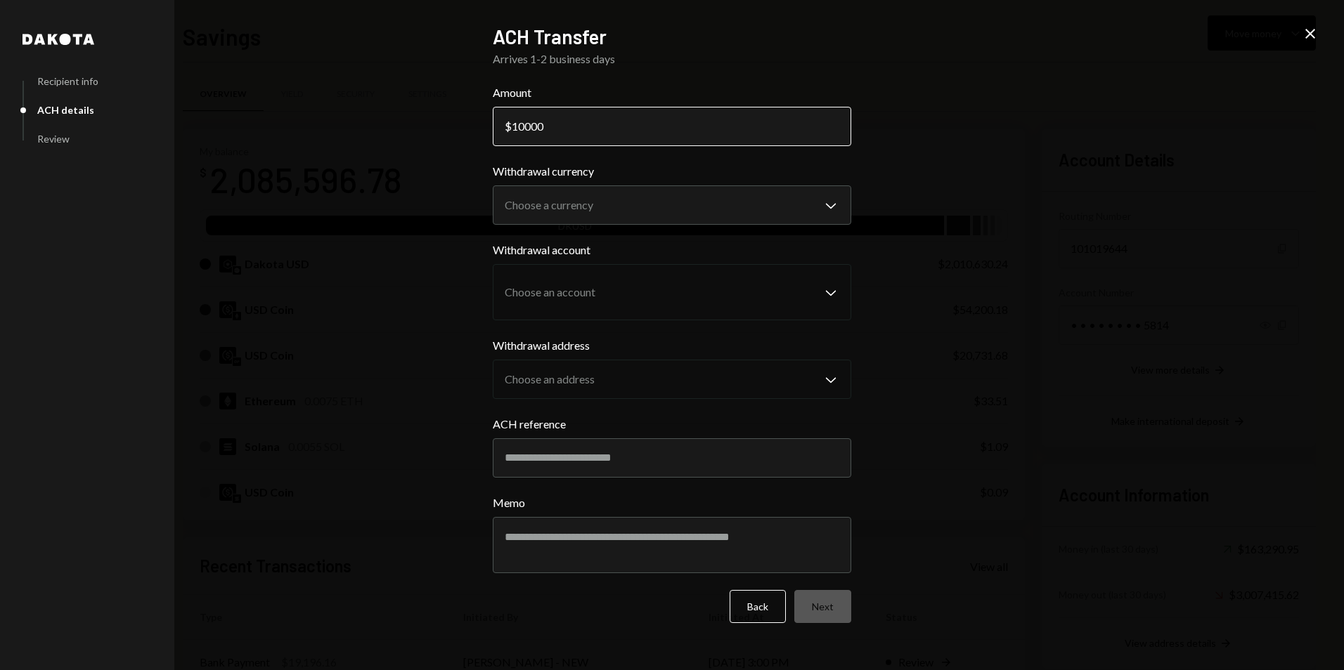
type input "10000"
click at [610, 206] on body "M Monad Foundation Caret Down Home Home Inbox Inbox Activities Transactions Acc…" at bounding box center [672, 335] width 1344 height 670
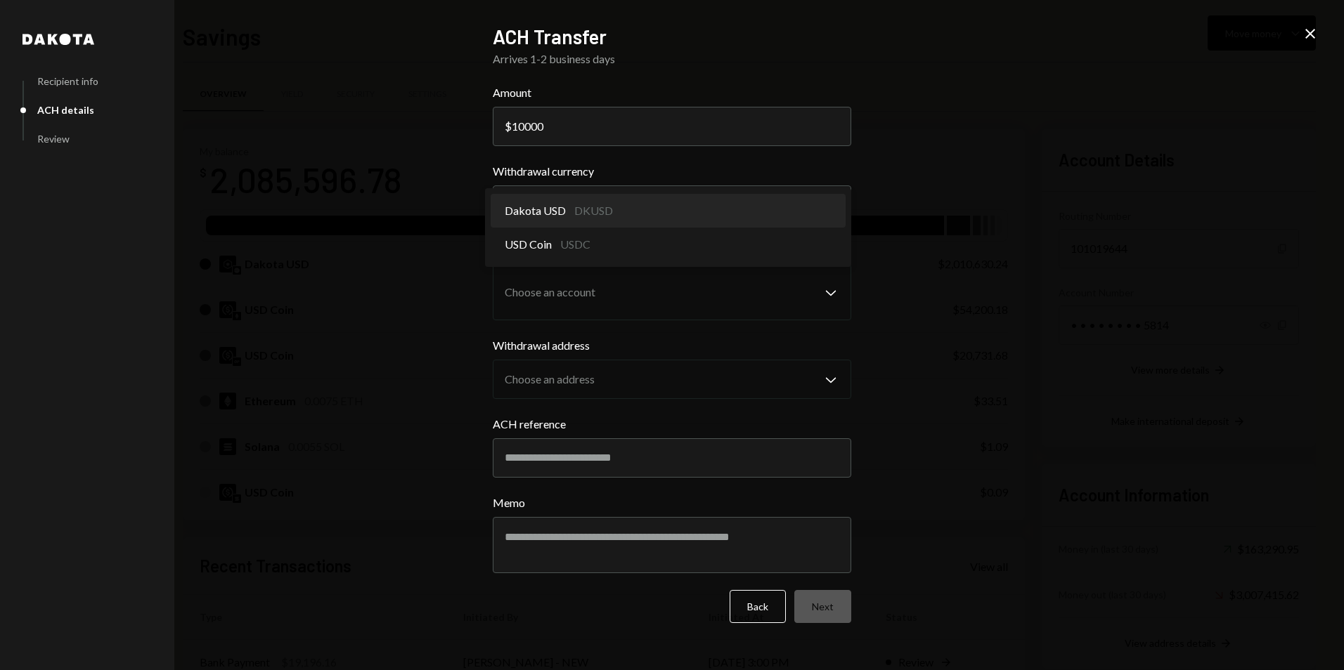
select select "*****"
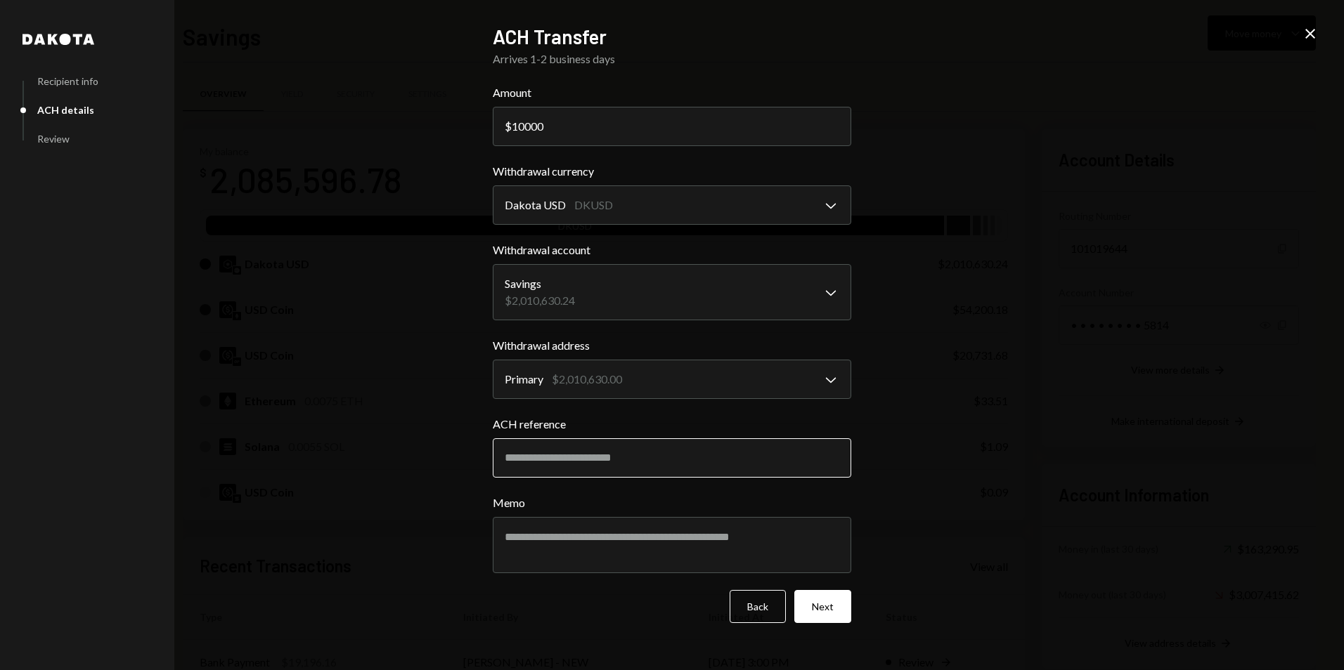
click at [606, 458] on input "ACH reference" at bounding box center [672, 457] width 358 height 39
paste input "**********"
type input "**********"
click at [567, 550] on textarea "Memo" at bounding box center [672, 545] width 358 height 56
click at [1148, 392] on div "**********" at bounding box center [672, 335] width 1344 height 670
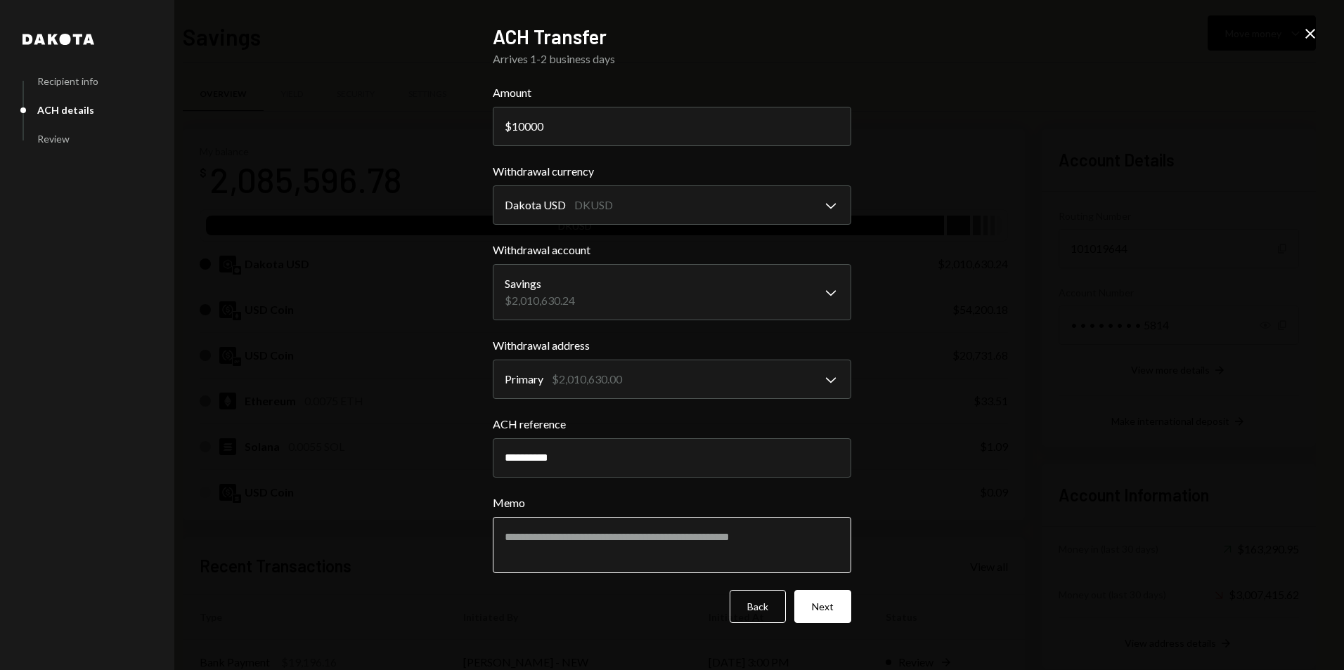
drag, startPoint x: 588, startPoint y: 554, endPoint x: 587, endPoint y: 547, distance: 7.8
click at [588, 553] on textarea "Memo" at bounding box center [672, 545] width 358 height 56
paste textarea "**********"
type textarea "**********"
click at [834, 601] on button "Next" at bounding box center [822, 606] width 57 height 33
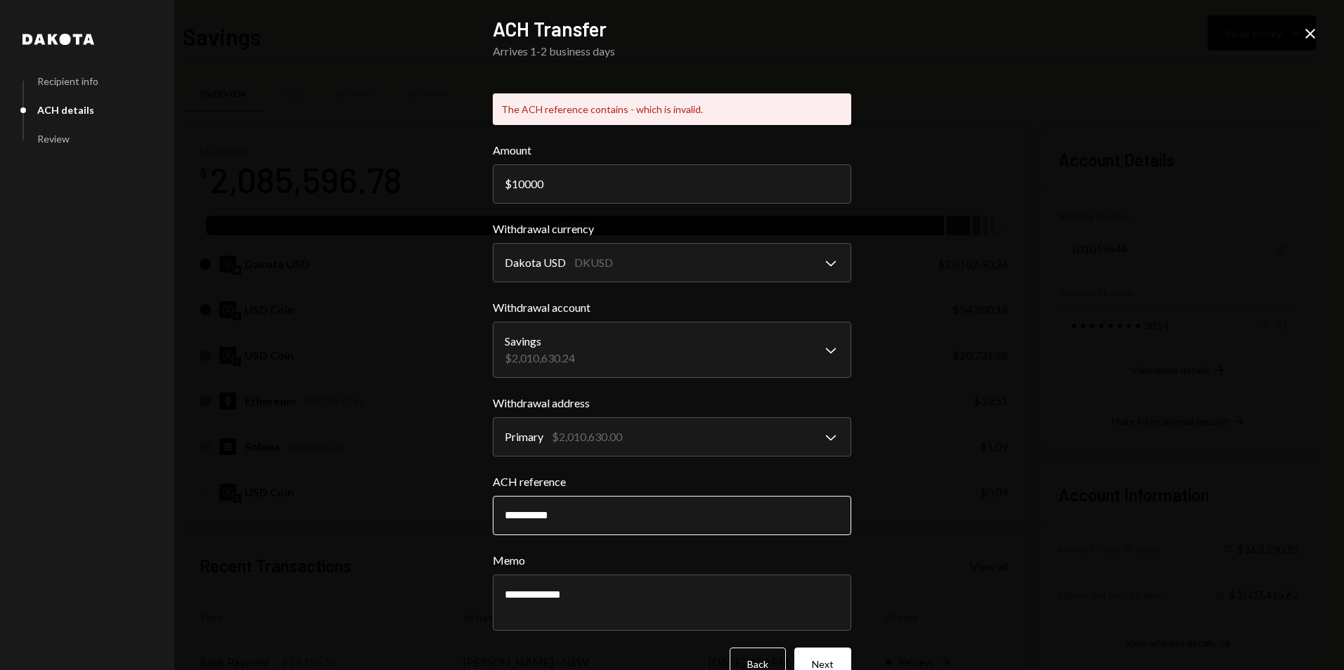
click at [571, 516] on input "**********" at bounding box center [672, 515] width 358 height 39
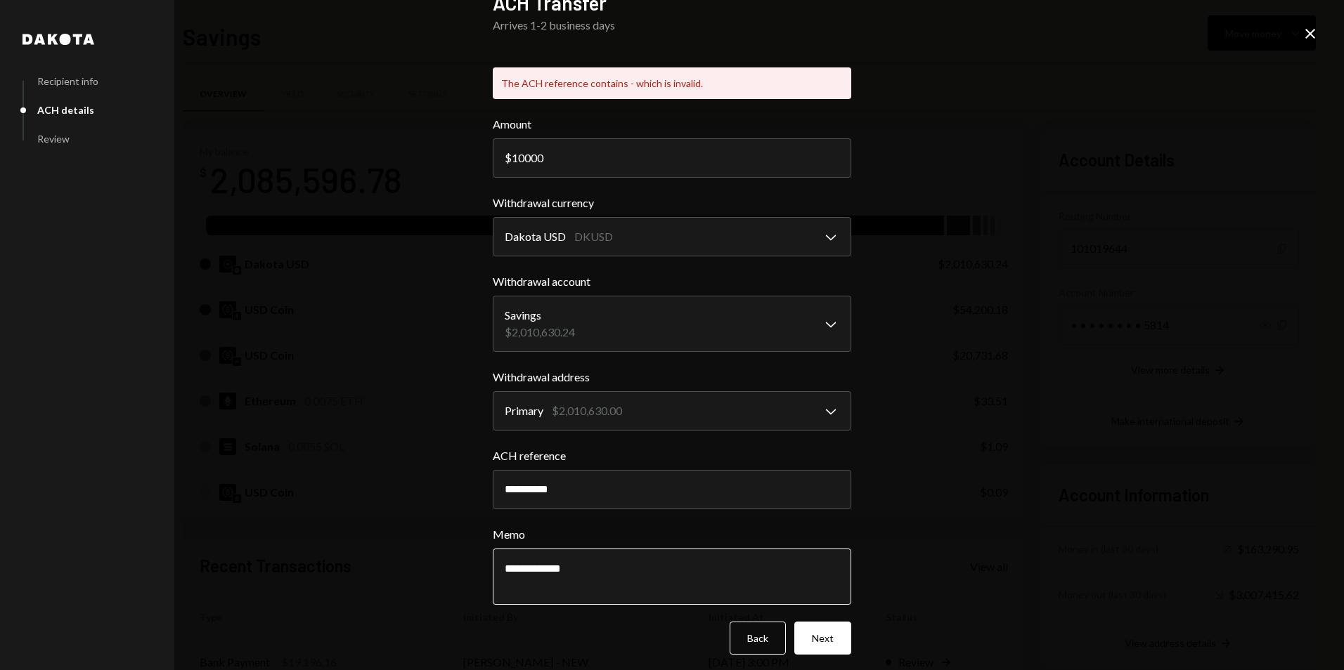
scroll to position [33, 0]
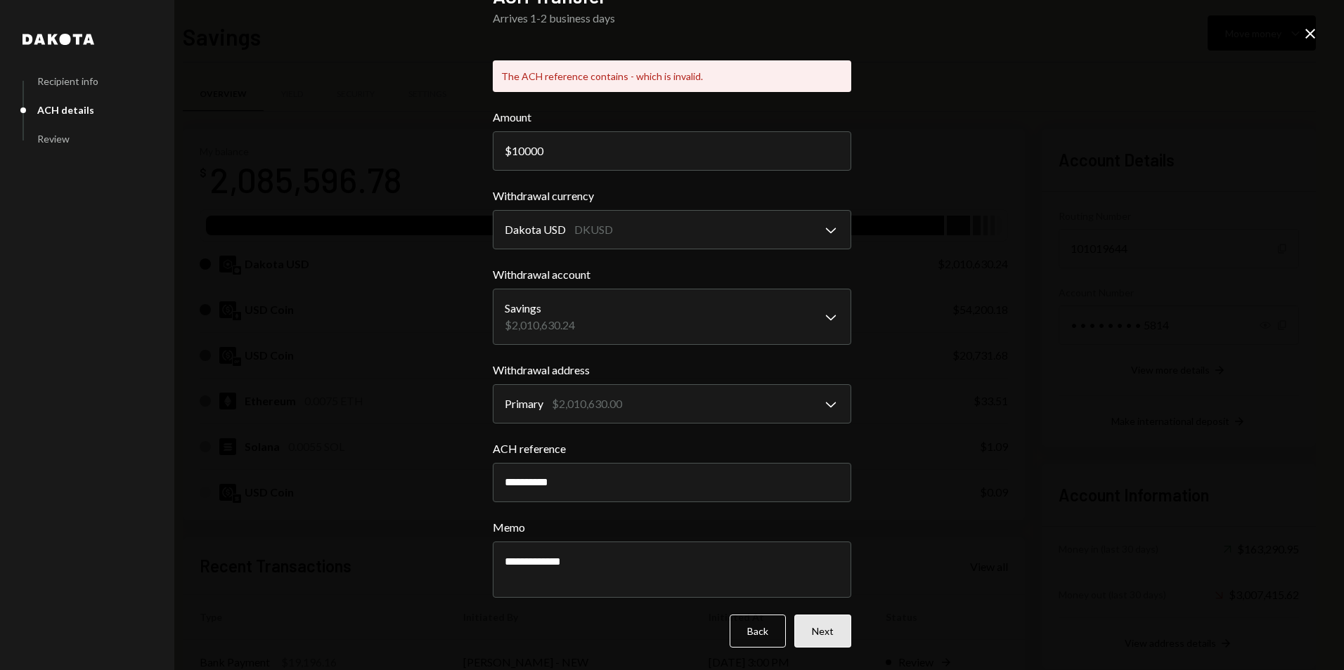
type input "**********"
click at [821, 618] on button "Next" at bounding box center [822, 631] width 57 height 33
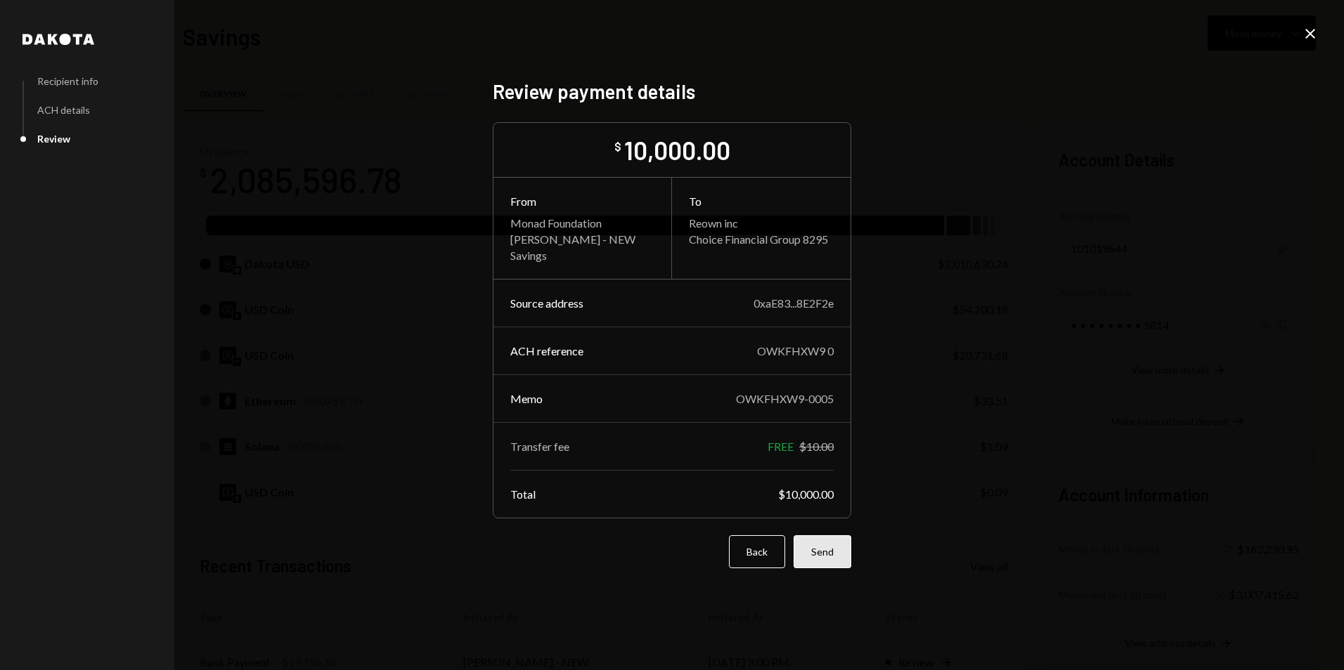
click at [823, 554] on button "Send" at bounding box center [822, 551] width 58 height 33
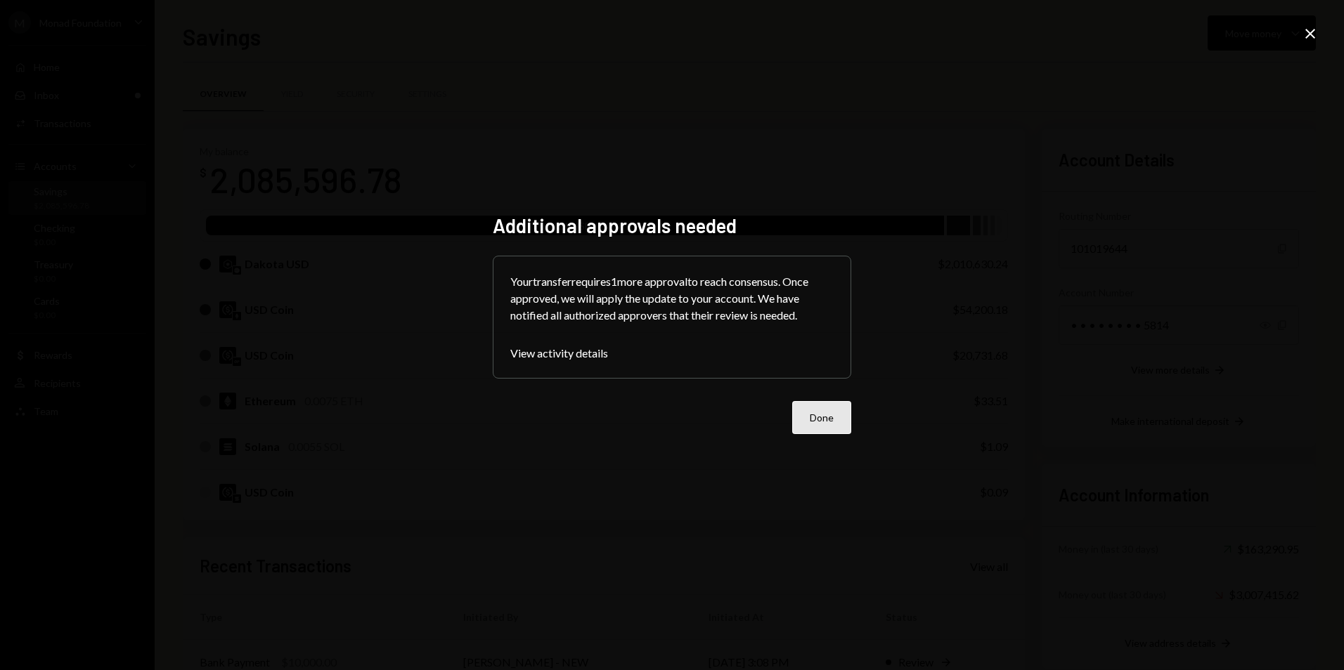
click at [831, 415] on button "Done" at bounding box center [821, 417] width 59 height 33
